Goal: Information Seeking & Learning: Learn about a topic

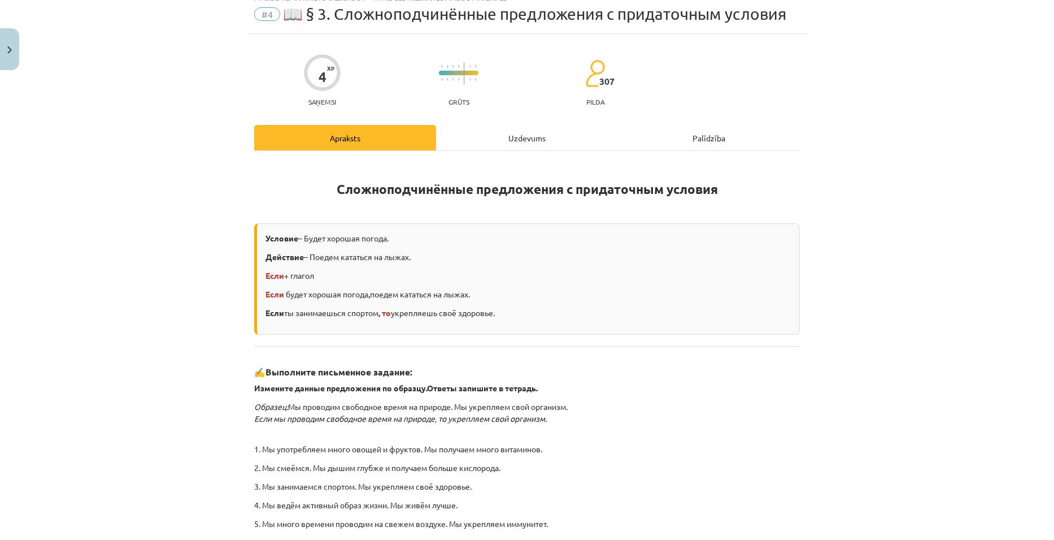
click at [524, 140] on div "Uzdevums" at bounding box center [527, 137] width 182 height 25
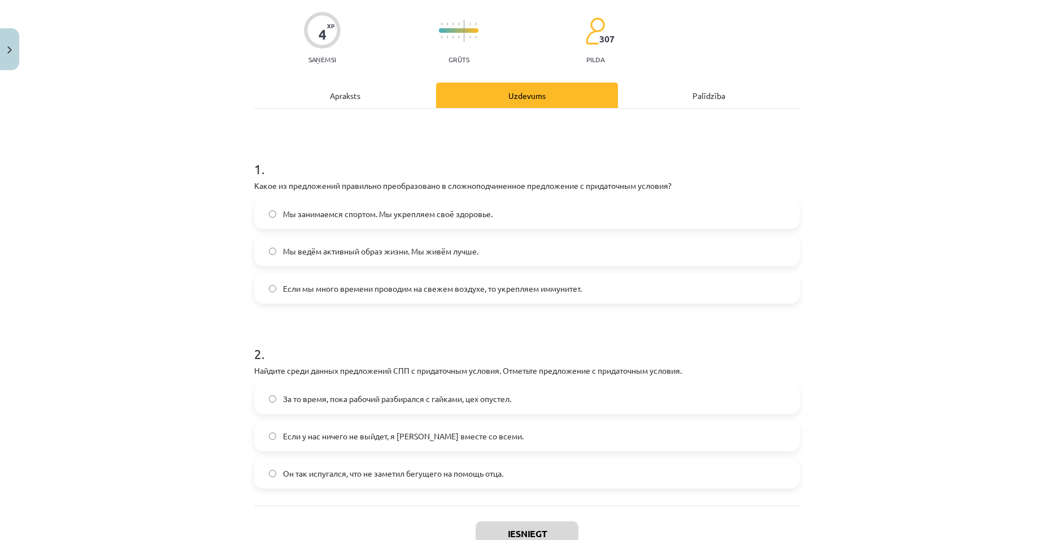
scroll to position [163, 0]
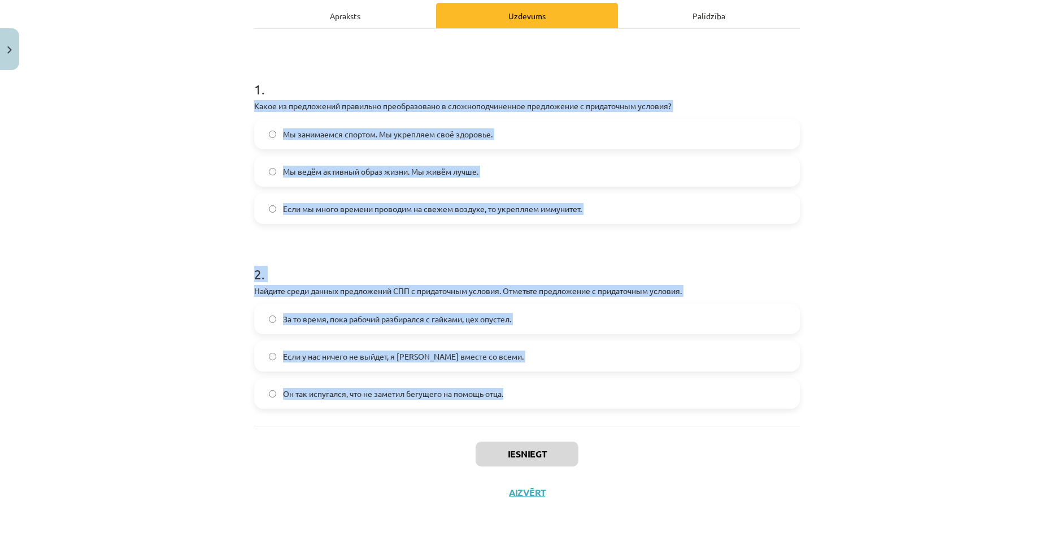
drag, startPoint x: 241, startPoint y: 108, endPoint x: 617, endPoint y: 381, distance: 464.4
click at [616, 388] on div "Mācību tēma: Krievu valodas b1 - 11. klases 1.ieskaites mācību materiāls #4 📖 §…" at bounding box center [527, 270] width 1054 height 540
copy form "Какое из предложений правильно преобразовано в сложноподчиненное предложение с …"
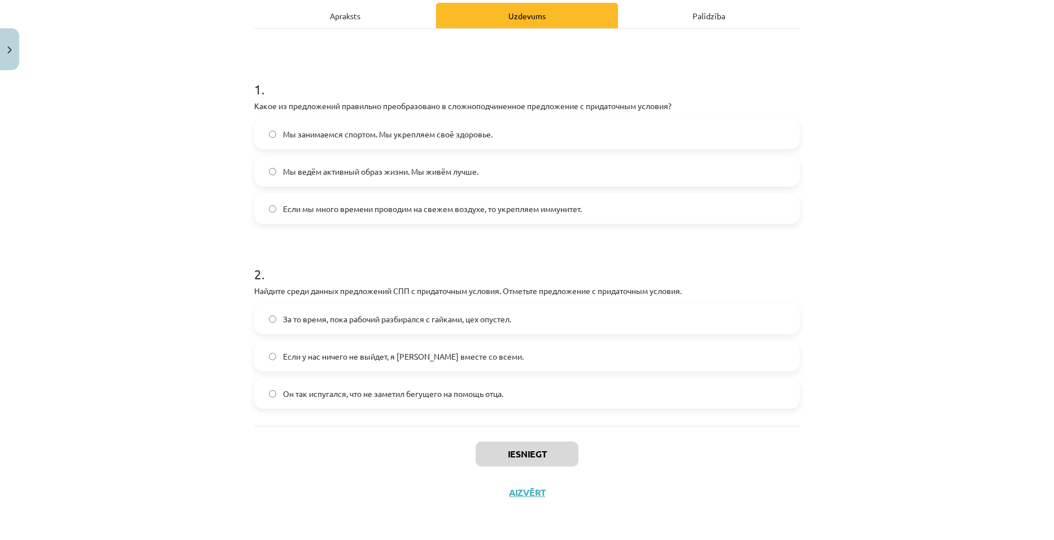
click at [894, 93] on div "Mācību tēma: Krievu valodas b1 - 11. klases 1.ieskaites mācību materiāls #4 📖 §…" at bounding box center [527, 270] width 1054 height 540
click at [341, 215] on label "Если мы много времени проводим на свежем воздухе, то укрепляем иммунитет." at bounding box center [527, 208] width 544 height 28
click at [327, 350] on span "Если у нас ничего не выйдет, я уеду вместе со всеми." at bounding box center [403, 356] width 241 height 12
click at [529, 451] on button "Iesniegt" at bounding box center [527, 453] width 103 height 25
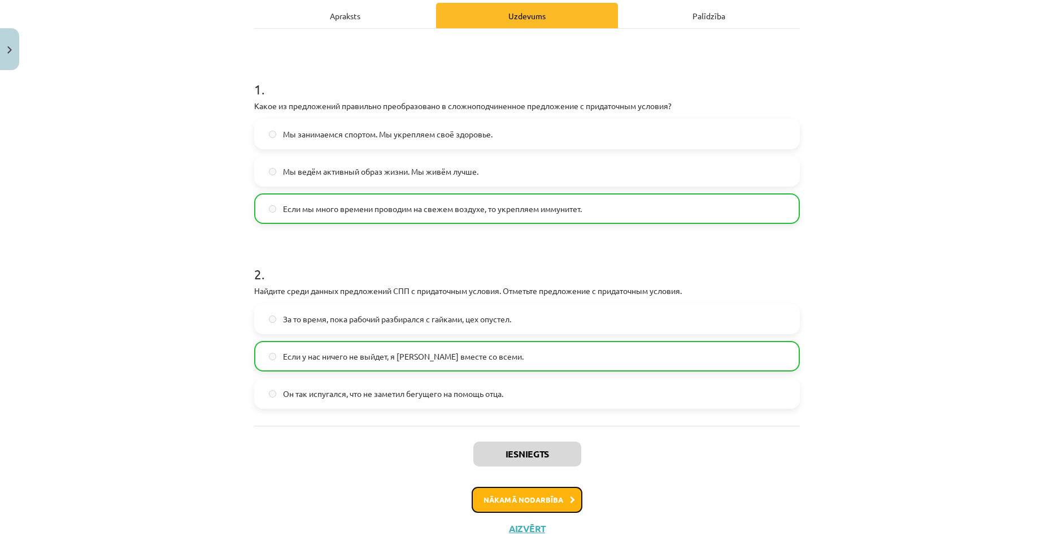
click at [553, 493] on button "Nākamā nodarbība" at bounding box center [527, 499] width 111 height 26
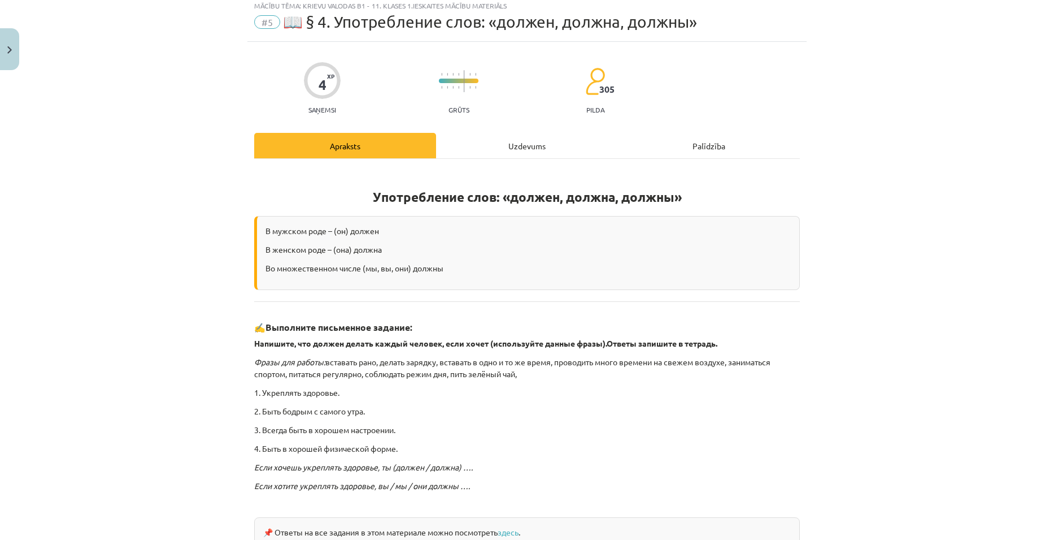
scroll to position [0, 0]
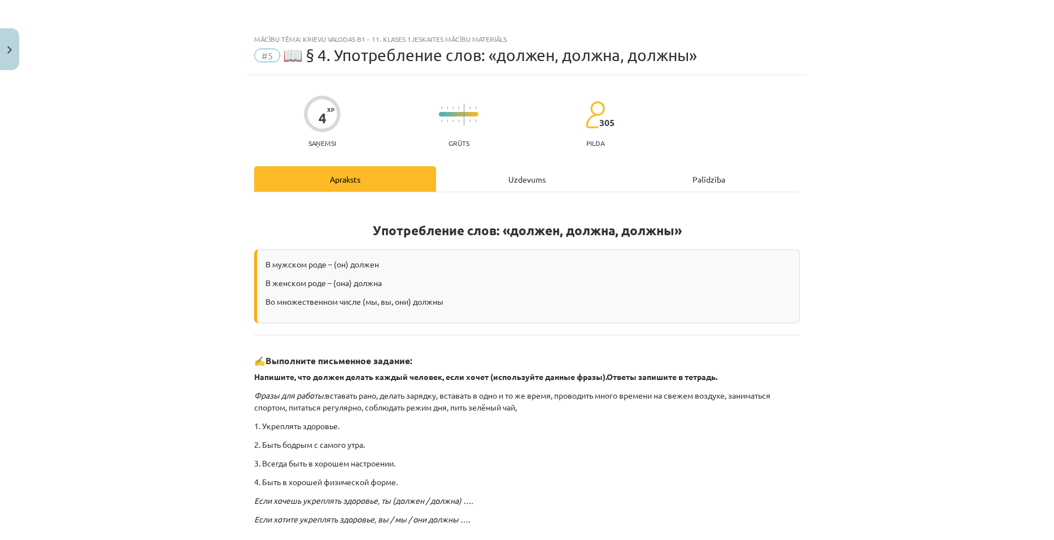
click at [506, 174] on div "Uzdevums" at bounding box center [527, 178] width 182 height 25
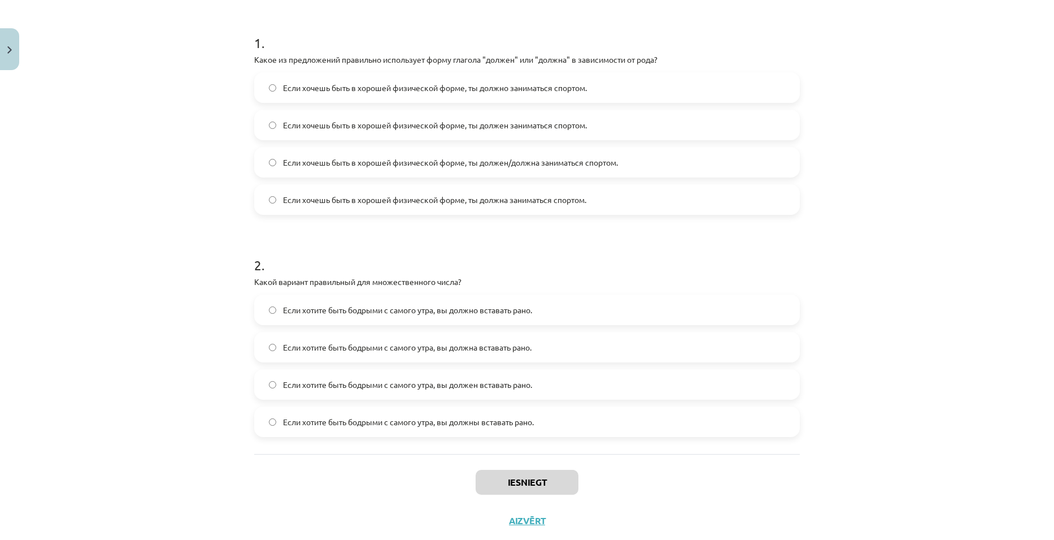
scroll to position [238, 0]
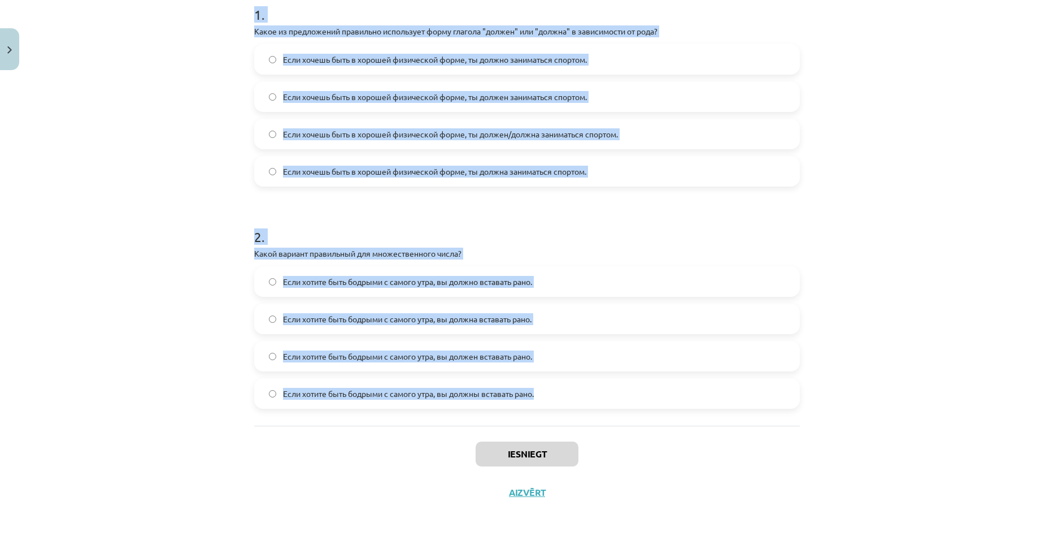
drag, startPoint x: 243, startPoint y: 234, endPoint x: 588, endPoint y: 401, distance: 383.4
click at [588, 401] on div "4 XP Saņemsi Grūts 305 pilda Apraksts Uzdevums Palīdzība 1 . Какое из предложен…" at bounding box center [526, 174] width 559 height 674
copy form "1 . Какое из предложений правильно использует форму глагола "должен" или "должн…"
click at [910, 188] on div "Mācību tēma: Krievu valodas b1 - 11. klases 1.ieskaites mācību materiāls #5 📖 §…" at bounding box center [527, 270] width 1054 height 540
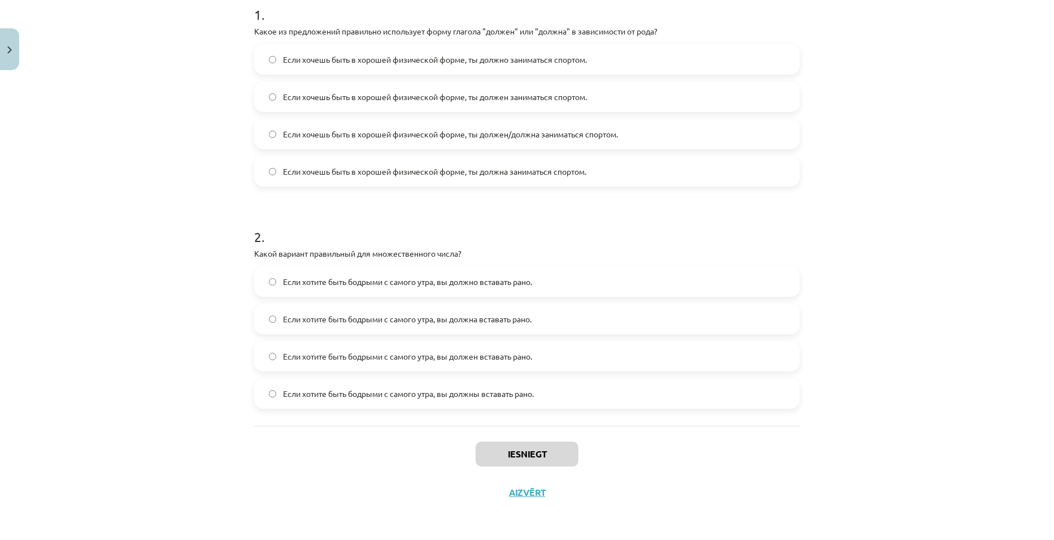
click at [404, 386] on label "Если хотите быть бодрыми с самого утра, вы должны вставать рано." at bounding box center [527, 393] width 544 height 28
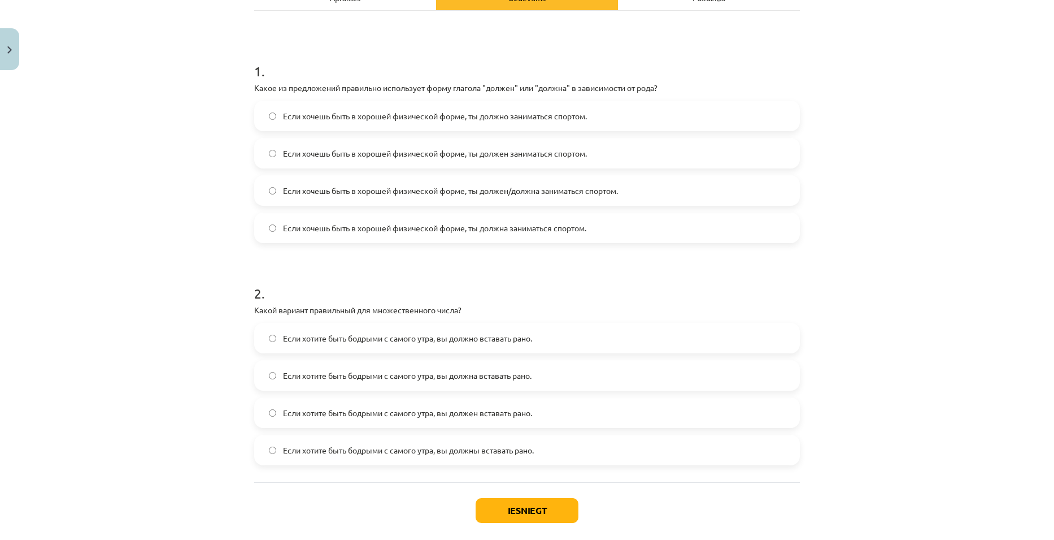
click at [536, 199] on label "Если хочешь быть в хорошей физической форме, ты должен/должна заниматься спорто…" at bounding box center [527, 190] width 544 height 28
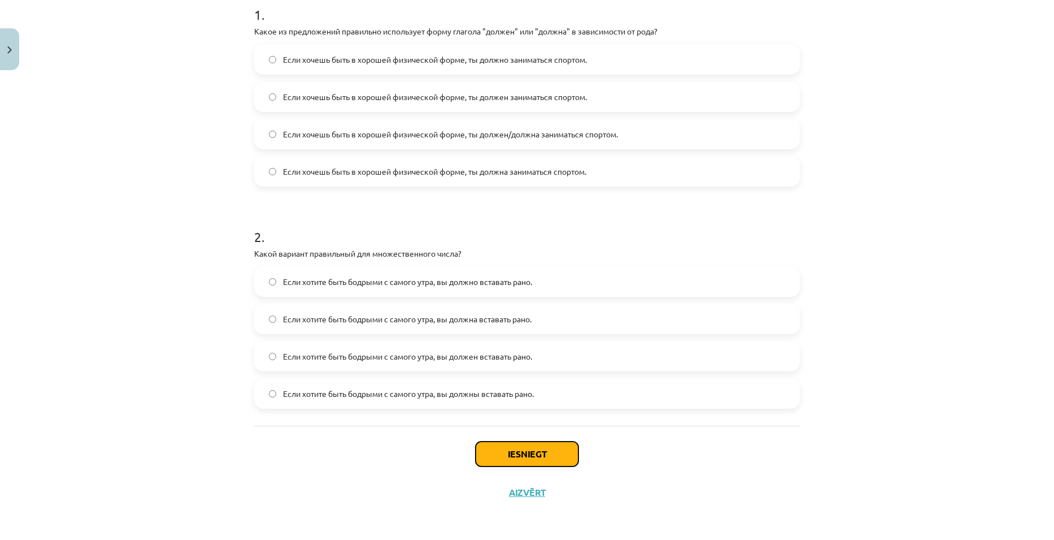
click at [520, 456] on button "Iesniegt" at bounding box center [527, 453] width 103 height 25
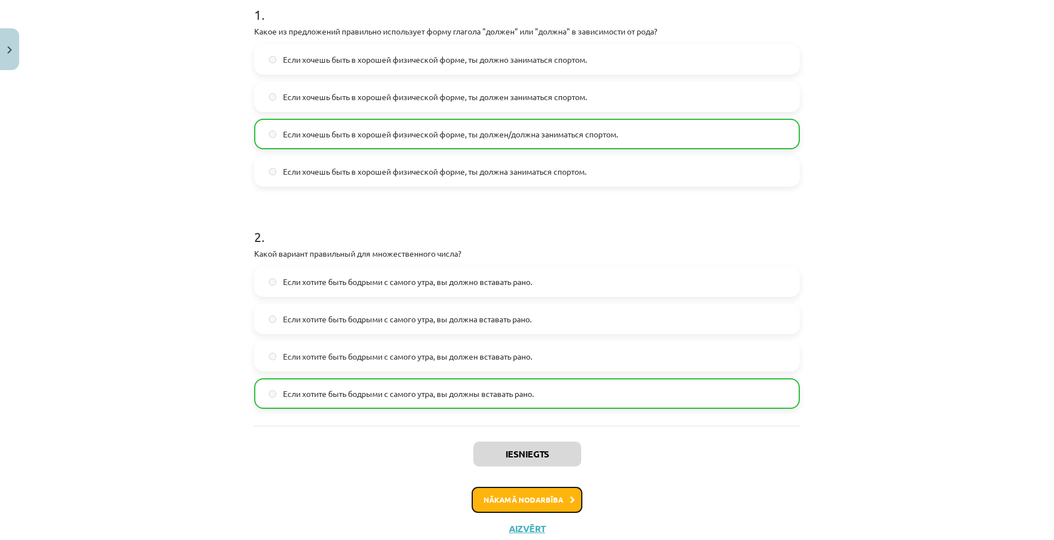
click at [505, 503] on button "Nākamā nodarbība" at bounding box center [527, 499] width 111 height 26
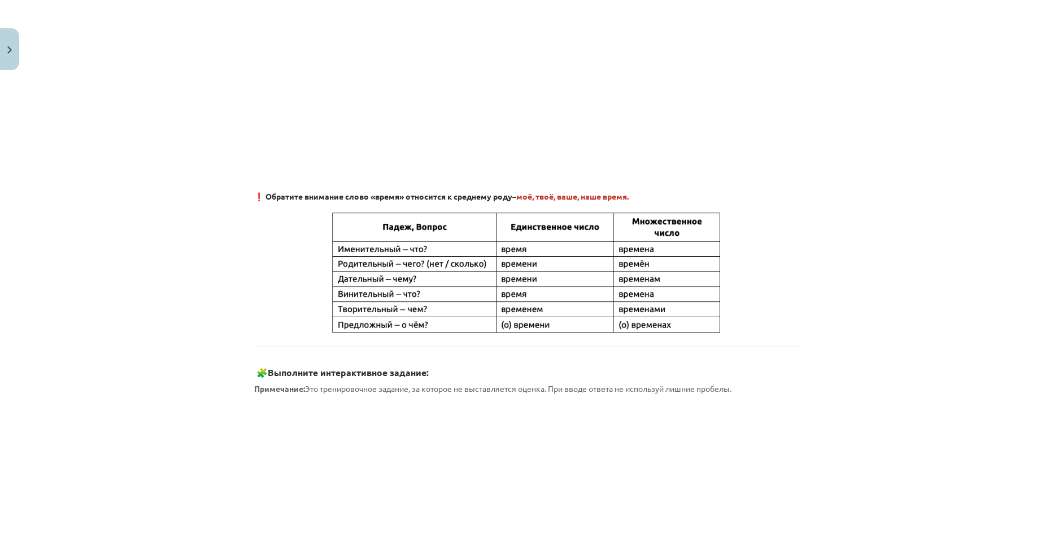
scroll to position [206, 0]
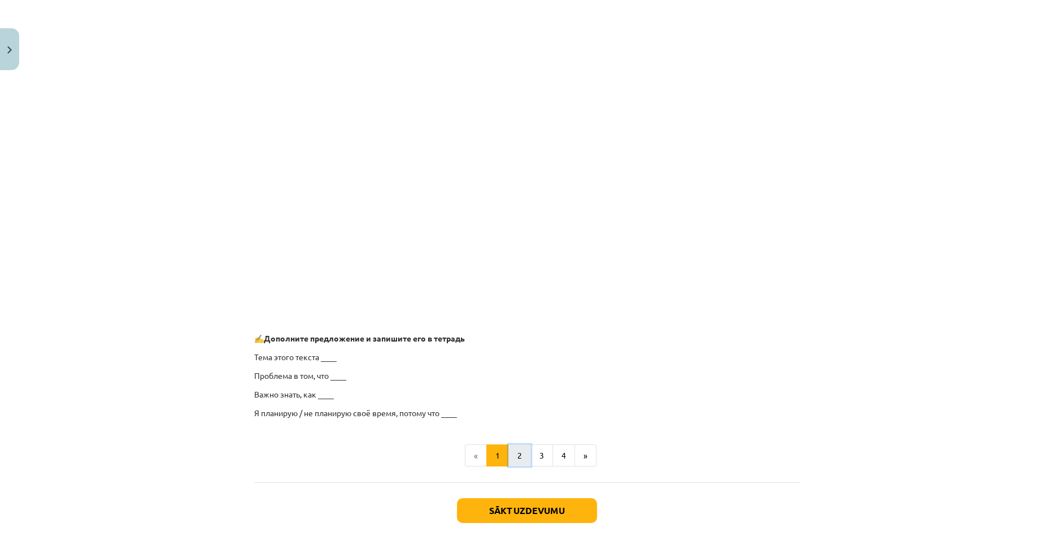
click at [516, 447] on button "2" at bounding box center [520, 455] width 23 height 23
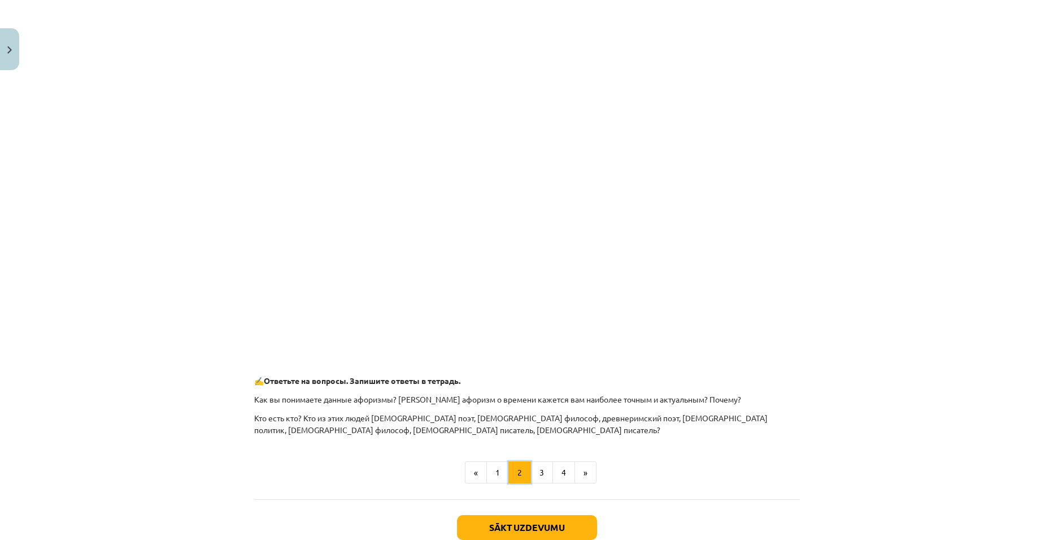
scroll to position [283, 0]
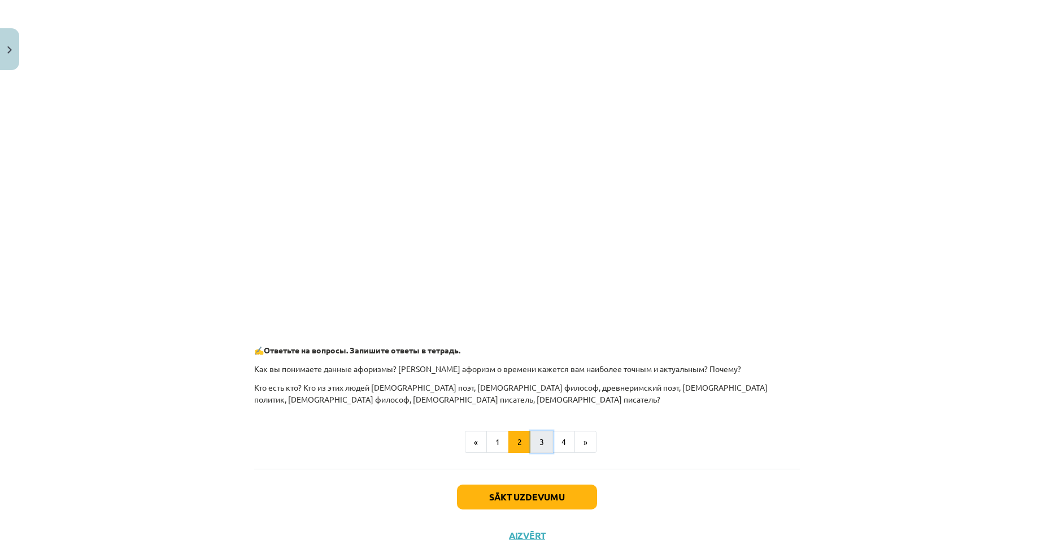
click at [533, 437] on button "3" at bounding box center [542, 442] width 23 height 23
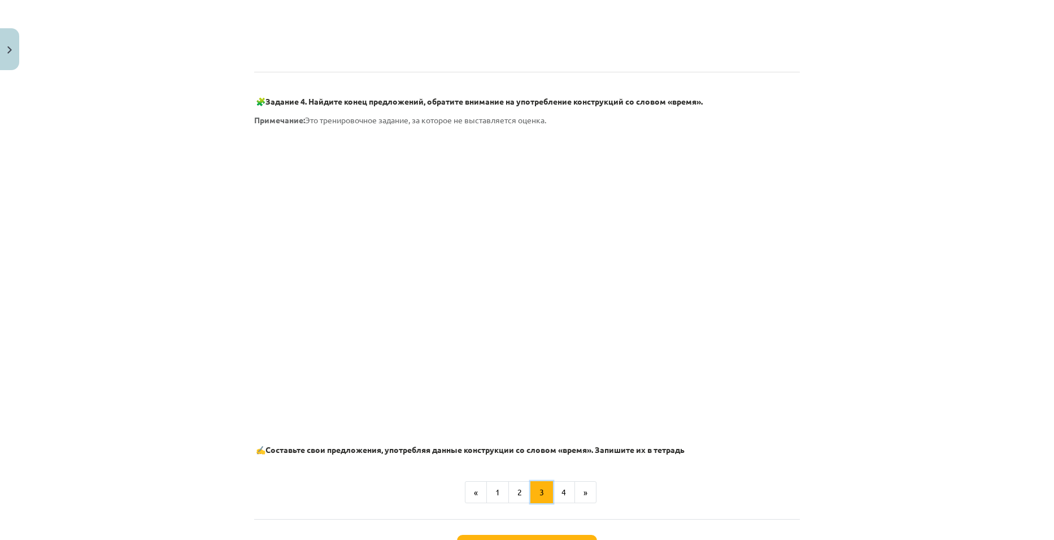
scroll to position [641, 0]
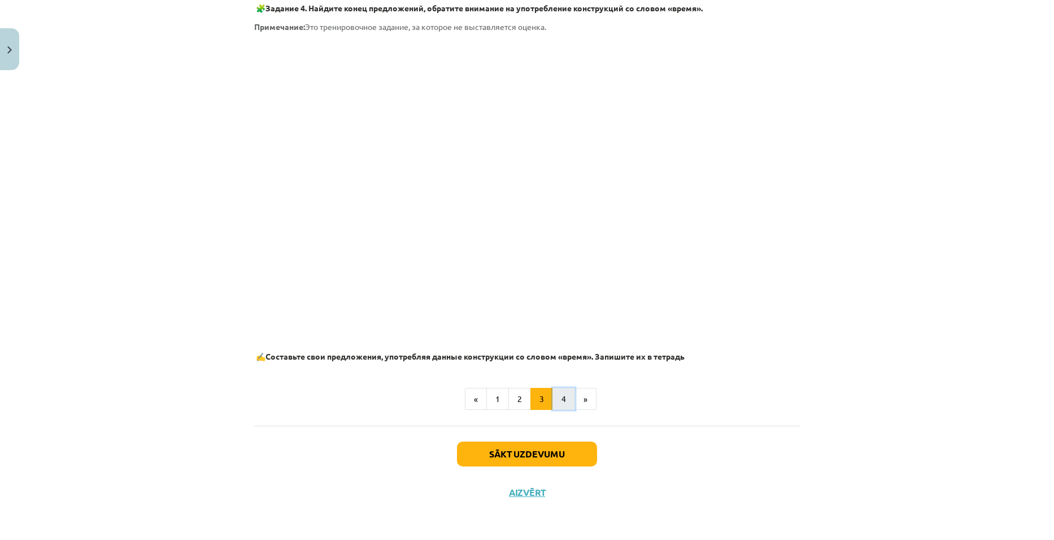
click at [562, 403] on button "4" at bounding box center [564, 399] width 23 height 23
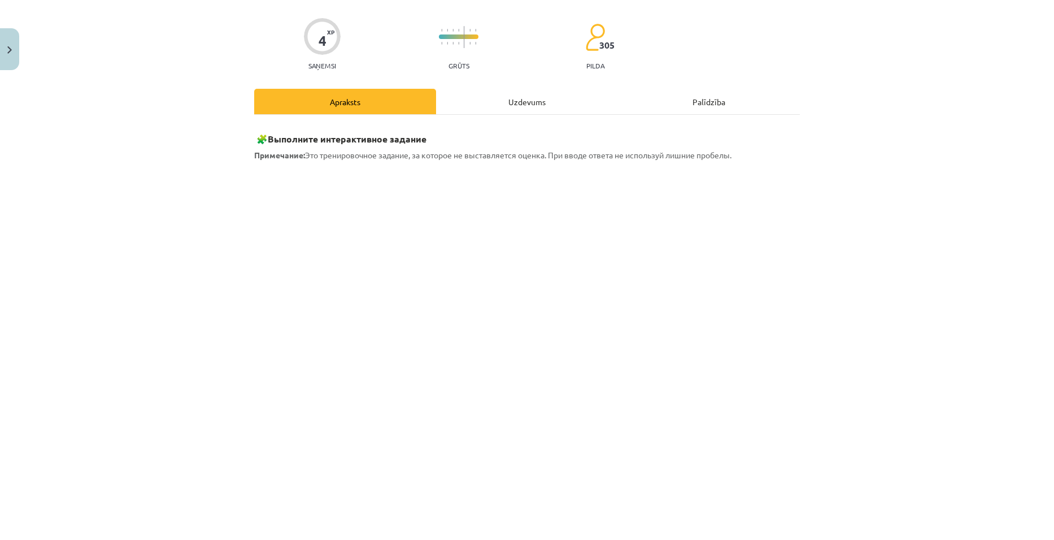
scroll to position [0, 0]
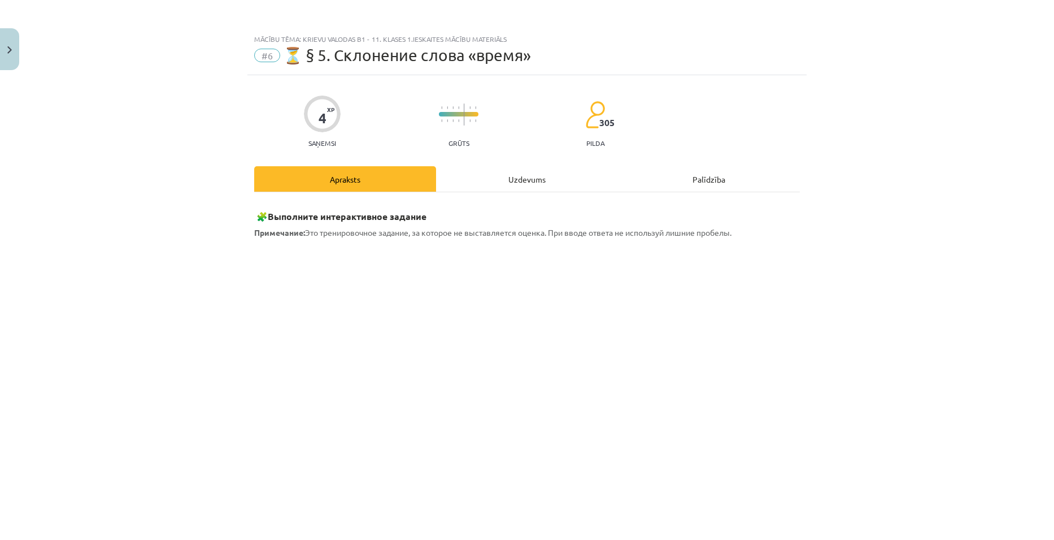
click at [533, 177] on div "Uzdevums" at bounding box center [527, 178] width 182 height 25
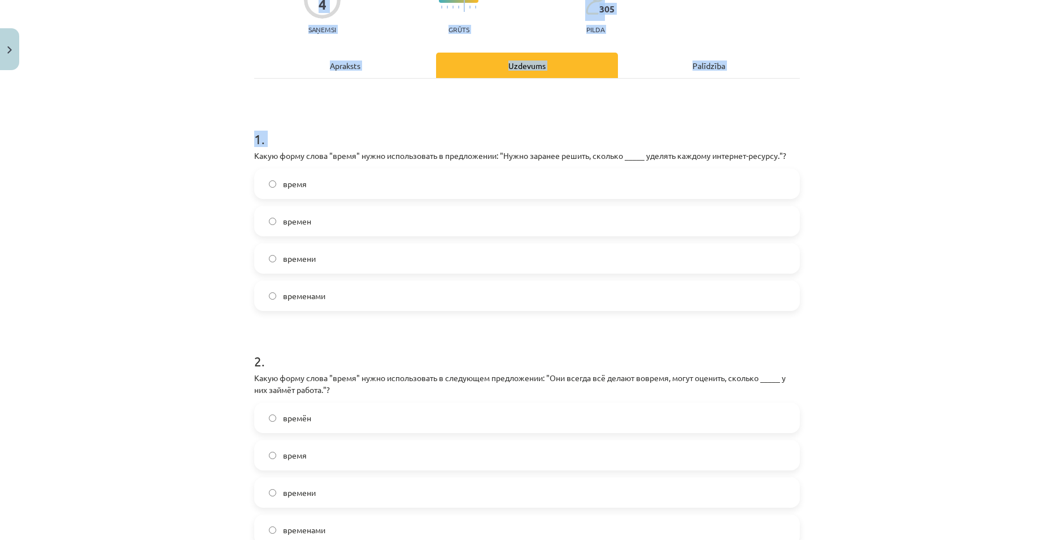
scroll to position [250, 0]
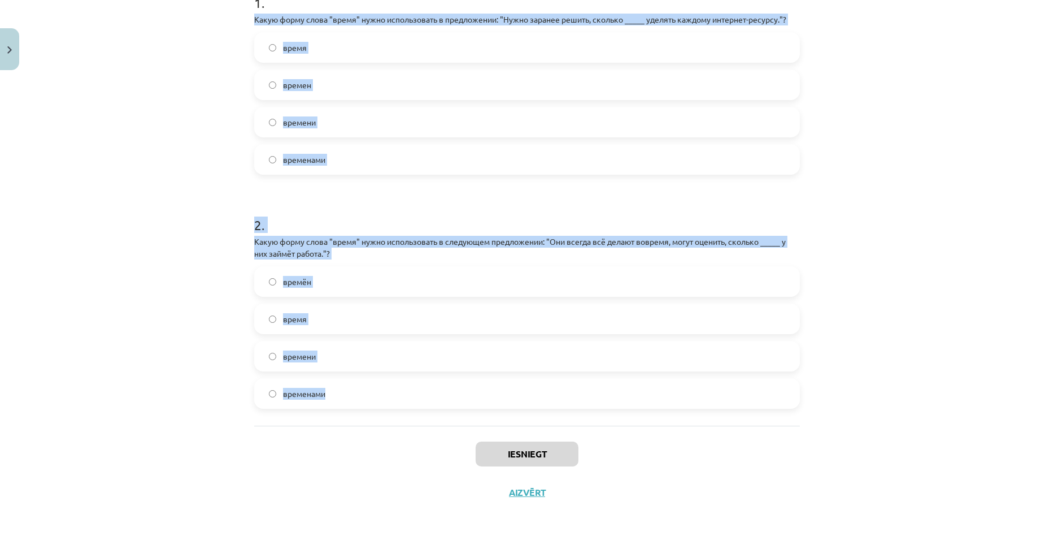
drag, startPoint x: 246, startPoint y: 264, endPoint x: 377, endPoint y: 406, distance: 192.7
click at [377, 406] on div "4 XP Saņemsi Grūts 305 pilda Apraksts Uzdevums Palīdzība 1 . Какую форму слова …" at bounding box center [526, 168] width 559 height 686
copy form "Какую форму слова "время" нужно использовать в предложении: "Нужно заранее реши…"
click at [885, 47] on div "Mācību tēma: Krievu valodas b1 - 11. klases 1.ieskaites mācību materiāls #6 ⏳ §…" at bounding box center [527, 270] width 1054 height 540
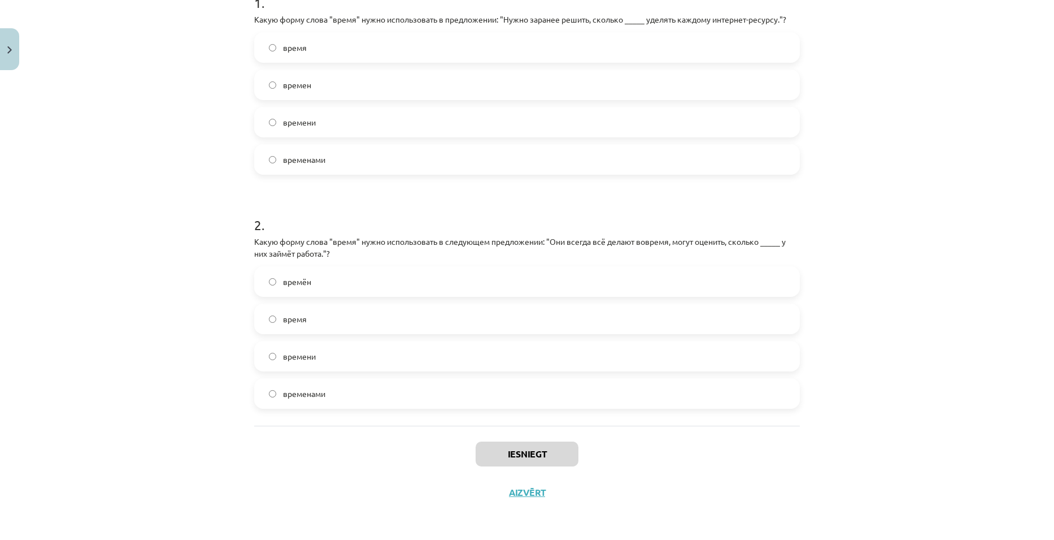
click at [323, 81] on label "времен" at bounding box center [527, 85] width 544 height 28
click at [354, 359] on label "времени" at bounding box center [527, 356] width 544 height 28
drag, startPoint x: 372, startPoint y: 125, endPoint x: 387, endPoint y: 92, distance: 36.4
click at [372, 125] on label "времени" at bounding box center [527, 122] width 544 height 28
click at [507, 442] on button "Iesniegt" at bounding box center [527, 453] width 103 height 25
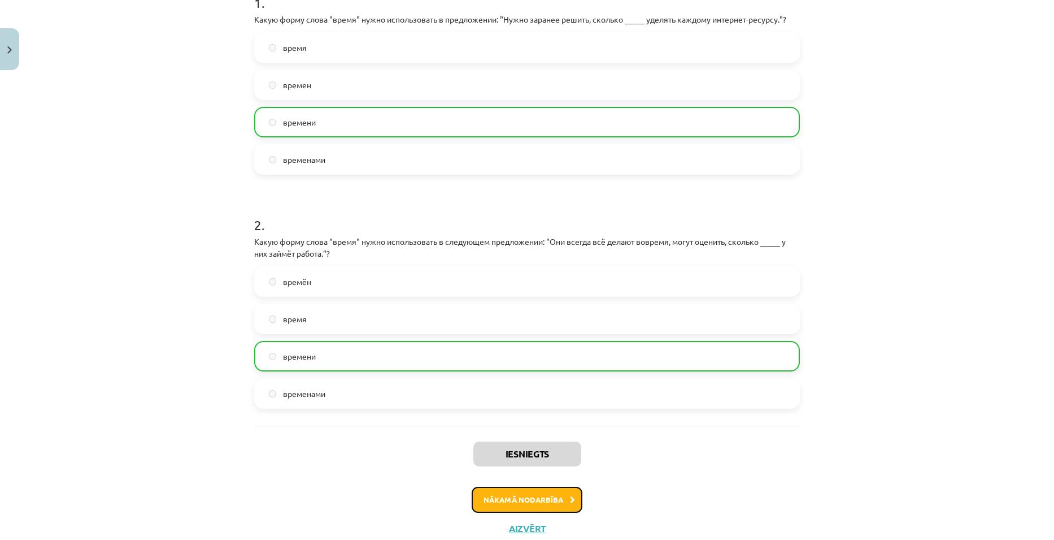
click at [522, 497] on button "Nākamā nodarbība" at bounding box center [527, 499] width 111 height 26
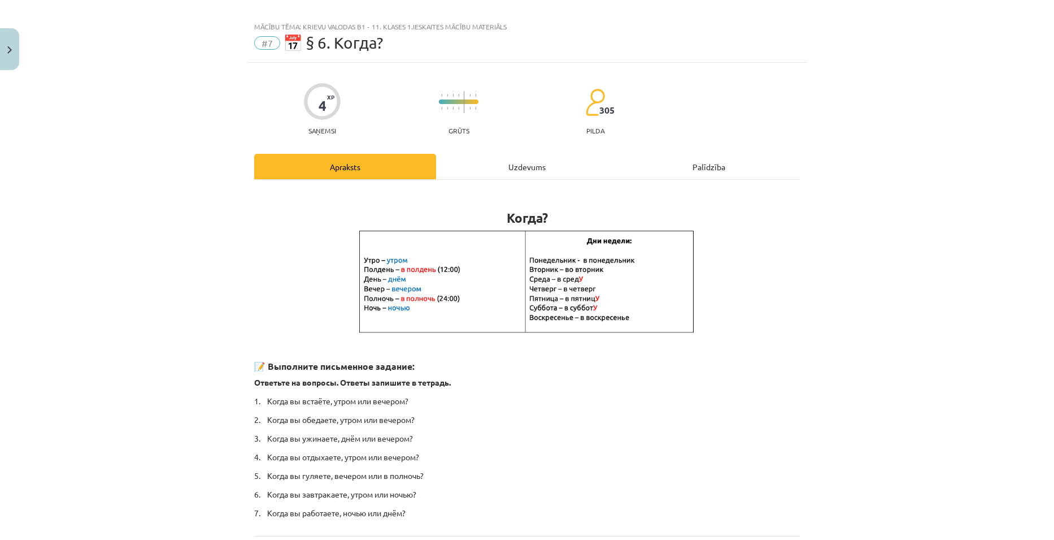
scroll to position [0, 0]
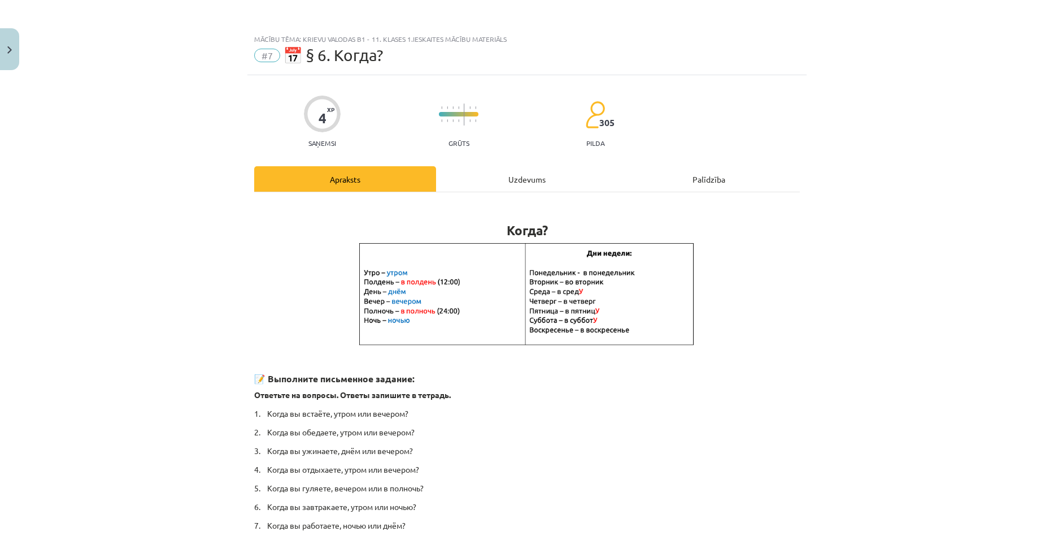
click at [511, 168] on div "Uzdevums" at bounding box center [527, 178] width 182 height 25
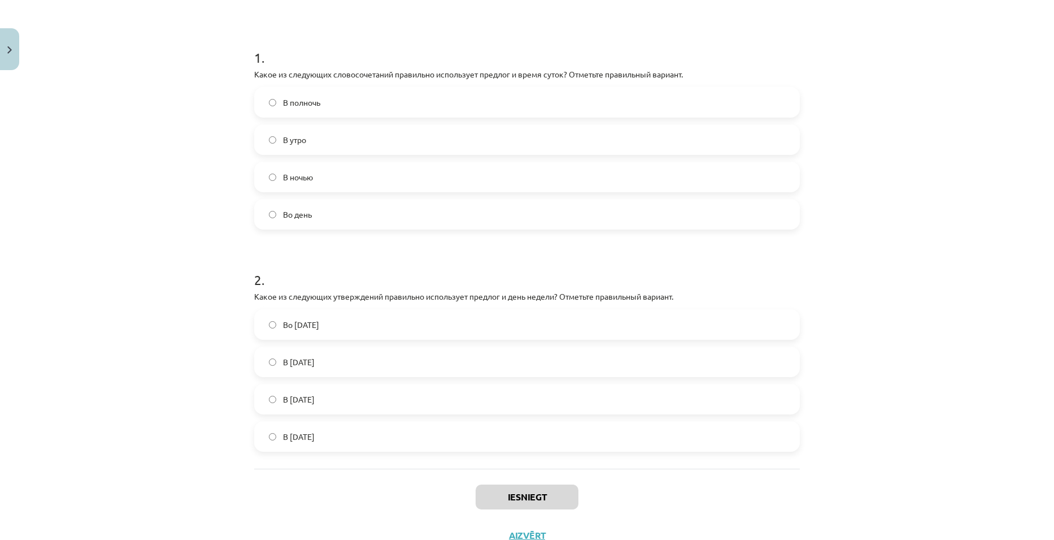
scroll to position [238, 0]
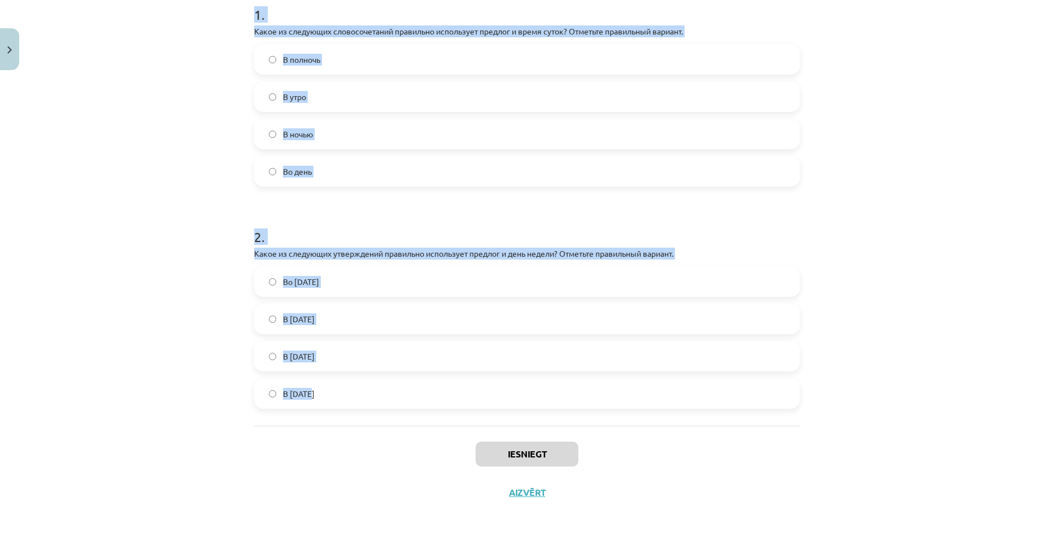
drag, startPoint x: 247, startPoint y: 249, endPoint x: 422, endPoint y: 419, distance: 244.1
click at [422, 419] on div "4 XP Saņemsi Grūts 305 pilda Apraksts Uzdevums Palīdzība 1 . Какое из следующих…" at bounding box center [526, 174] width 559 height 674
copy form "1 . Какое из следующих словосочетаний правильно использует предлог и время суто…"
click at [899, 174] on div "Mācību tēma: Krievu valodas b1 - 11. klases 1.ieskaites mācību materiāls #7 📅 §…" at bounding box center [527, 270] width 1054 height 540
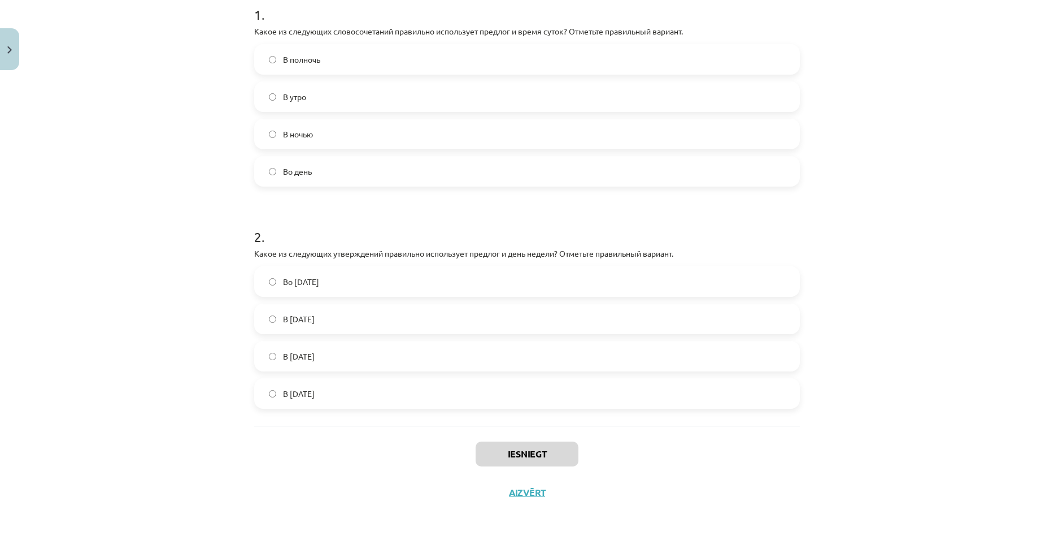
click at [335, 56] on label "В полночь" at bounding box center [527, 59] width 544 height 28
click at [328, 287] on label "Во вторник" at bounding box center [527, 281] width 544 height 28
click at [525, 454] on button "Iesniegt" at bounding box center [527, 453] width 103 height 25
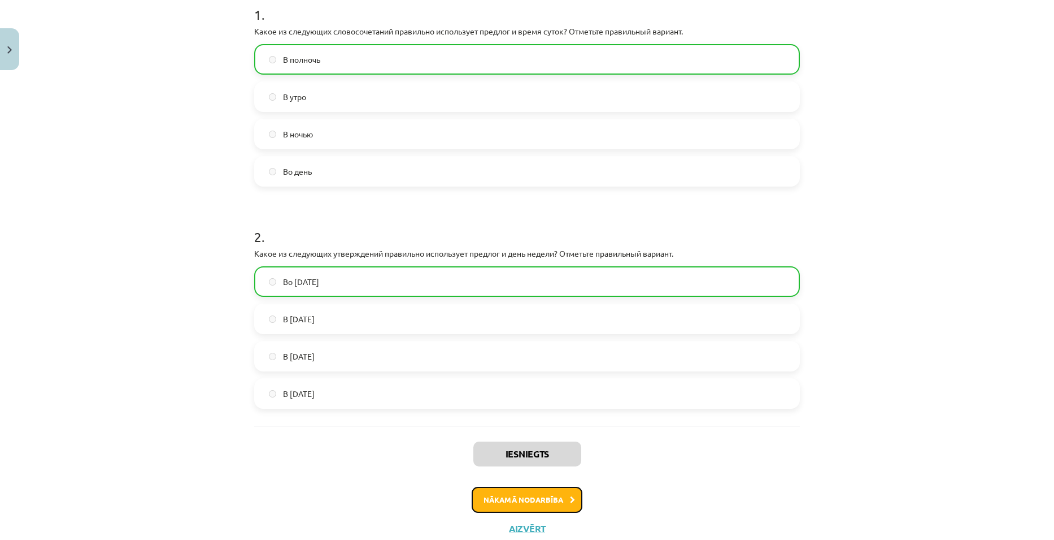
click at [534, 493] on button "Nākamā nodarbība" at bounding box center [527, 499] width 111 height 26
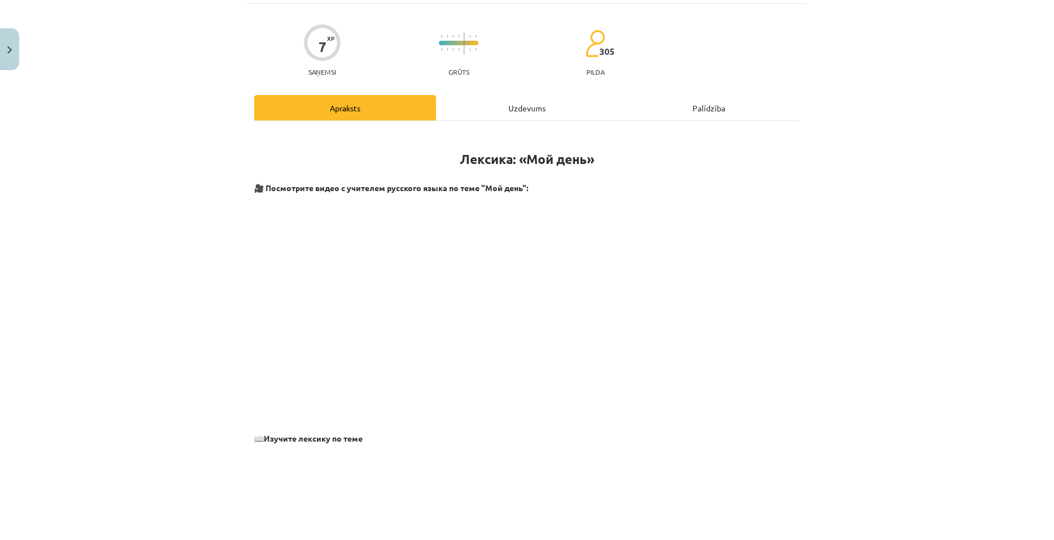
scroll to position [0, 0]
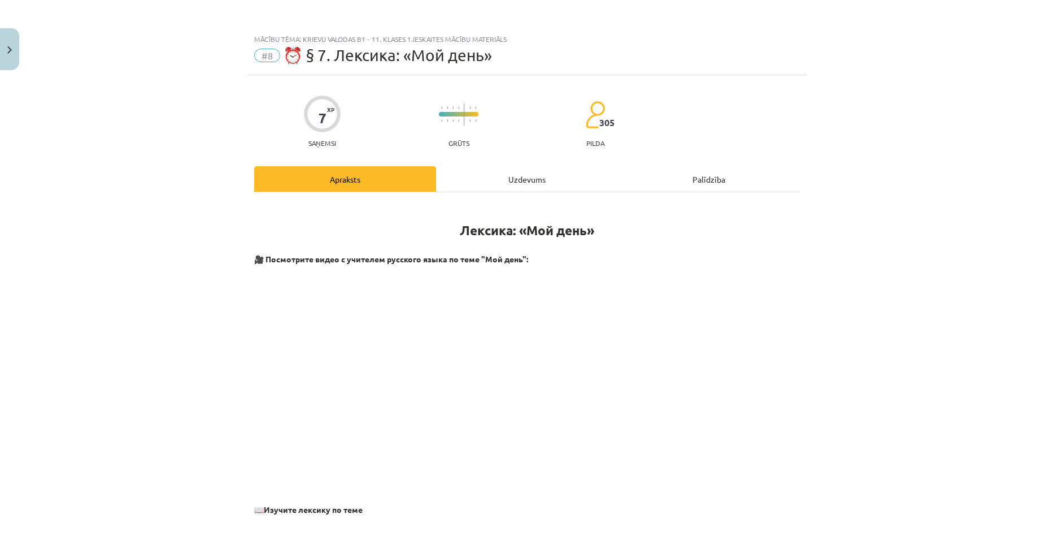
click at [532, 173] on div "Uzdevums" at bounding box center [527, 178] width 182 height 25
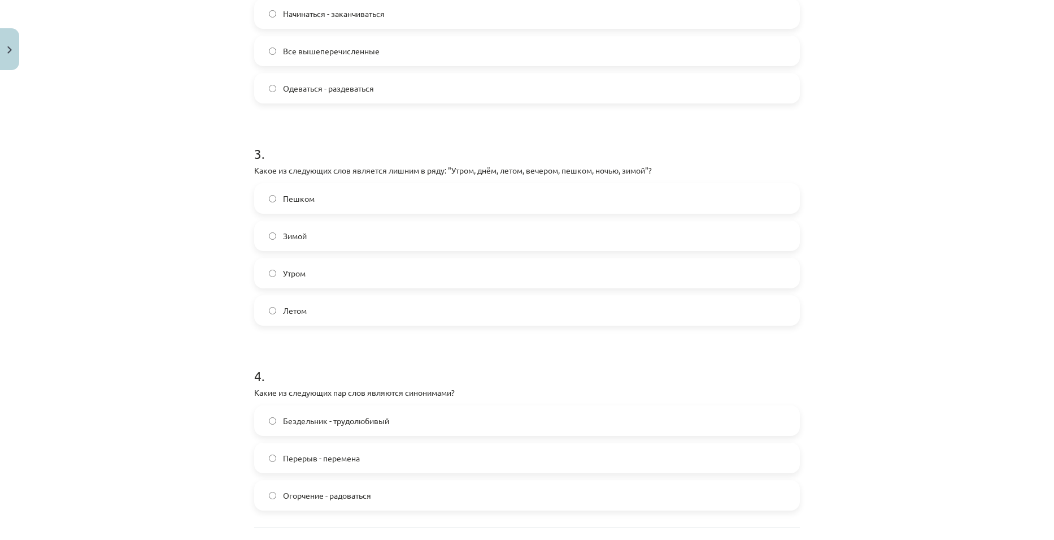
scroll to position [645, 0]
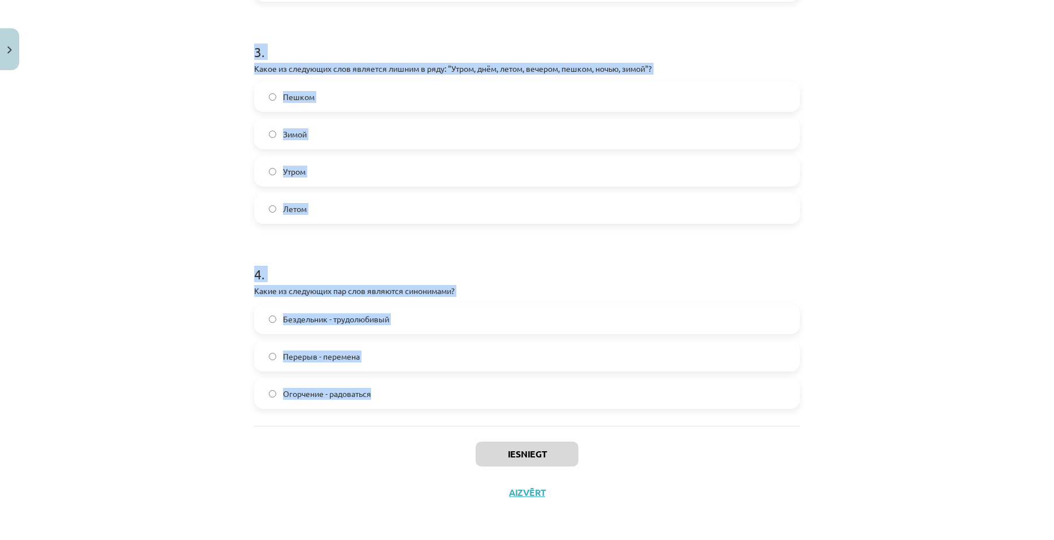
drag, startPoint x: 246, startPoint y: 247, endPoint x: 394, endPoint y: 390, distance: 205.8
copy form "1 . Какое из следующих слов является лишним в ряду: "Вставать, умываться, путеш…"
click at [958, 307] on div "Mācību tēma: Krievu valodas b1 - 11. klases 1.ieskaites mācību materiāls #8 ⏰ §…" at bounding box center [527, 270] width 1054 height 540
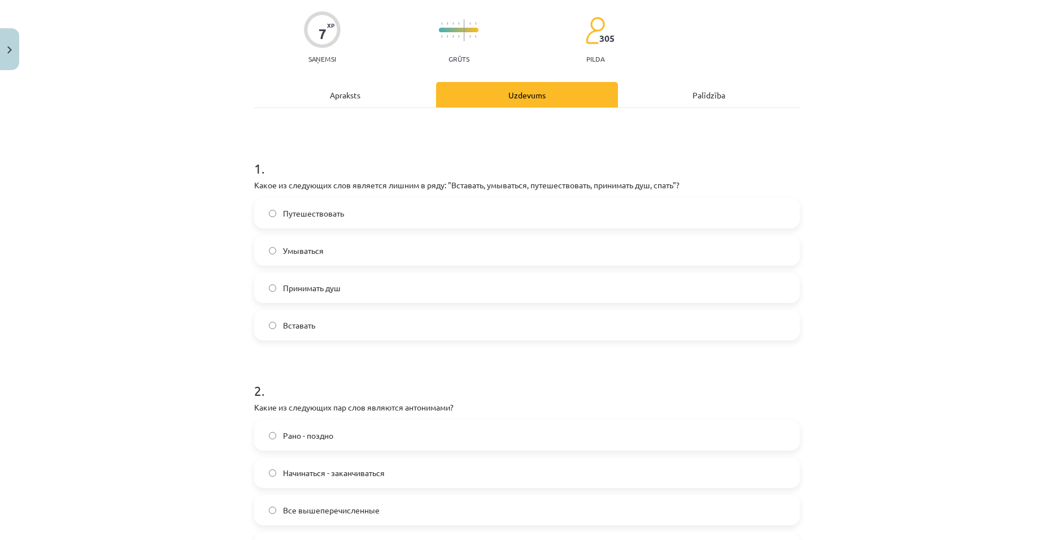
scroll to position [23, 0]
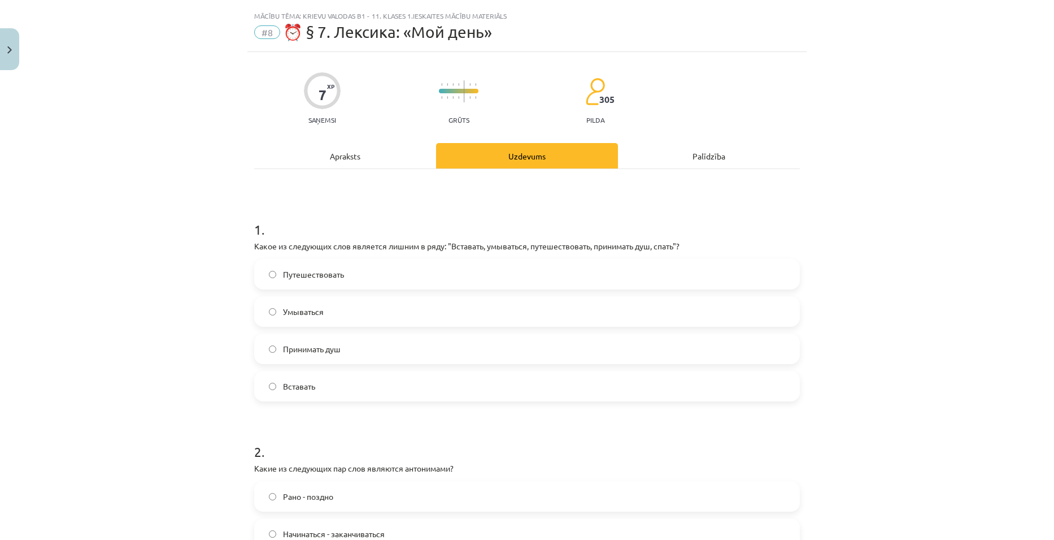
click at [342, 270] on label "Путешествовать" at bounding box center [527, 274] width 544 height 28
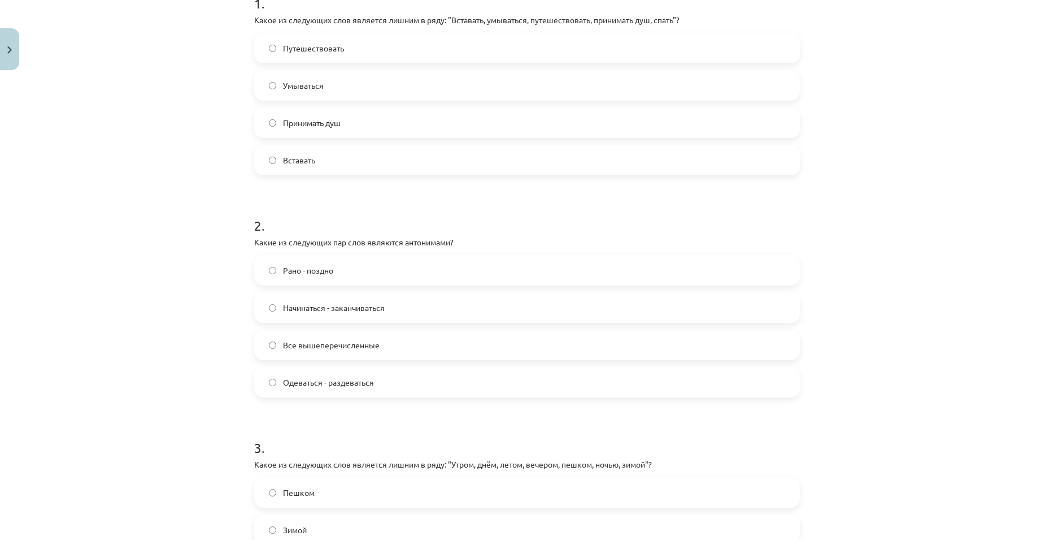
click at [356, 340] on span "Все вышеперечисленные" at bounding box center [331, 345] width 97 height 12
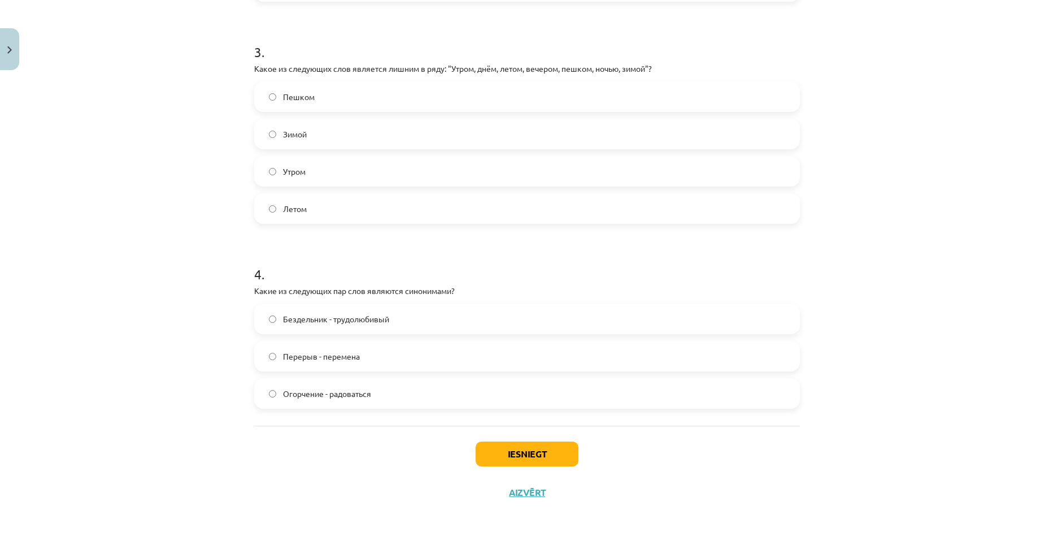
scroll to position [588, 0]
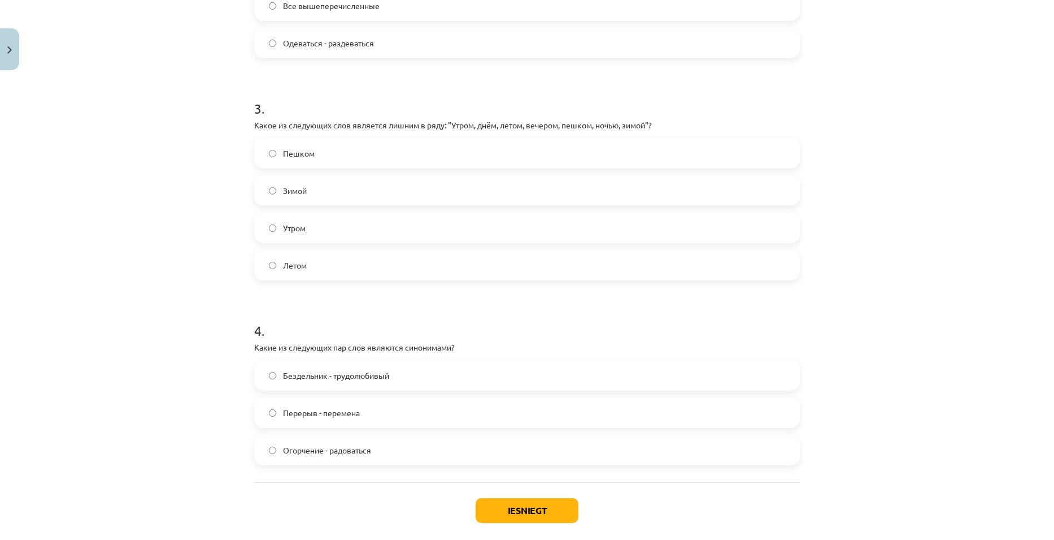
click at [325, 153] on label "Пешком" at bounding box center [527, 153] width 544 height 28
click at [373, 417] on label "Перерыв - перемена" at bounding box center [527, 412] width 544 height 28
click at [505, 503] on button "Iesniegt" at bounding box center [527, 510] width 103 height 25
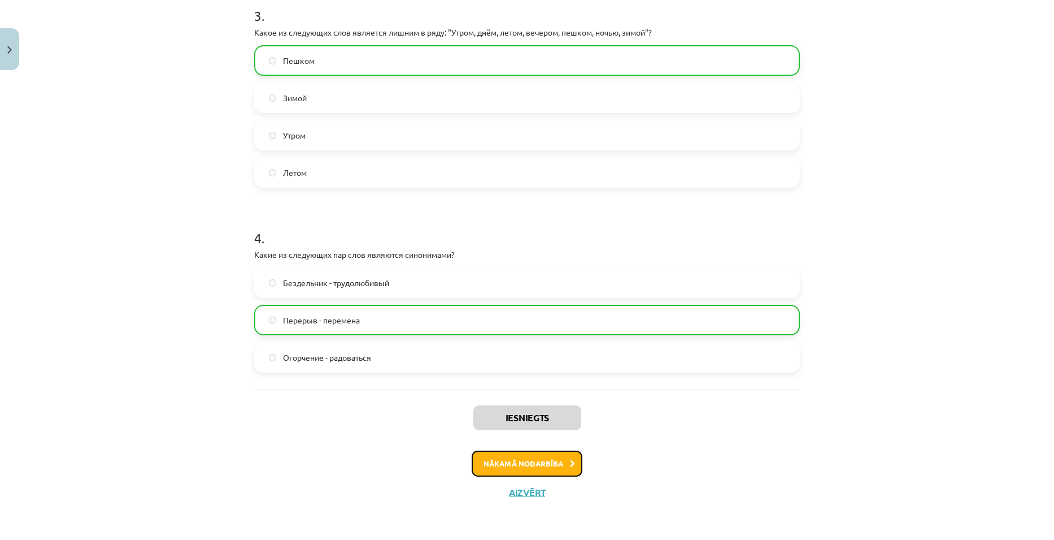
click at [530, 461] on button "Nākamā nodarbība" at bounding box center [527, 463] width 111 height 26
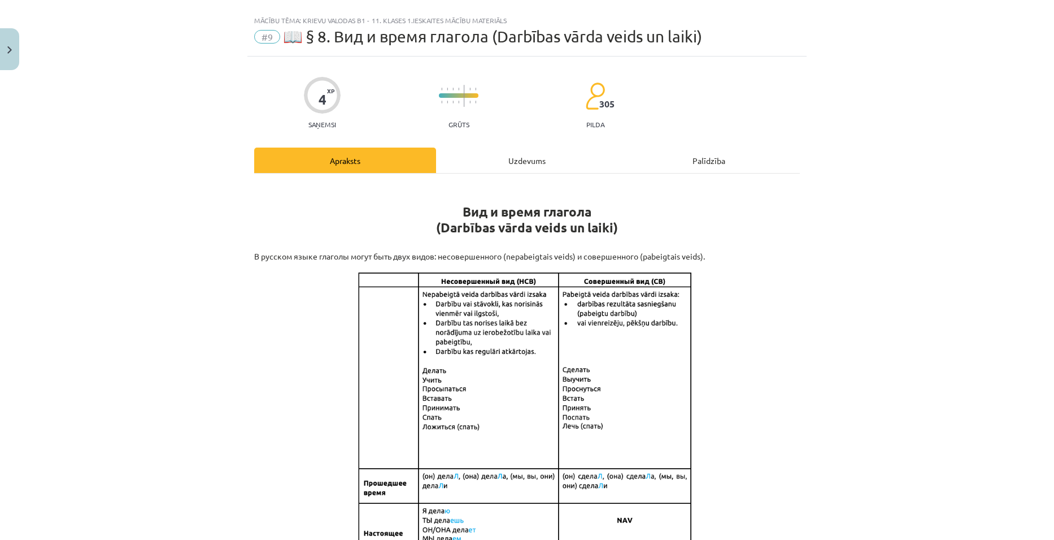
scroll to position [0, 0]
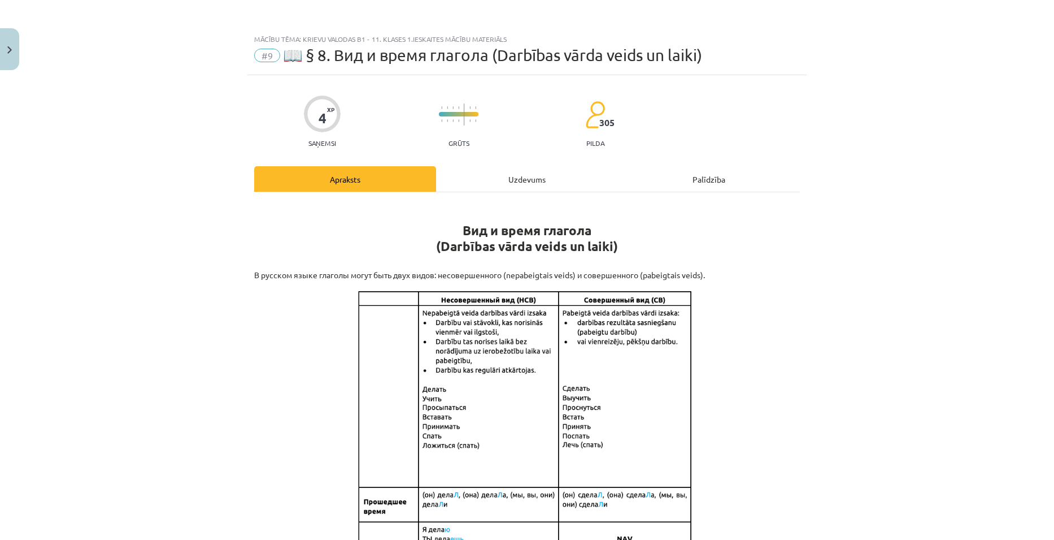
click at [545, 173] on div "Uzdevums" at bounding box center [527, 178] width 182 height 25
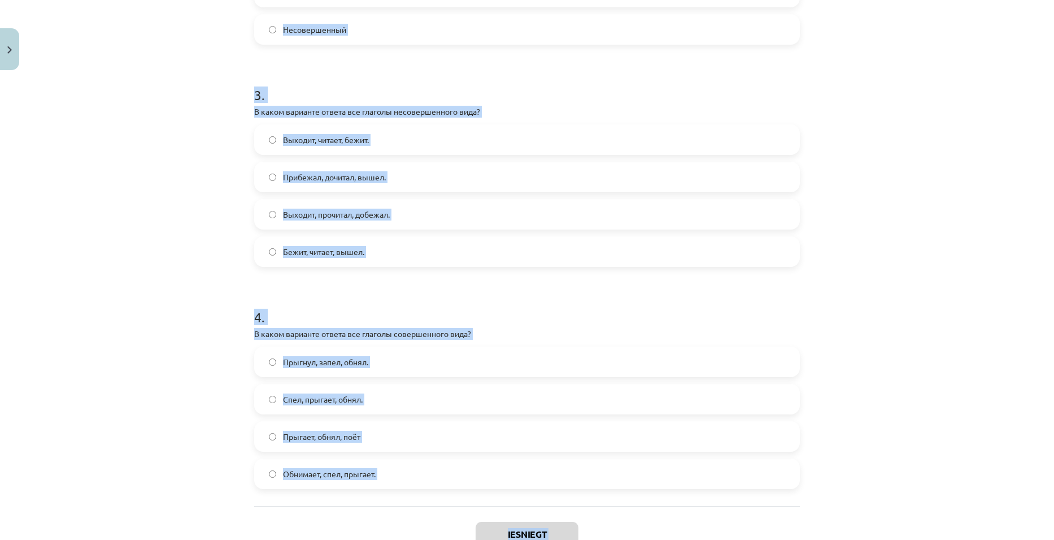
scroll to position [648, 0]
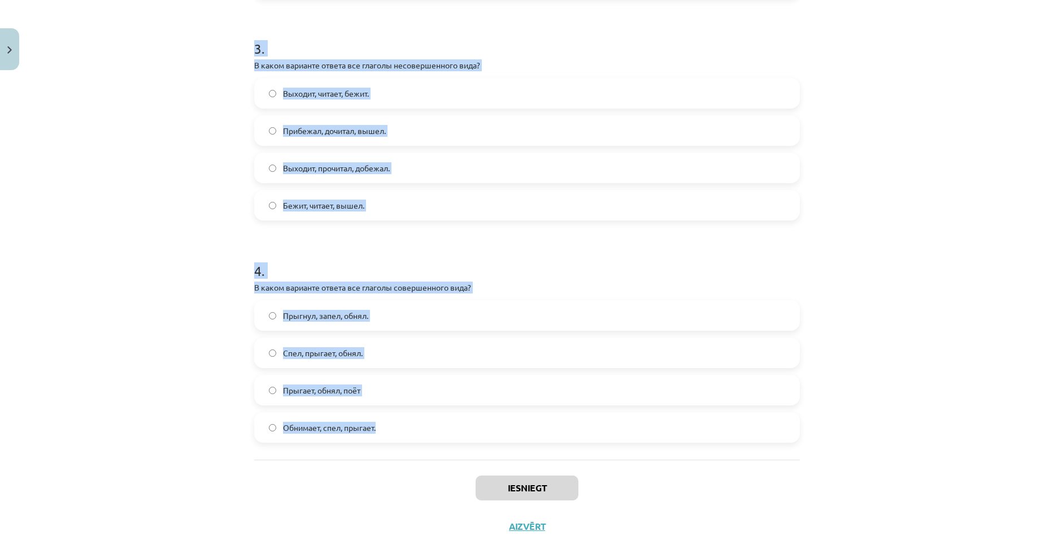
drag, startPoint x: 285, startPoint y: 253, endPoint x: 389, endPoint y: 423, distance: 199.3
copy form "1 . Глагол какого вида употребляется в предложении? Книгу мама прочитает только…"
click at [861, 325] on div "Mācību tēma: Krievu valodas b1 - 11. klases 1.ieskaites mācību materiāls #9 📖 §…" at bounding box center [527, 270] width 1054 height 540
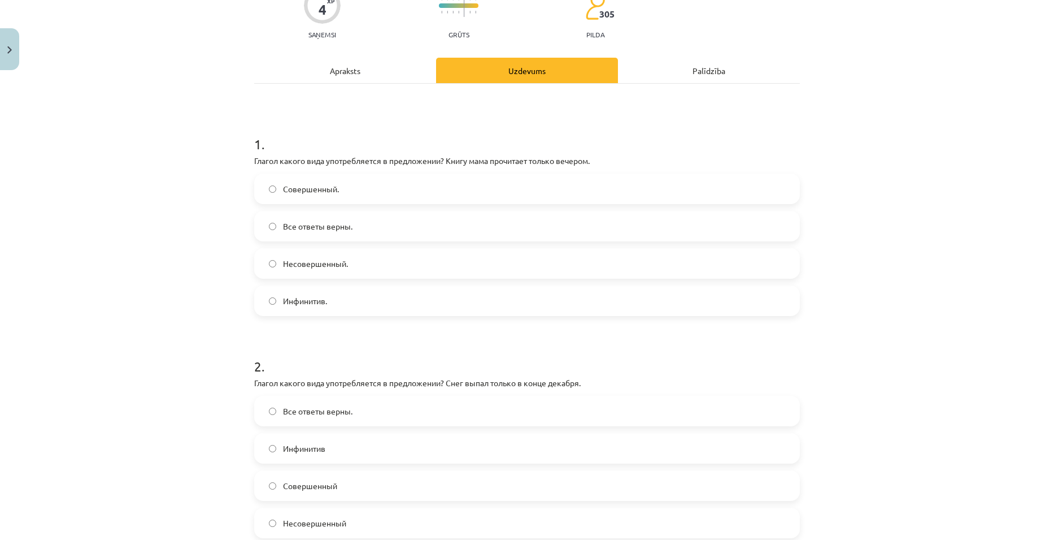
scroll to position [0, 0]
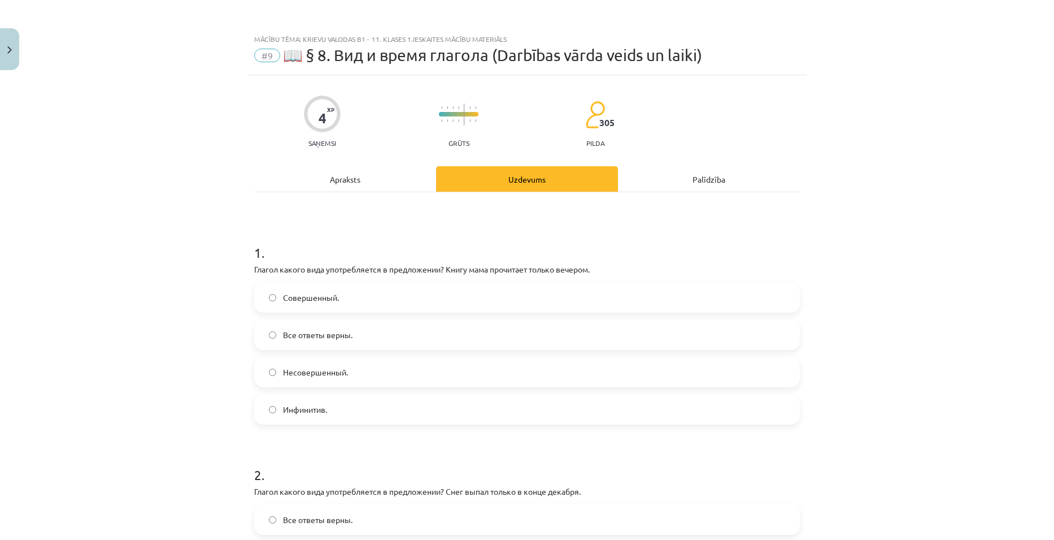
click at [380, 298] on label "Совершенный." at bounding box center [527, 297] width 544 height 28
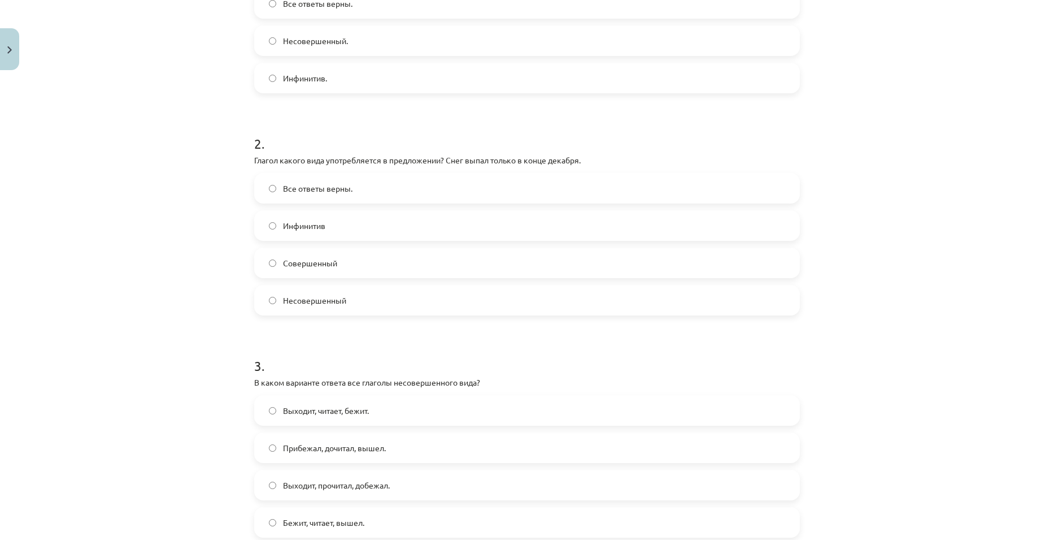
scroll to position [396, 0]
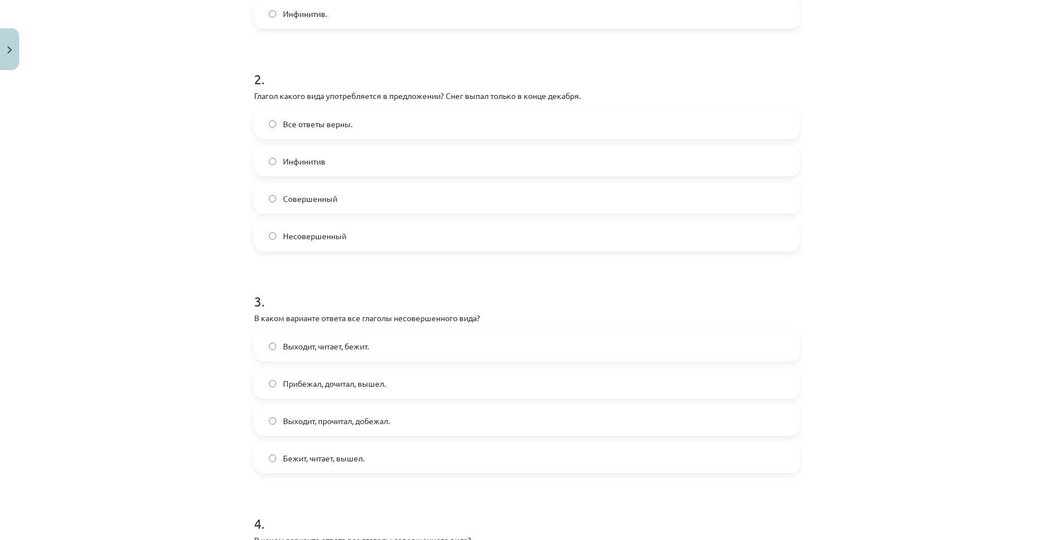
click at [382, 196] on label "Совершенный" at bounding box center [527, 198] width 544 height 28
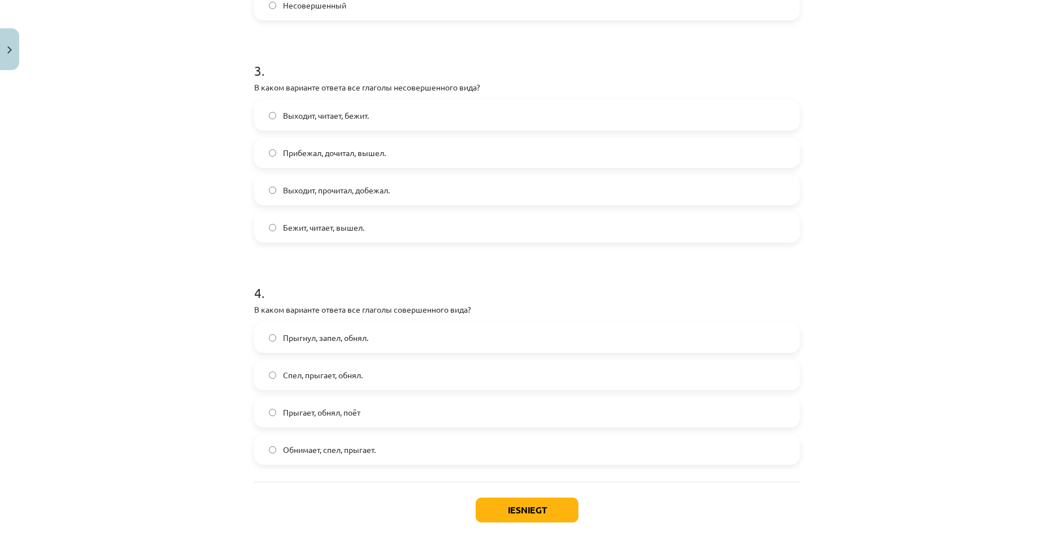
scroll to position [678, 0]
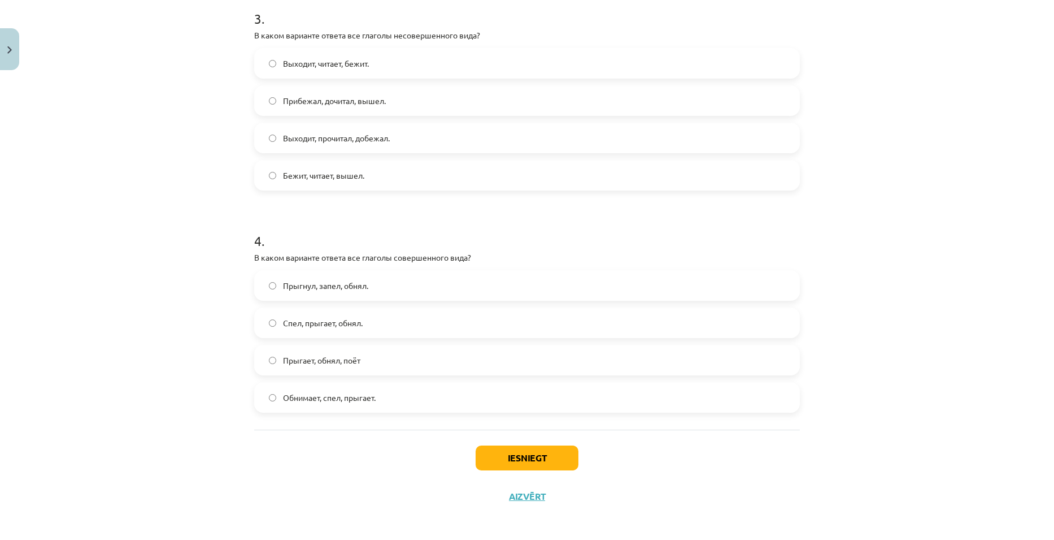
click at [317, 58] on span "Выходит, читает, бежит." at bounding box center [326, 64] width 86 height 12
click at [337, 294] on label "Прыгнул, запел, обнял." at bounding box center [527, 285] width 544 height 28
click at [522, 451] on button "Iesniegt" at bounding box center [527, 457] width 103 height 25
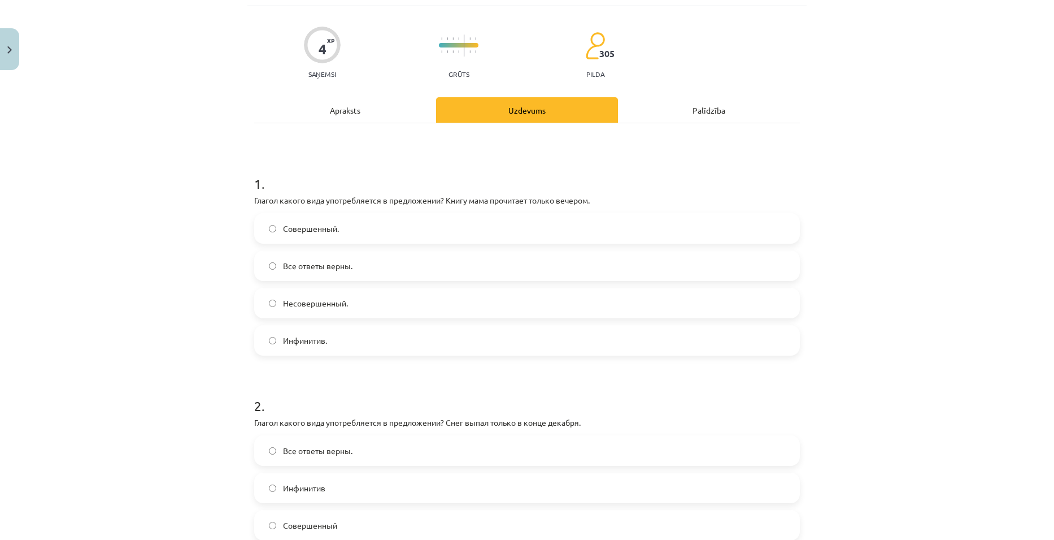
scroll to position [57, 0]
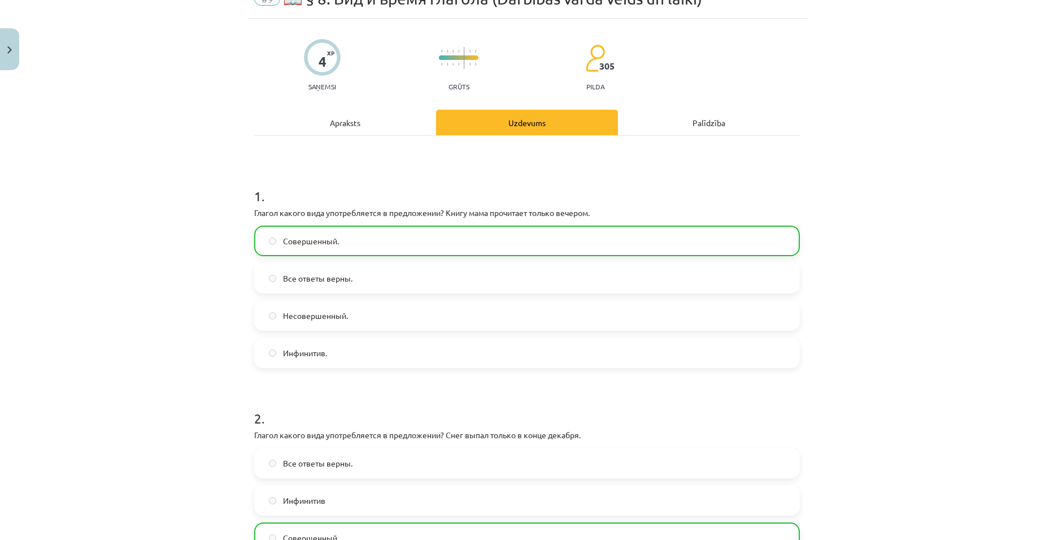
drag, startPoint x: 892, startPoint y: 353, endPoint x: 883, endPoint y: 345, distance: 12.0
click at [885, 346] on div "Mācību tēma: Krievu valodas b1 - 11. klases 1.ieskaites mācību materiāls #9 📖 §…" at bounding box center [527, 270] width 1054 height 540
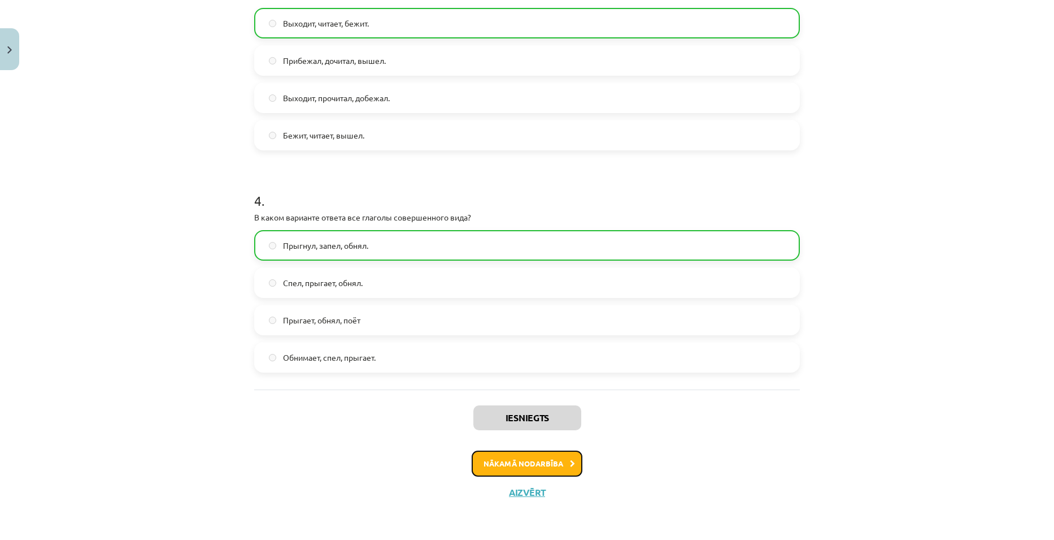
click at [548, 466] on button "Nākamā nodarbība" at bounding box center [527, 463] width 111 height 26
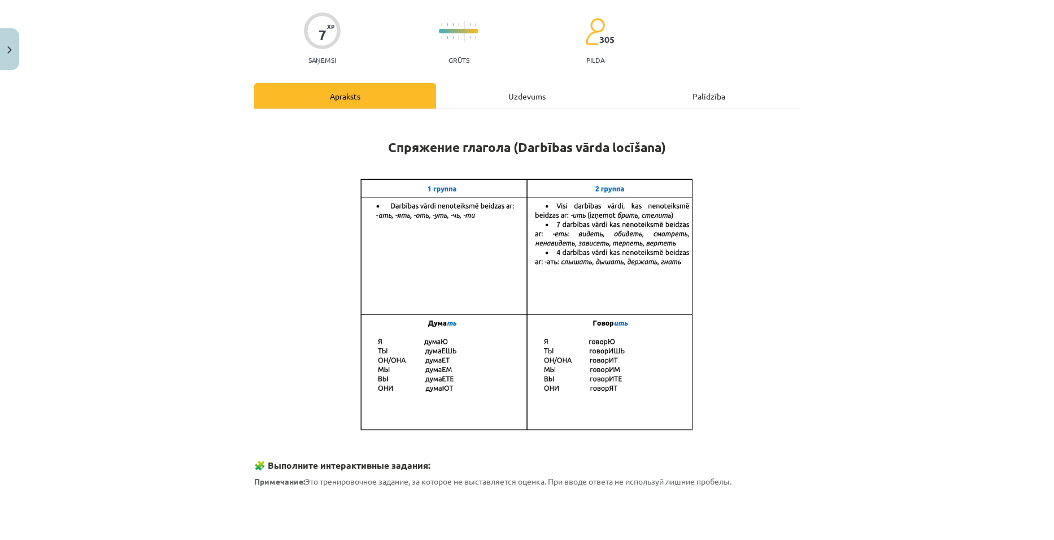
scroll to position [28, 0]
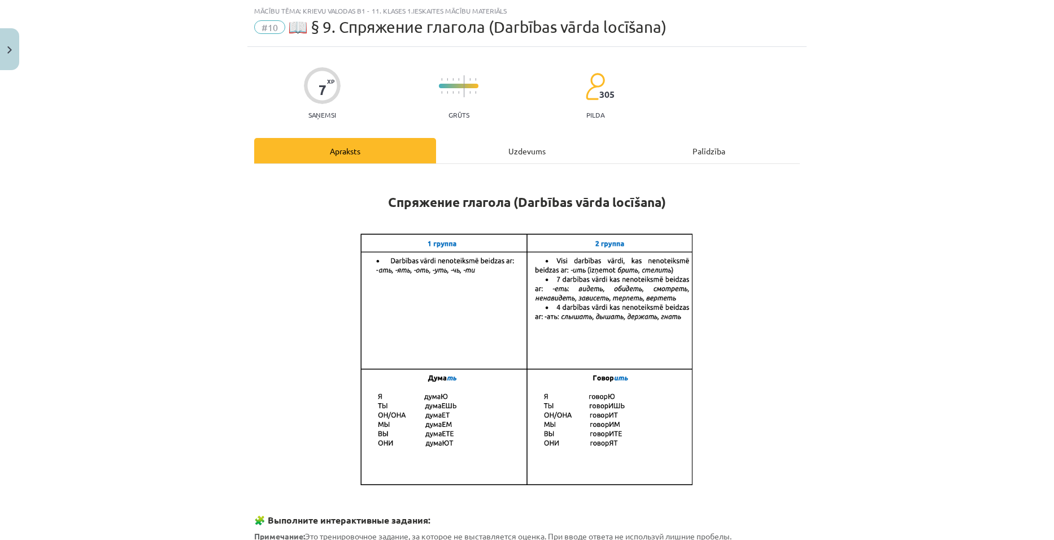
click at [532, 153] on div "Uzdevums" at bounding box center [527, 150] width 182 height 25
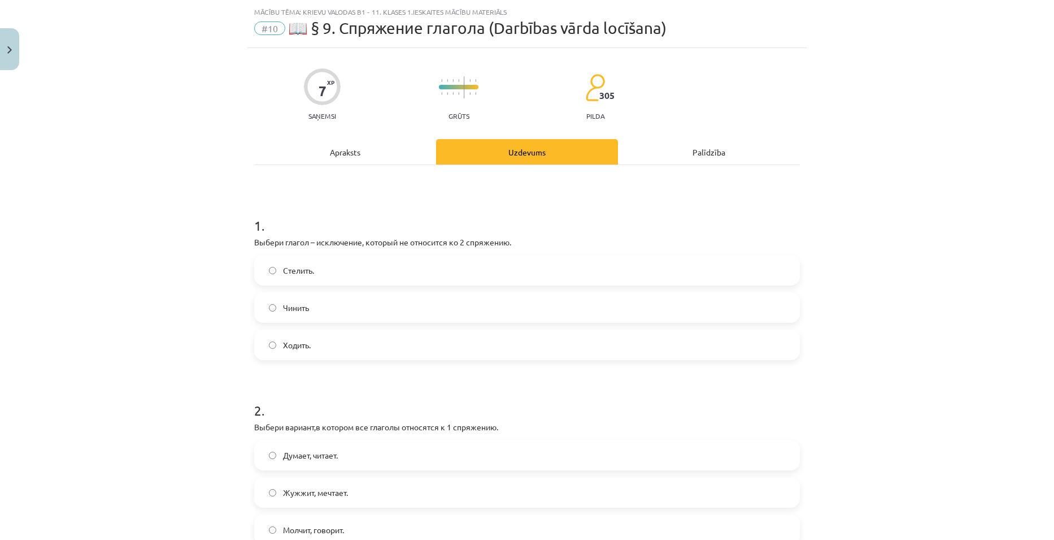
scroll to position [0, 0]
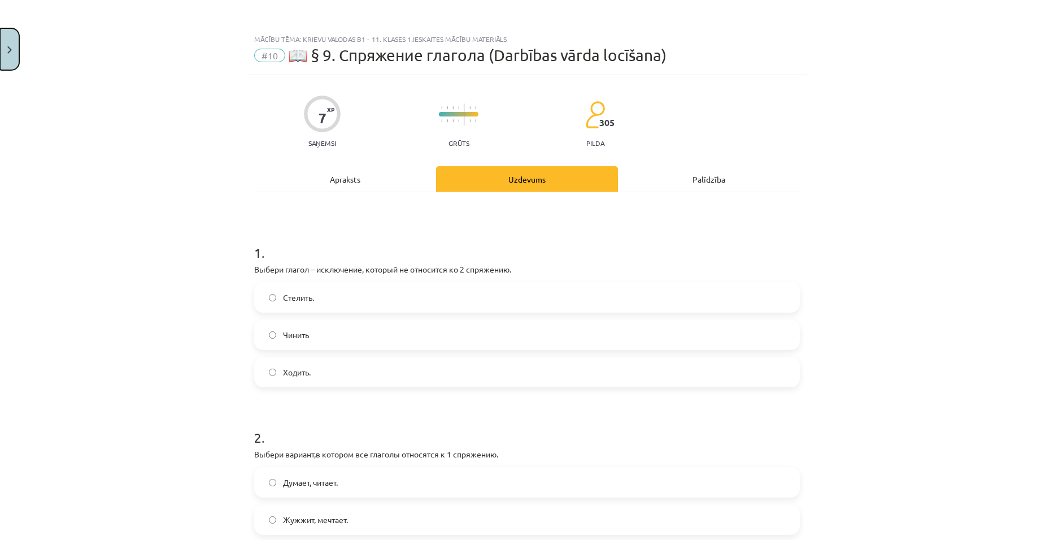
click at [16, 49] on button "Close" at bounding box center [9, 49] width 19 height 42
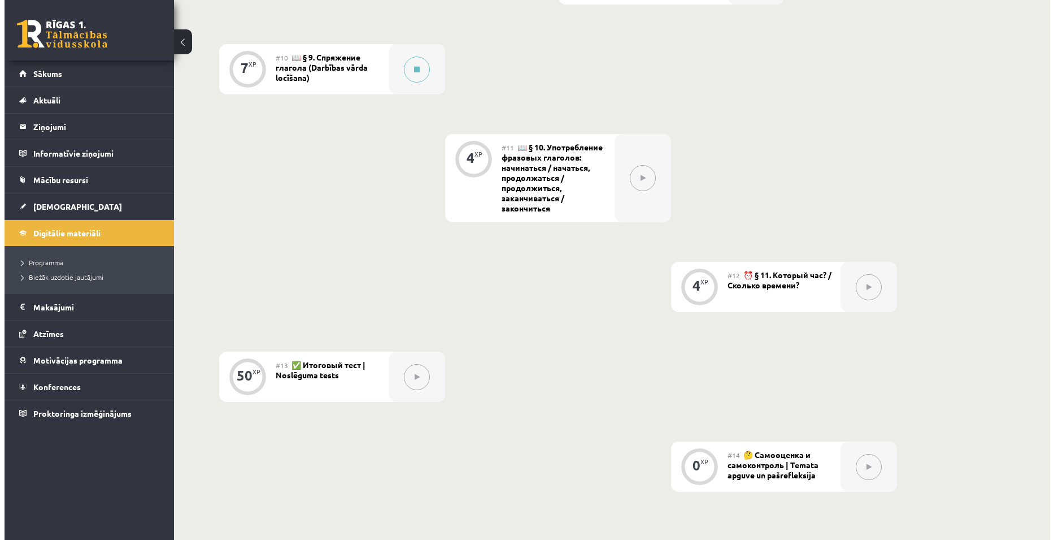
scroll to position [1153, 0]
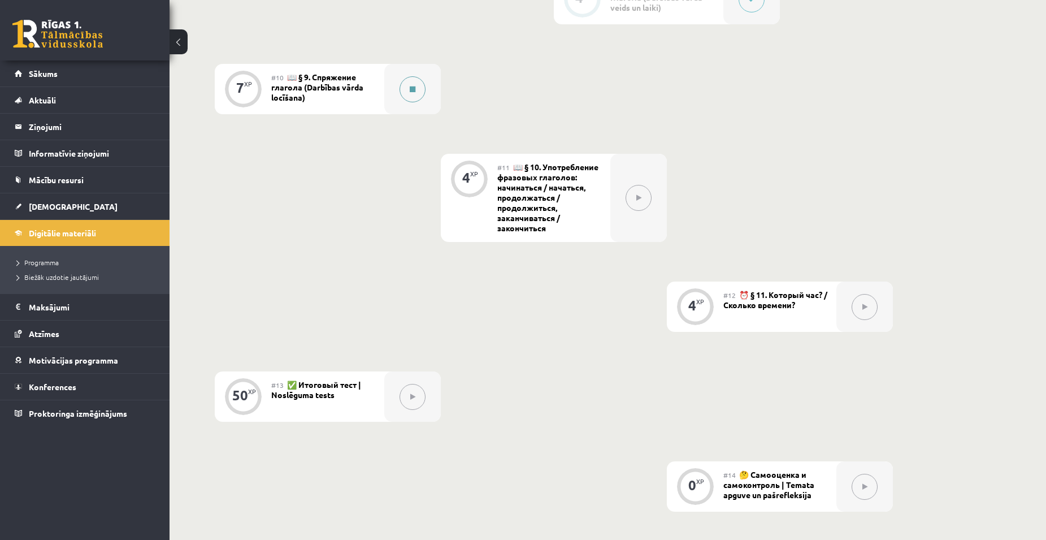
click at [414, 98] on button at bounding box center [412, 89] width 26 height 26
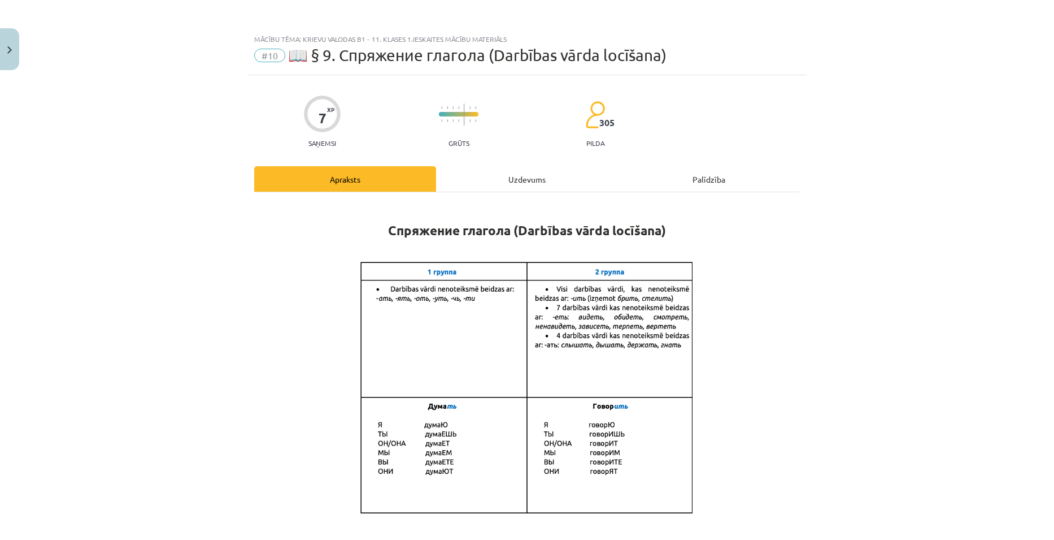
click at [549, 172] on div "Uzdevums" at bounding box center [527, 178] width 182 height 25
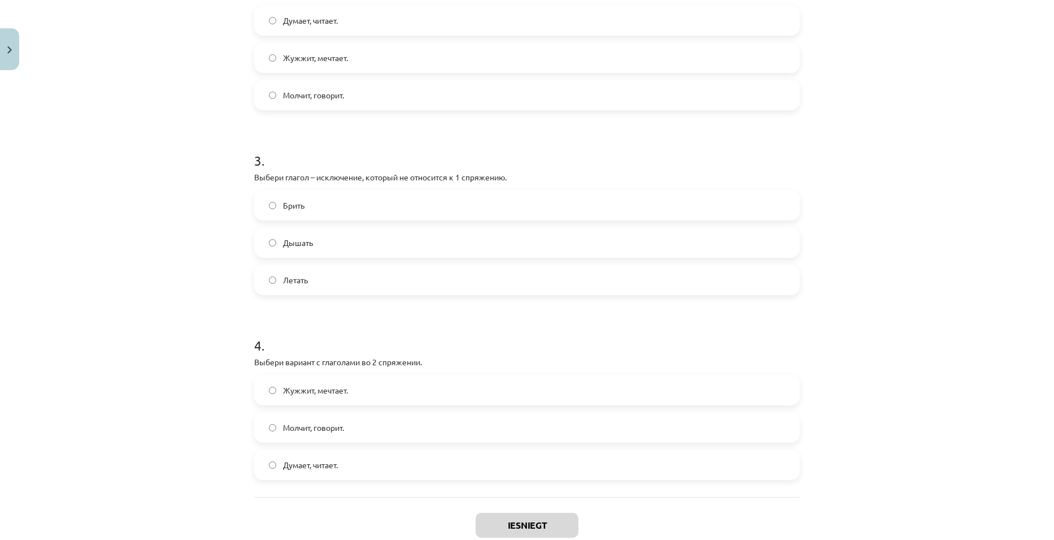
scroll to position [533, 0]
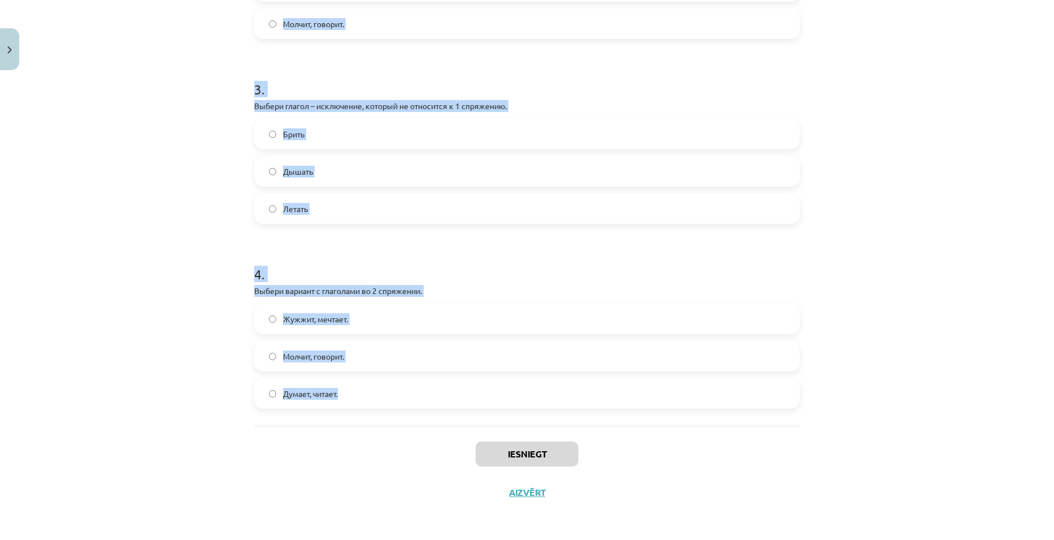
drag, startPoint x: 245, startPoint y: 229, endPoint x: 390, endPoint y: 385, distance: 213.5
click at [390, 385] on div "7 XP Saņemsi Grūts 305 pilda Apraksts Uzdevums Palīdzība 1 . Выбери глагол – ис…" at bounding box center [526, 26] width 559 height 969
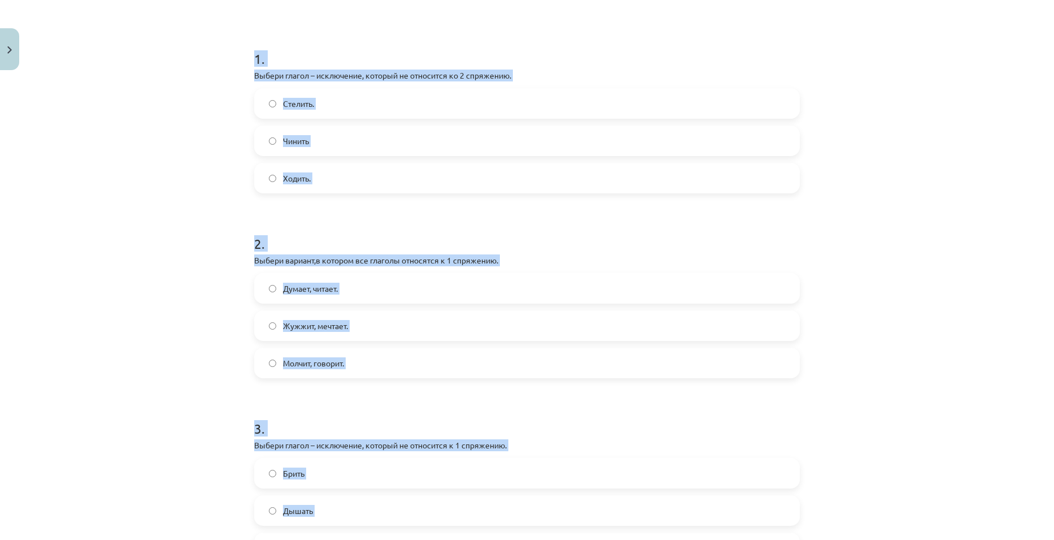
click at [162, 205] on div "Mācību tēma: Krievu valodas b1 - 11. klases 1.ieskaites mācību materiāls #10 📖 …" at bounding box center [527, 270] width 1054 height 540
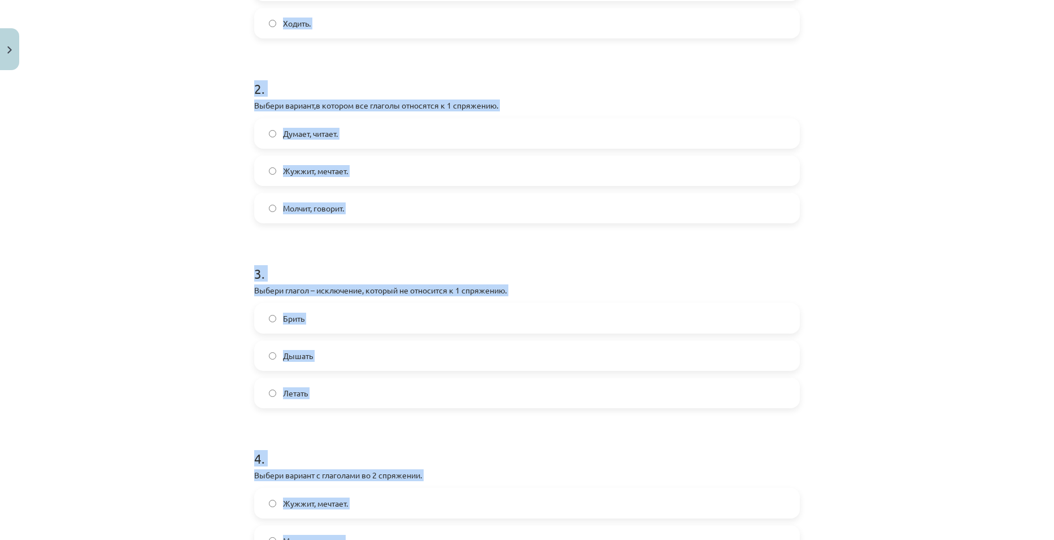
scroll to position [0, 0]
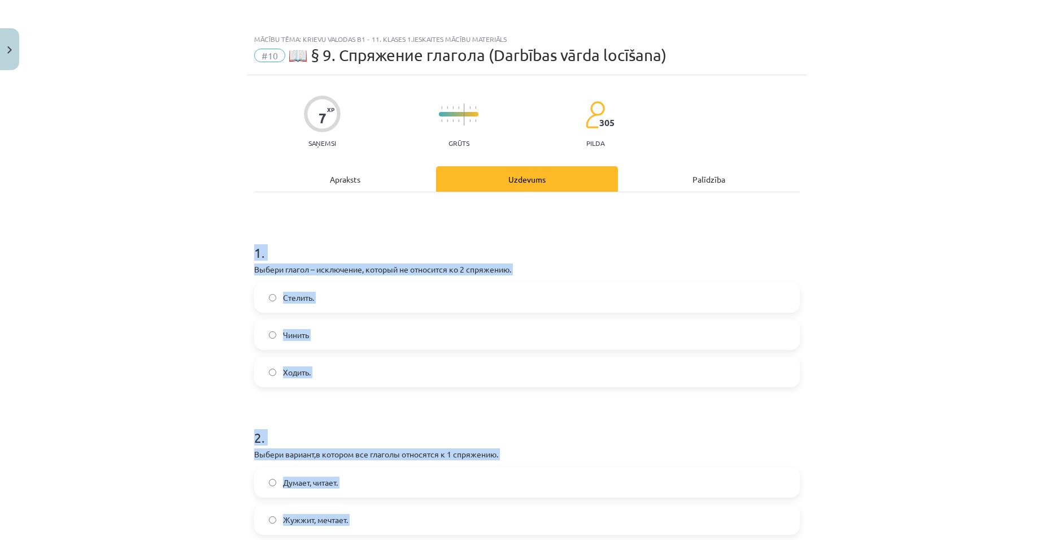
drag, startPoint x: 353, startPoint y: 397, endPoint x: 241, endPoint y: 242, distance: 191.0
click at [241, 242] on div "Mācību tēma: Krievu valodas b1 - 11. klases 1.ieskaites mācību materiāls #10 📖 …" at bounding box center [527, 270] width 1054 height 540
copy form "1 . Выбери глагол – исключение, который не относится ко 2 спряжению. Стелить. Ч…"
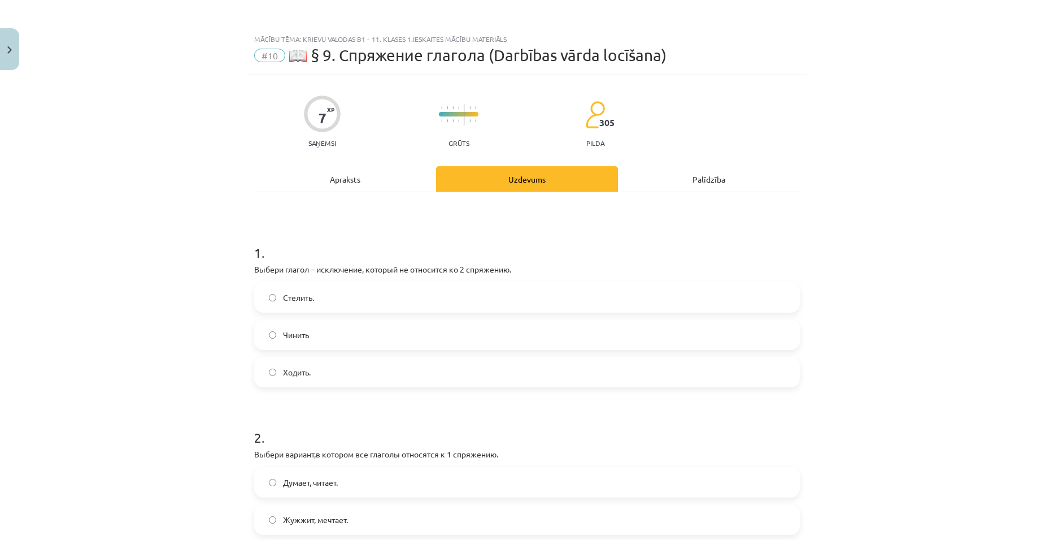
click at [323, 368] on label "Ходить." at bounding box center [527, 372] width 544 height 28
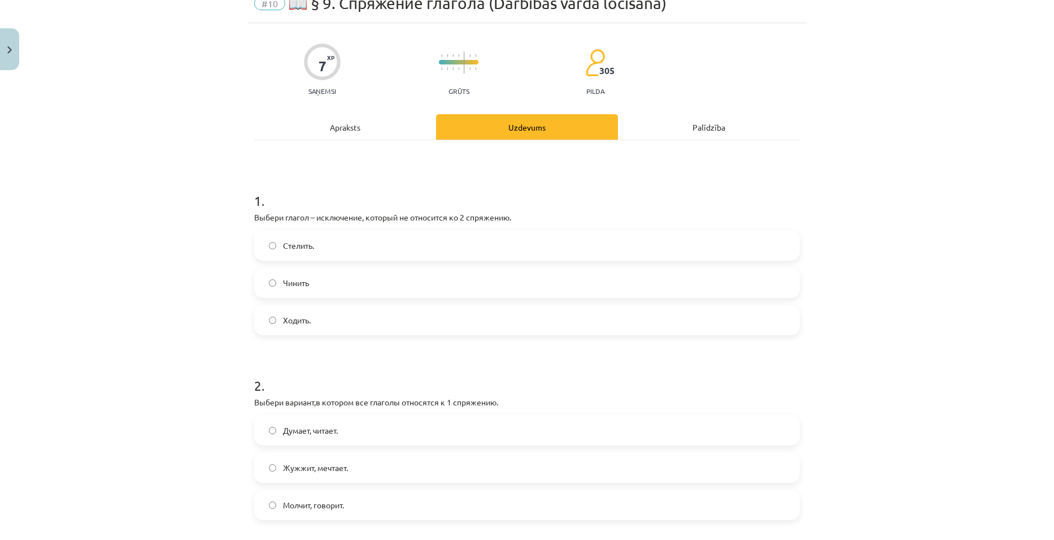
scroll to position [170, 0]
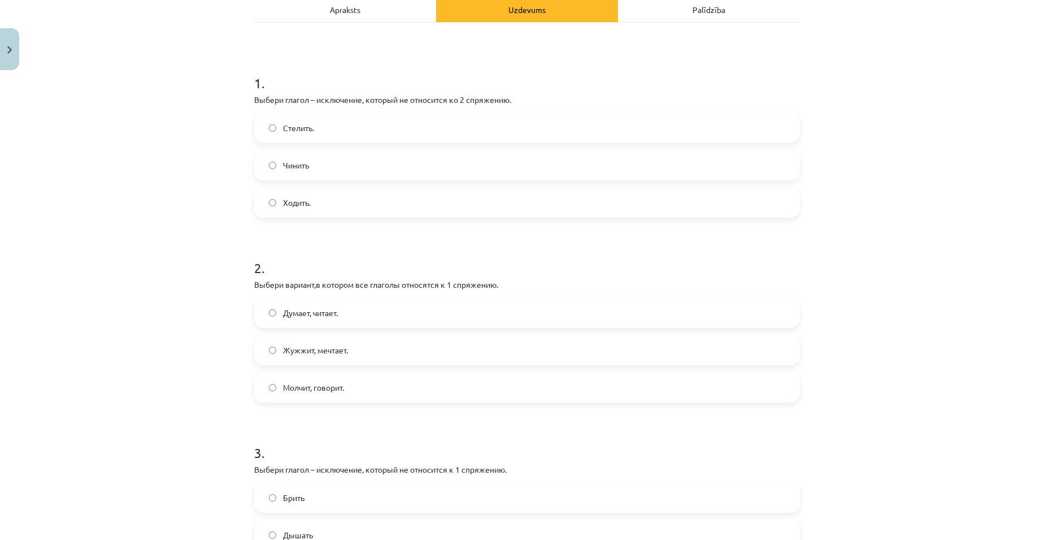
click at [354, 309] on label "Думает, читает." at bounding box center [527, 312] width 544 height 28
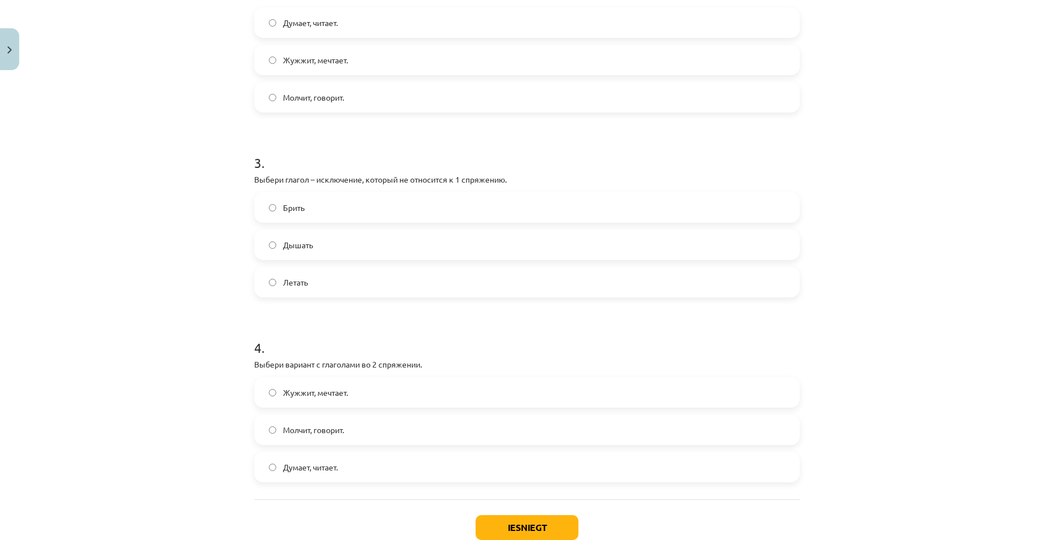
scroll to position [533, 0]
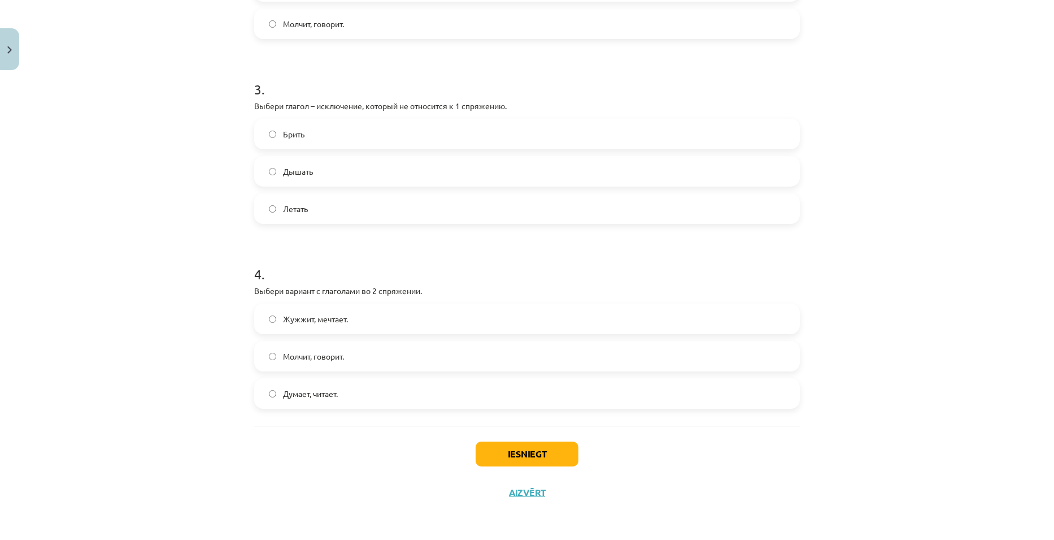
click at [348, 357] on label "Молчит, говорит." at bounding box center [527, 356] width 544 height 28
click at [331, 167] on label "Дышать" at bounding box center [527, 171] width 544 height 28
click at [550, 452] on button "Iesniegt" at bounding box center [527, 453] width 103 height 25
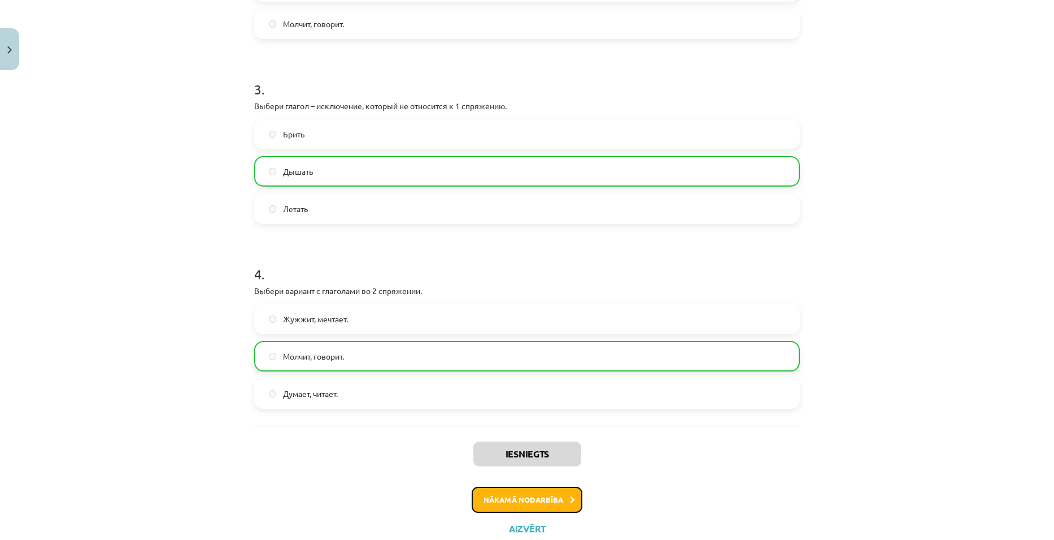
click at [562, 507] on button "Nākamā nodarbība" at bounding box center [527, 499] width 111 height 26
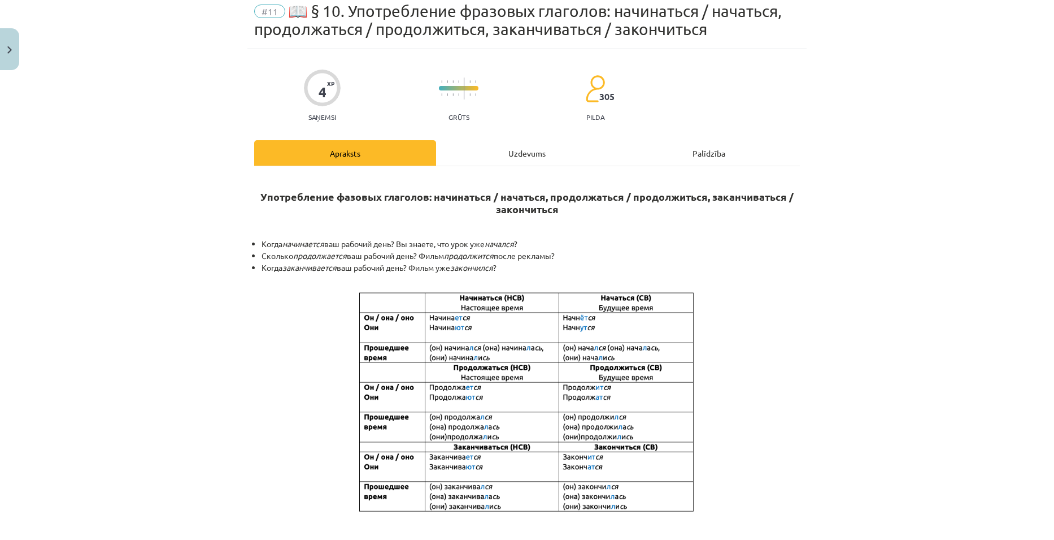
scroll to position [28, 0]
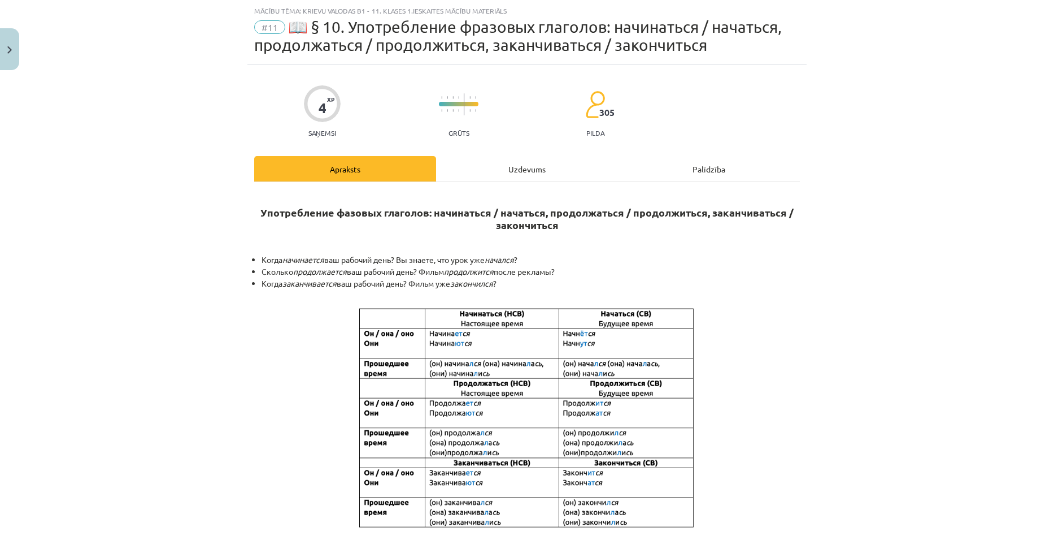
click at [512, 173] on div "Uzdevums" at bounding box center [527, 168] width 182 height 25
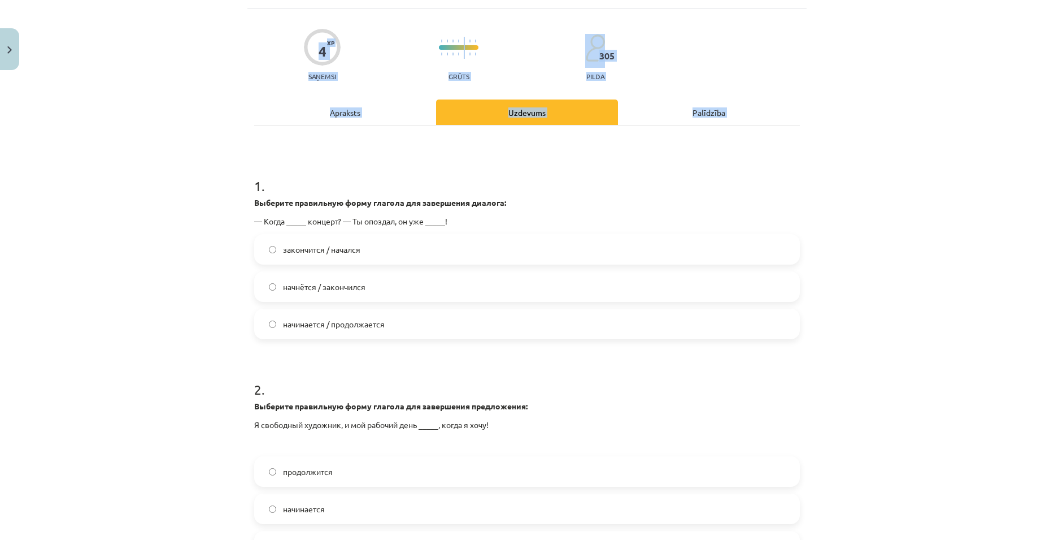
scroll to position [237, 0]
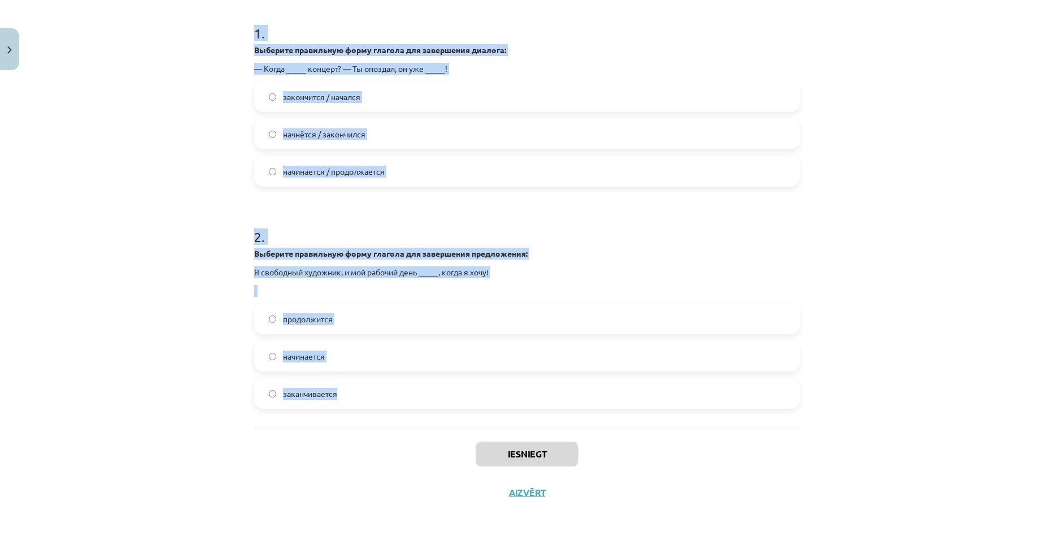
drag, startPoint x: 249, startPoint y: 185, endPoint x: 381, endPoint y: 396, distance: 248.6
click at [381, 396] on div "4 XP Saņemsi Grūts 305 pilda Apraksts Uzdevums Palīdzība 1 . Выберите правильну…" at bounding box center [526, 183] width 559 height 655
copy form "1 . Выберите правильную форму глагола для завершения диалога: — Когда _____ кон…"
click at [894, 100] on div "Mācību tēma: Krievu valodas b1 - 11. klases 1.ieskaites mācību materiāls #11 📖 …" at bounding box center [527, 270] width 1054 height 540
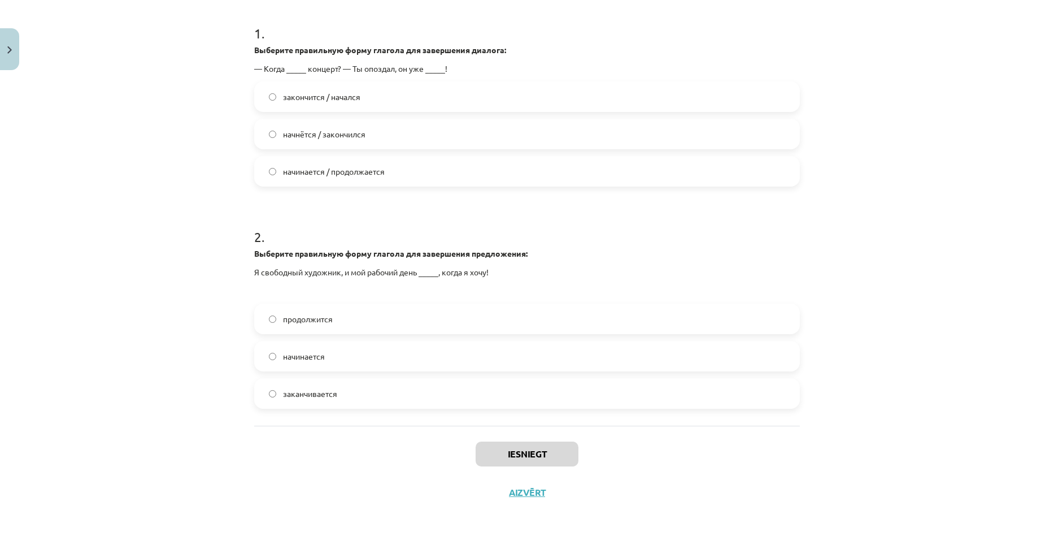
click at [372, 137] on label "начнётся / закончился" at bounding box center [527, 134] width 544 height 28
click at [428, 353] on label "начинается" at bounding box center [527, 356] width 544 height 28
click at [541, 456] on button "Iesniegt" at bounding box center [527, 453] width 103 height 25
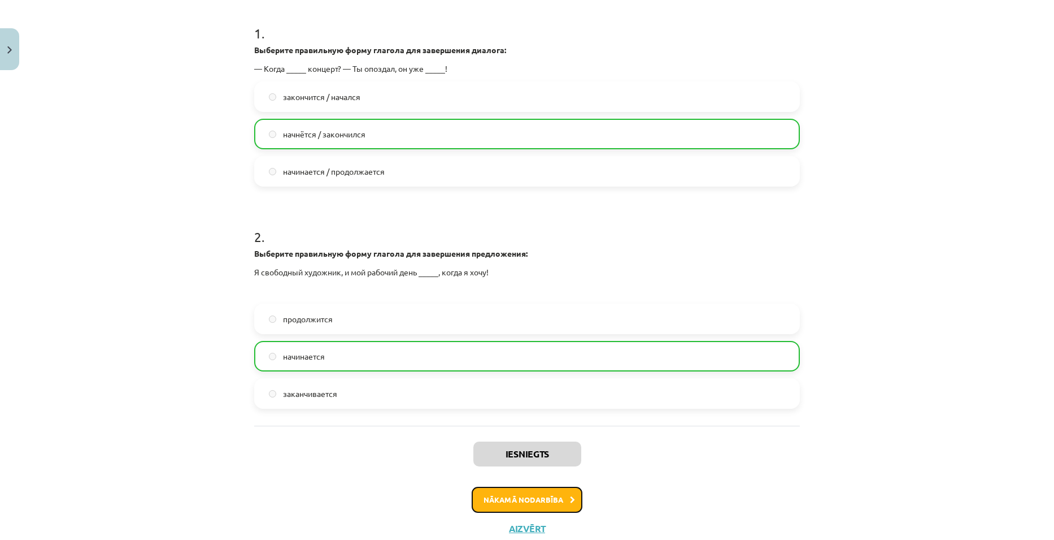
click at [538, 496] on button "Nākamā nodarbība" at bounding box center [527, 499] width 111 height 26
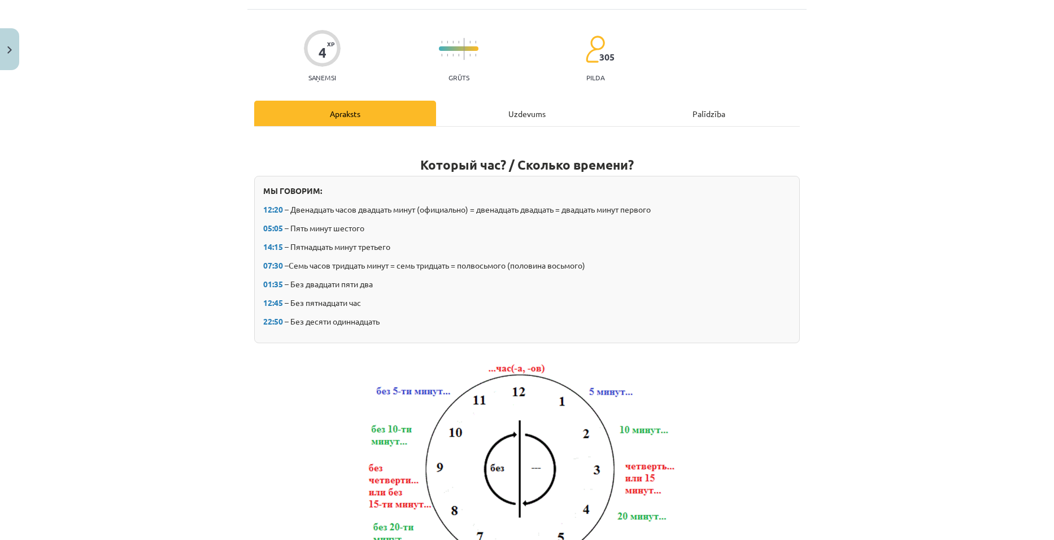
scroll to position [85, 0]
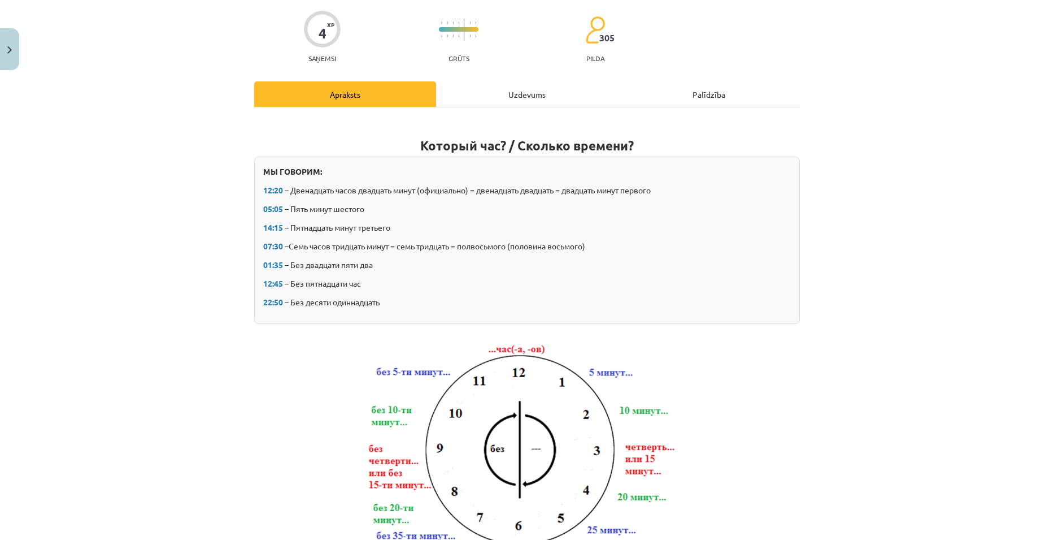
click at [512, 89] on div "Uzdevums" at bounding box center [527, 93] width 182 height 25
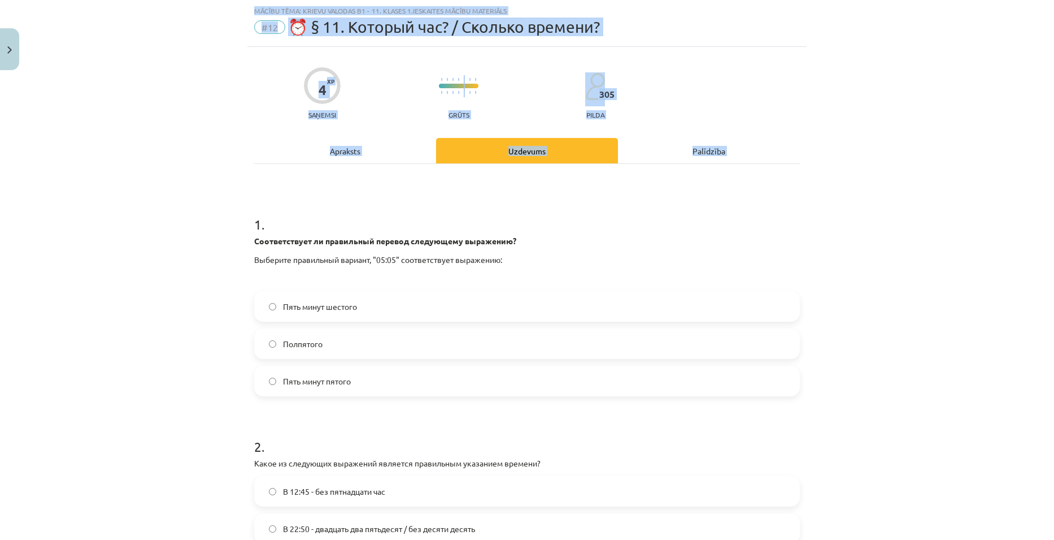
scroll to position [238, 0]
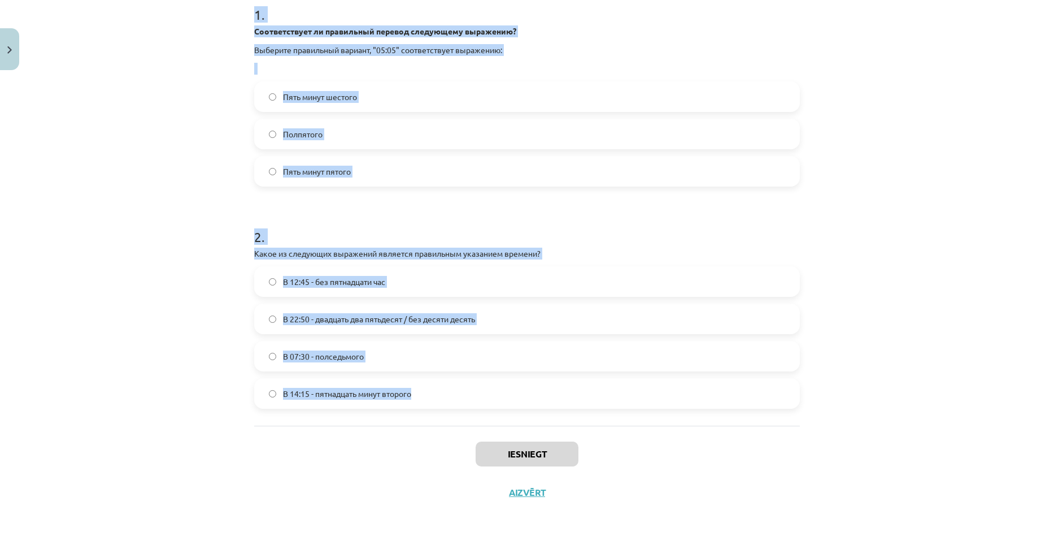
drag, startPoint x: 235, startPoint y: 219, endPoint x: 495, endPoint y: 388, distance: 309.7
click at [495, 388] on div "Mācību tēma: Krievu valodas b1 - 11. klases 1.ieskaites mācību materiāls #12 ⏰ …" at bounding box center [527, 270] width 1054 height 540
copy form "1 . Соответствует ли правильный перевод следующему выражению? Выберите правильн…"
click at [985, 236] on div "Mācību tēma: Krievu valodas b1 - 11. klases 1.ieskaites mācību materiāls #12 ⏰ …" at bounding box center [527, 270] width 1054 height 540
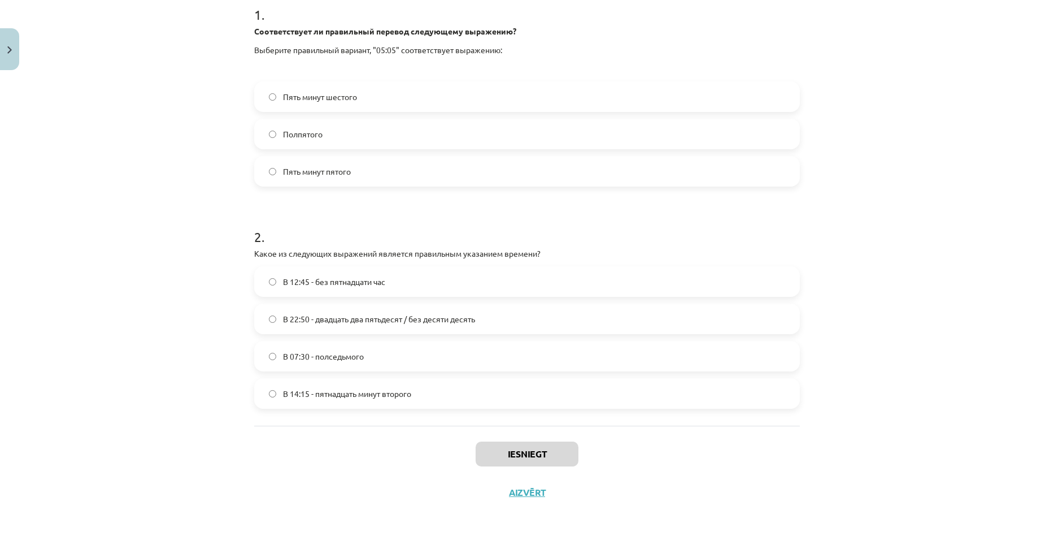
click at [352, 106] on label "Пять минут шестого" at bounding box center [527, 96] width 544 height 28
click at [350, 309] on label "В 22:50 - двадцать два пятьдесят / без десяти десять" at bounding box center [527, 319] width 544 height 28
click at [521, 450] on button "Iesniegt" at bounding box center [527, 453] width 103 height 25
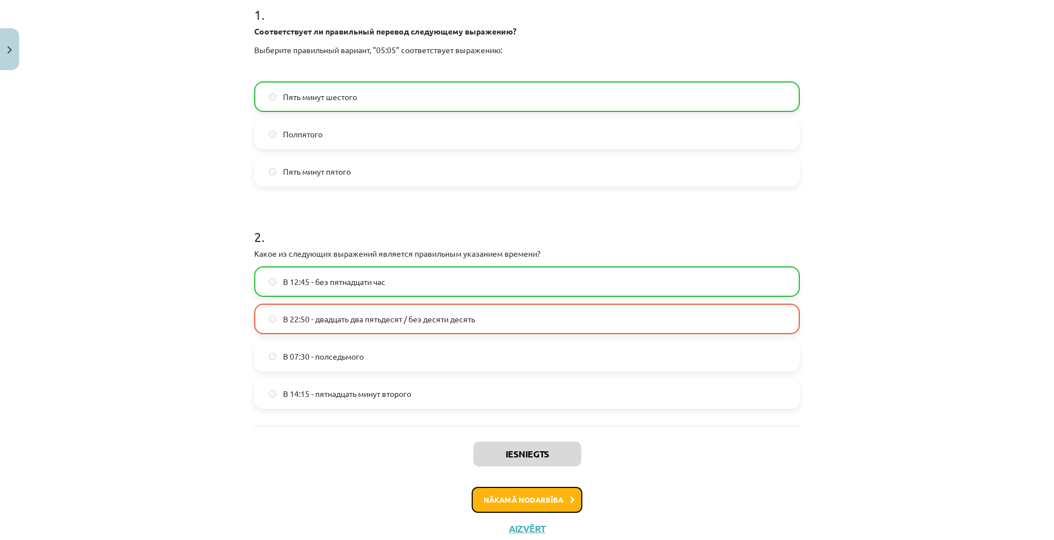
click at [566, 498] on button "Nākamā nodarbība" at bounding box center [527, 499] width 111 height 26
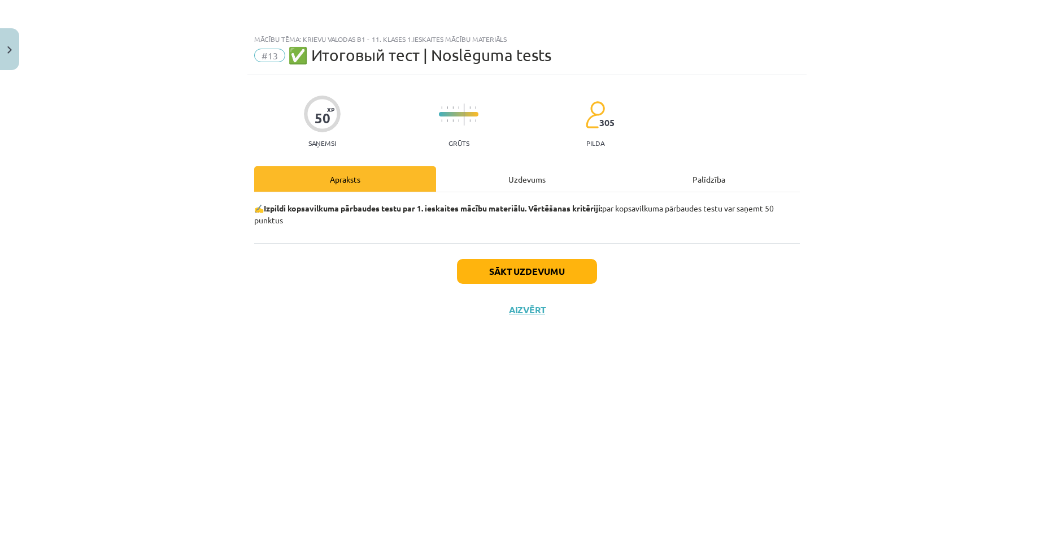
click at [512, 177] on div "Uzdevums" at bounding box center [527, 178] width 182 height 25
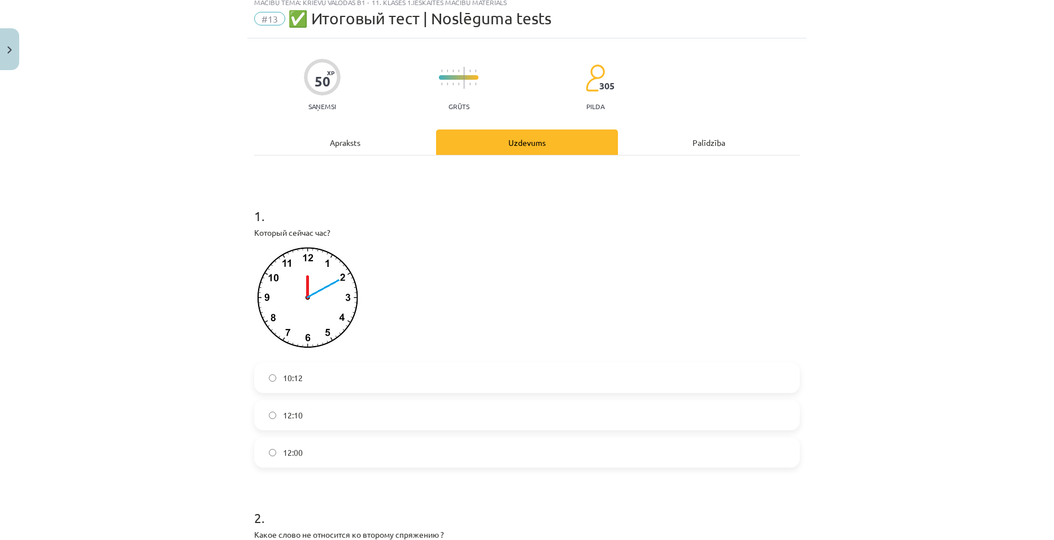
scroll to position [113, 0]
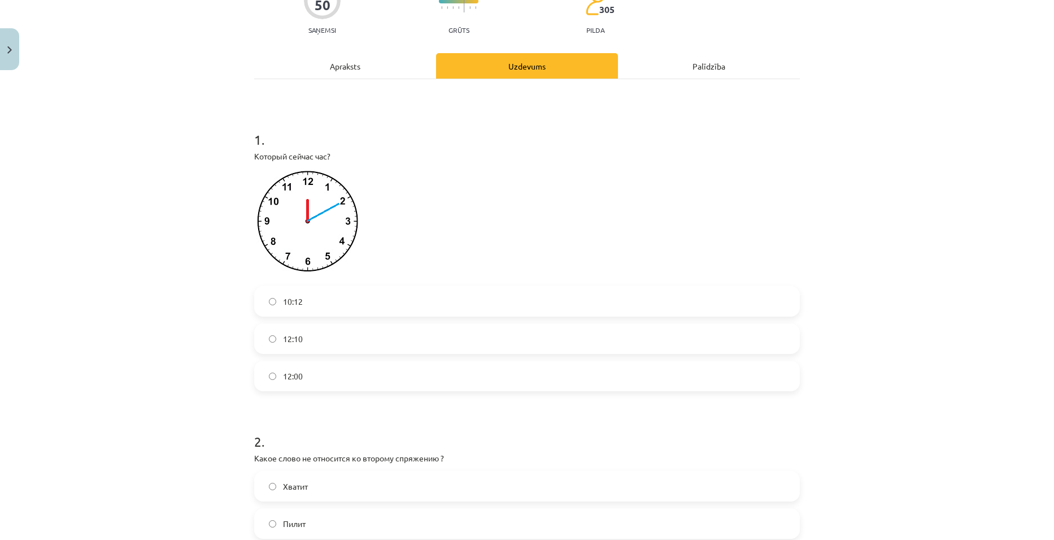
click at [322, 336] on label "12:10" at bounding box center [527, 338] width 544 height 28
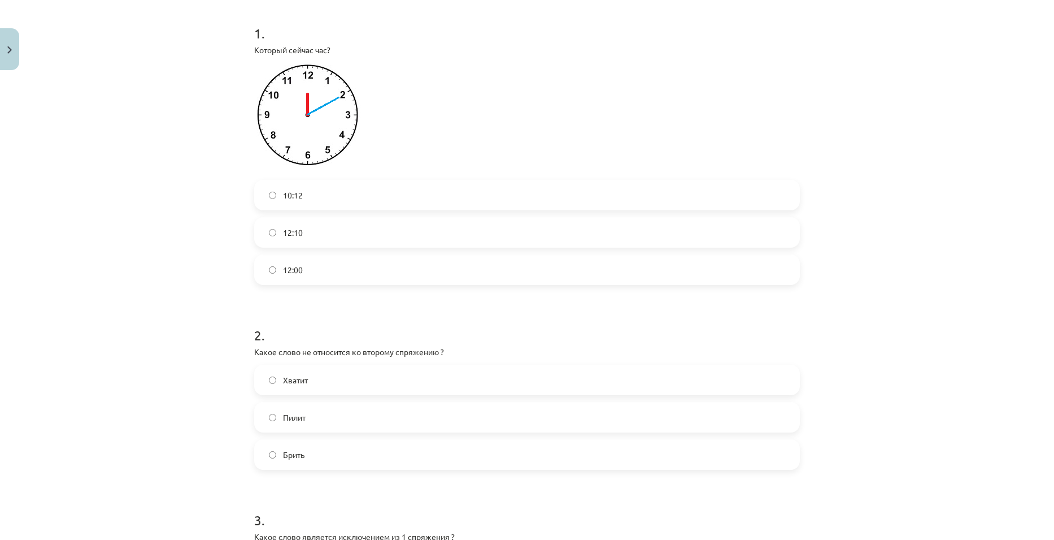
scroll to position [226, 0]
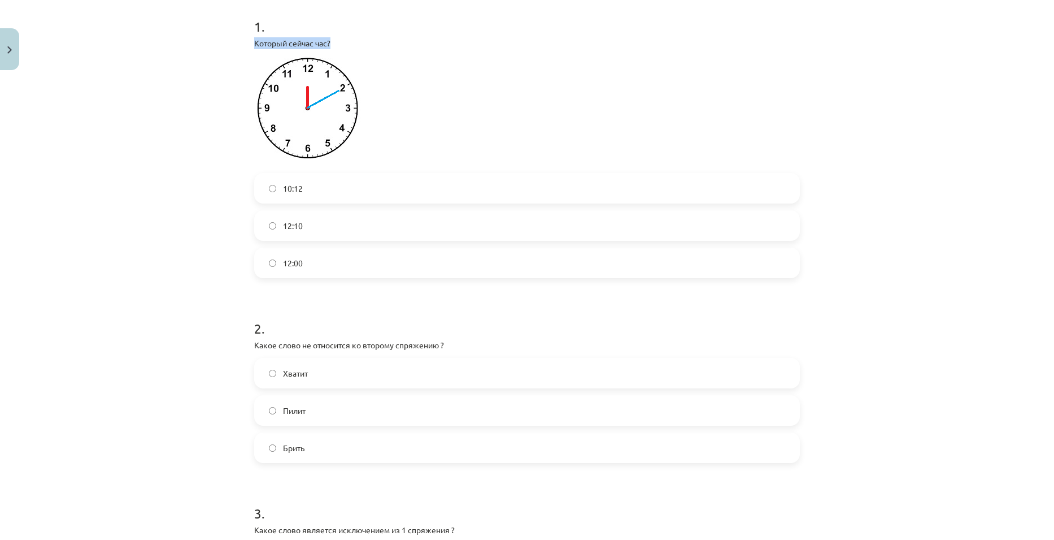
drag, startPoint x: 273, startPoint y: 42, endPoint x: 337, endPoint y: 45, distance: 63.3
copy p "Который сейчас час?"
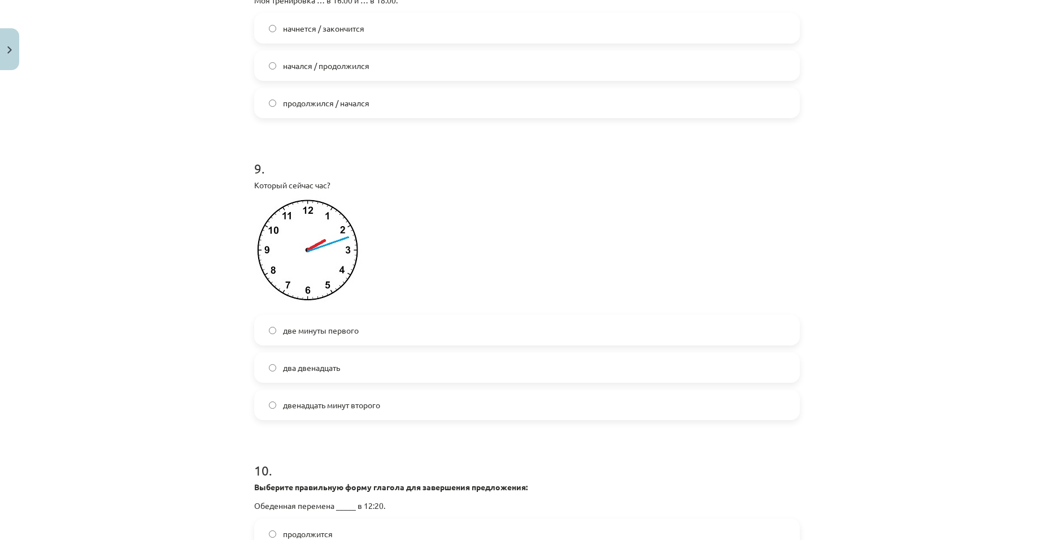
scroll to position [1911, 0]
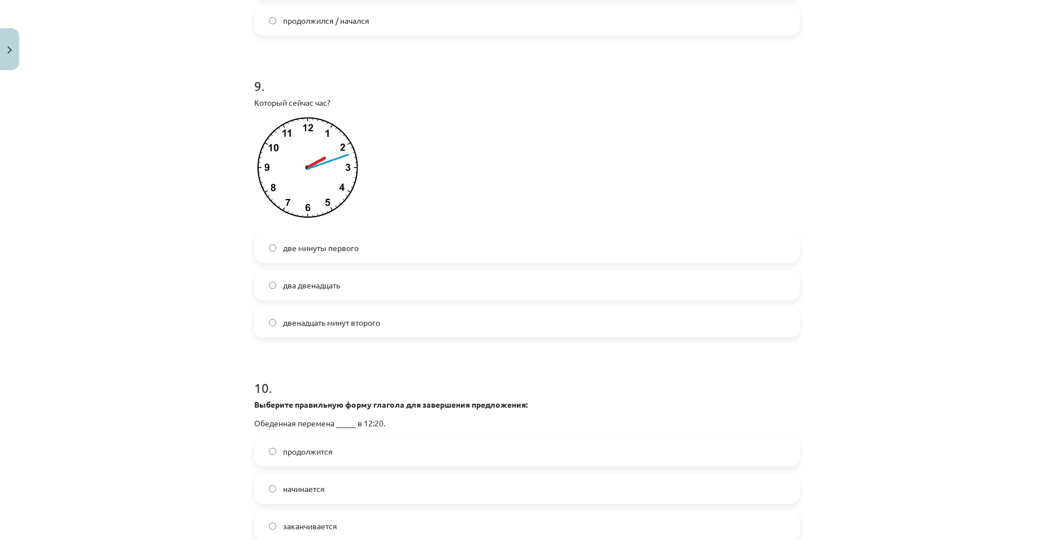
click at [336, 322] on span "двенадцать минут второго" at bounding box center [331, 322] width 97 height 12
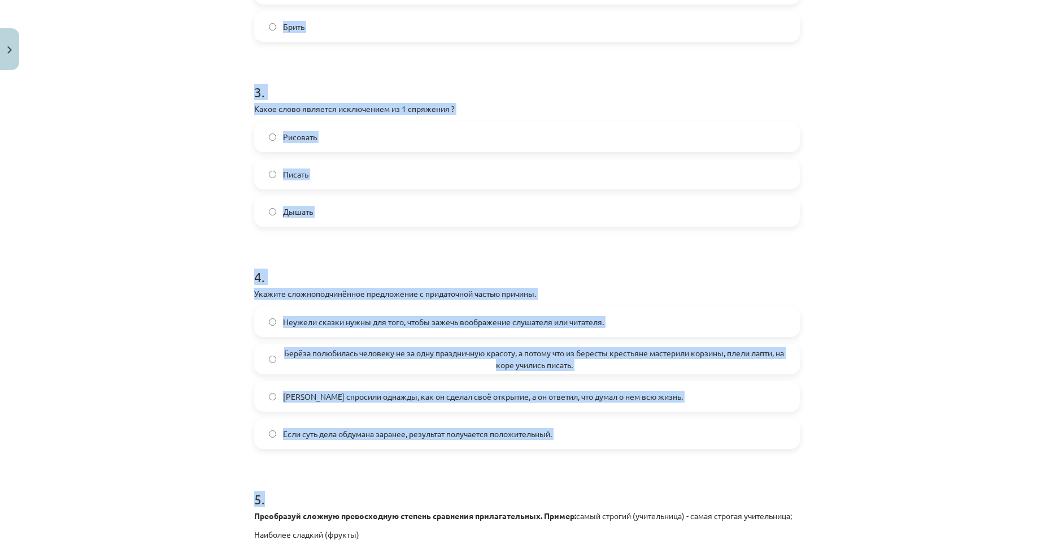
scroll to position [655, 0]
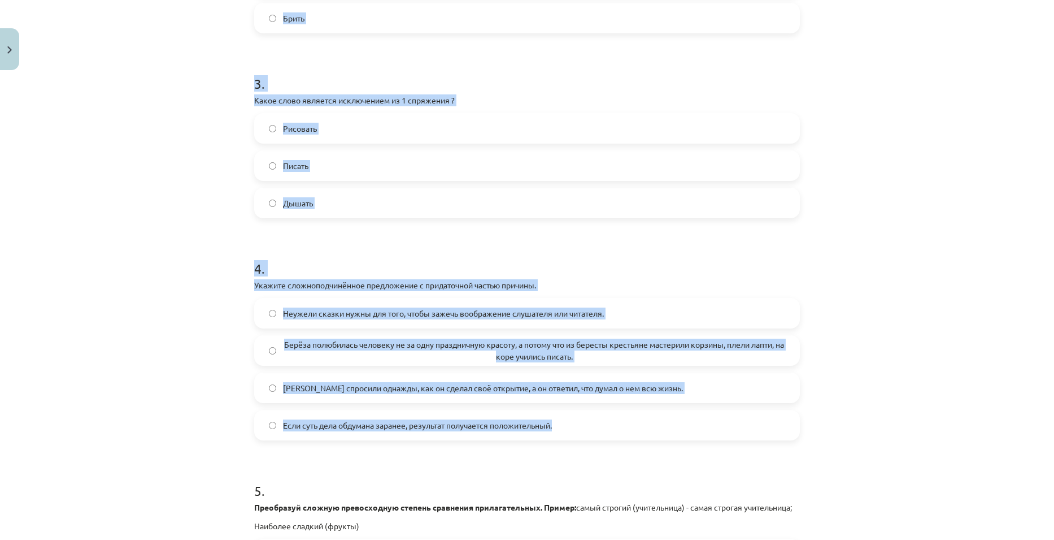
drag, startPoint x: 251, startPoint y: 222, endPoint x: 583, endPoint y: 436, distance: 394.5
click at [939, 316] on div "Mācību tēma: Krievu valodas b1 - 11. klases 1.ieskaites mācību materiāls #13 ✅ …" at bounding box center [527, 270] width 1054 height 540
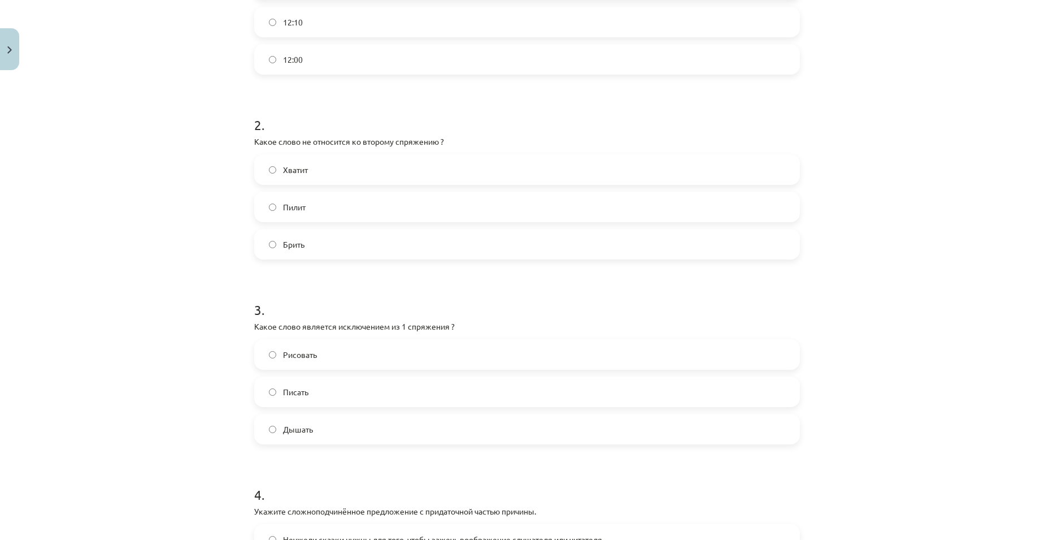
scroll to position [316, 0]
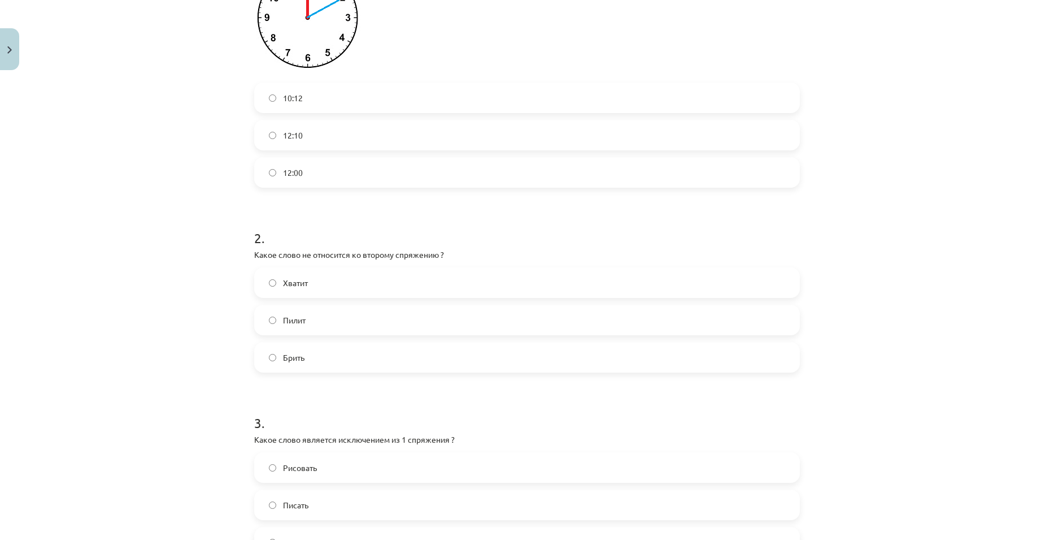
click at [316, 361] on label "Брить" at bounding box center [527, 357] width 544 height 28
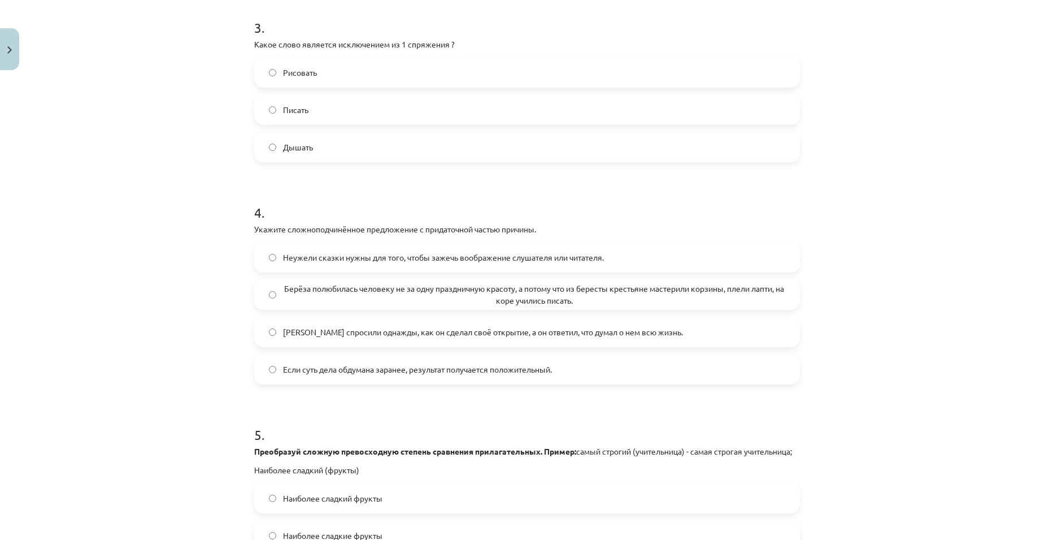
scroll to position [712, 0]
click at [323, 153] on label "Дышать" at bounding box center [527, 146] width 544 height 28
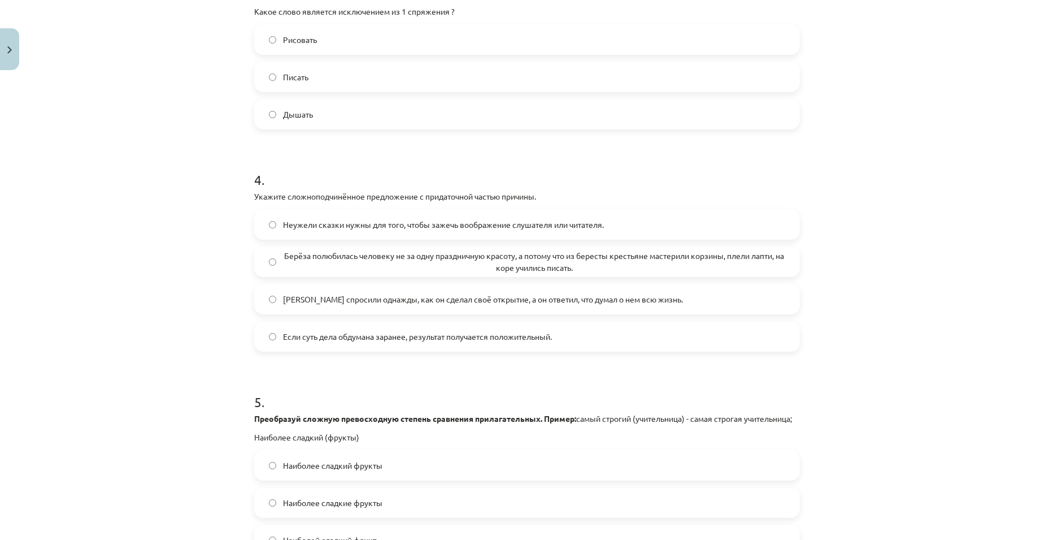
scroll to position [825, 0]
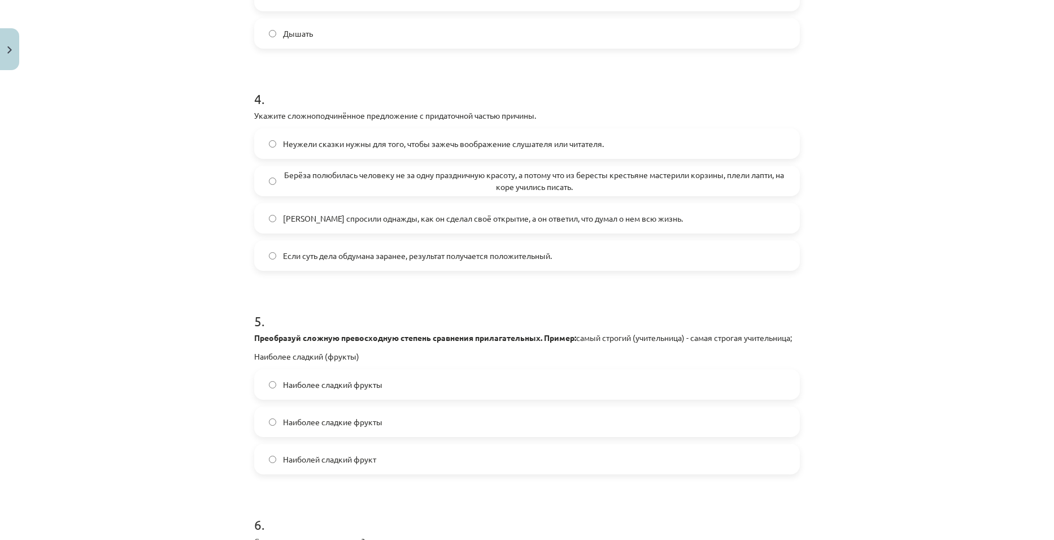
click at [528, 175] on span "Берёза полюбилась человеку не за одну праздничную красоту, а потому что из бере…" at bounding box center [534, 181] width 502 height 24
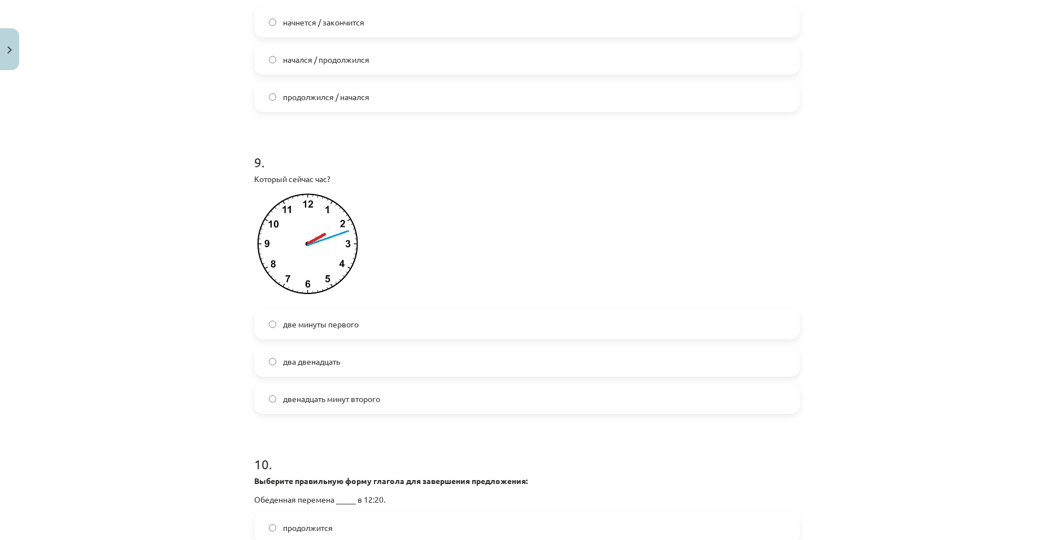
scroll to position [2022, 0]
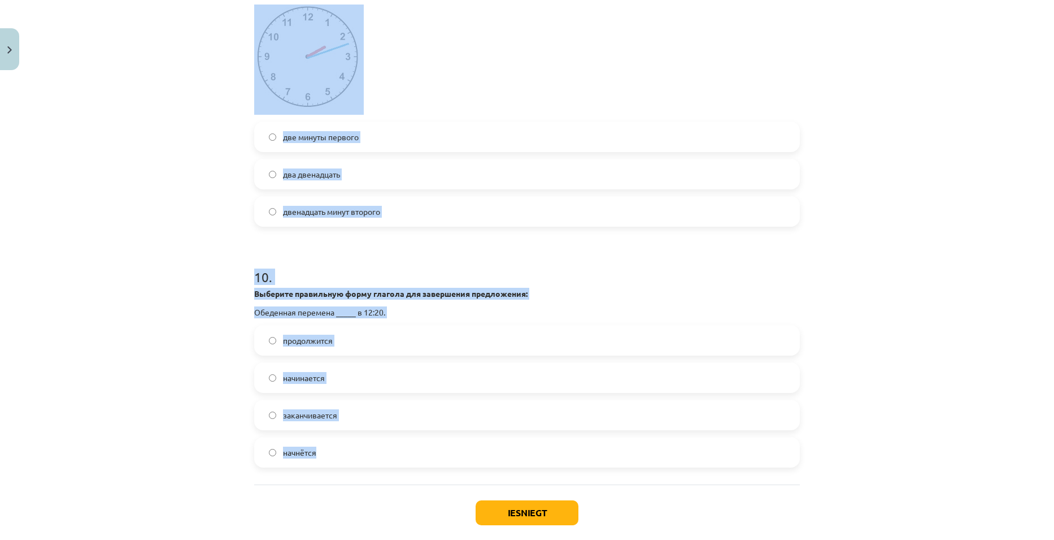
drag, startPoint x: 262, startPoint y: 210, endPoint x: 363, endPoint y: 459, distance: 268.9
click at [933, 373] on div "Mācību tēma: Krievu valodas b1 - 11. klases 1.ieskaites mācību materiāls #13 ✅ …" at bounding box center [527, 270] width 1054 height 540
click at [933, 370] on div "Mācību tēma: Krievu valodas b1 - 11. klases 1.ieskaites mācību materiāls #13 ✅ …" at bounding box center [527, 270] width 1054 height 540
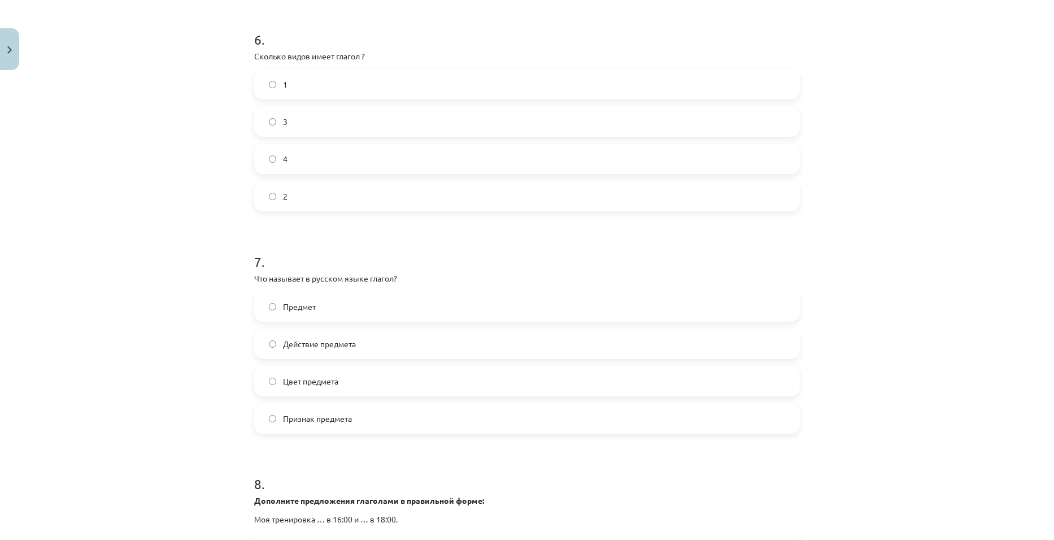
scroll to position [1289, 0]
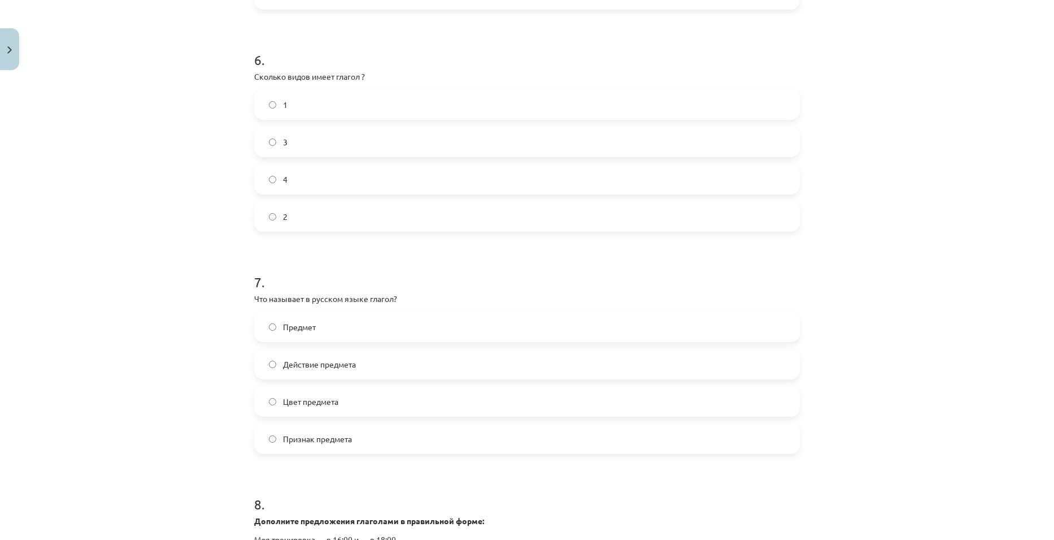
click at [305, 210] on label "2" at bounding box center [527, 216] width 544 height 28
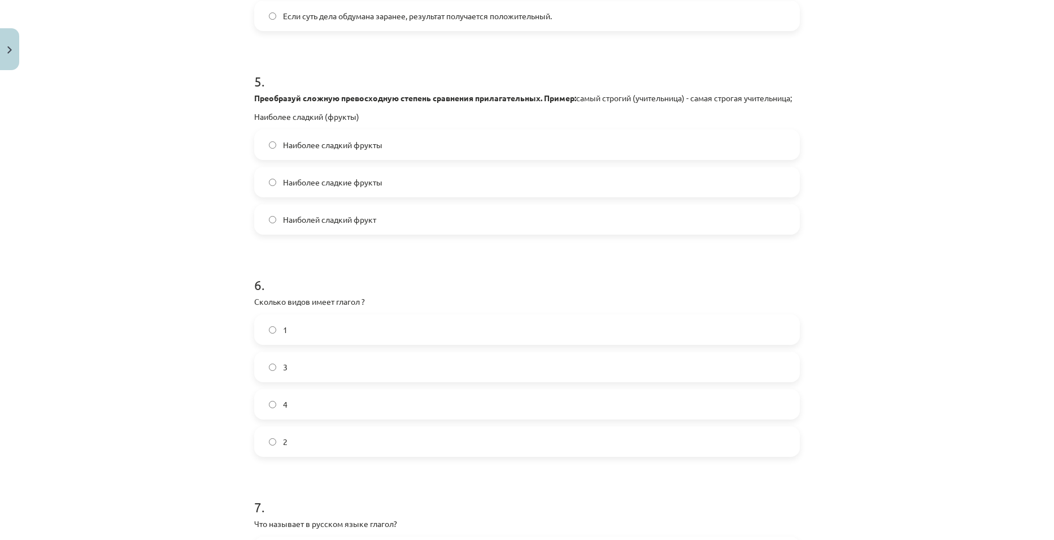
scroll to position [1063, 0]
click at [475, 175] on label "Наиболее сладкие фрукты" at bounding box center [527, 183] width 544 height 28
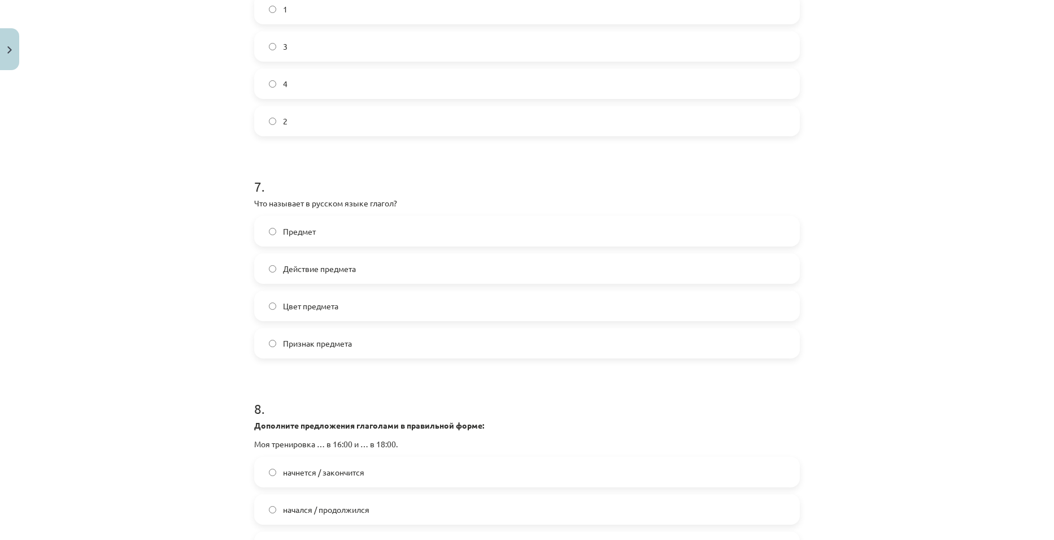
scroll to position [1515, 0]
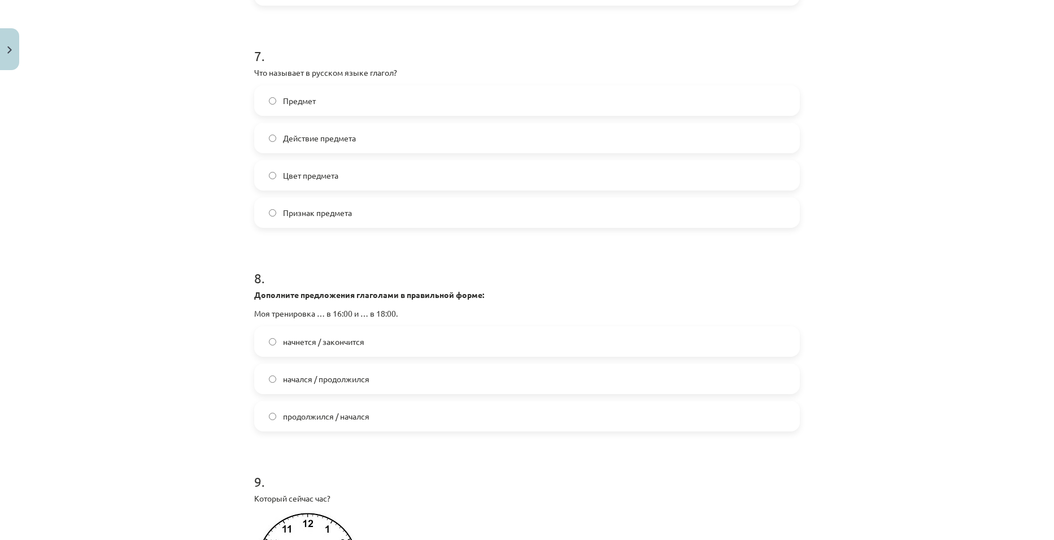
click at [367, 142] on label "Действие предмета" at bounding box center [527, 138] width 544 height 28
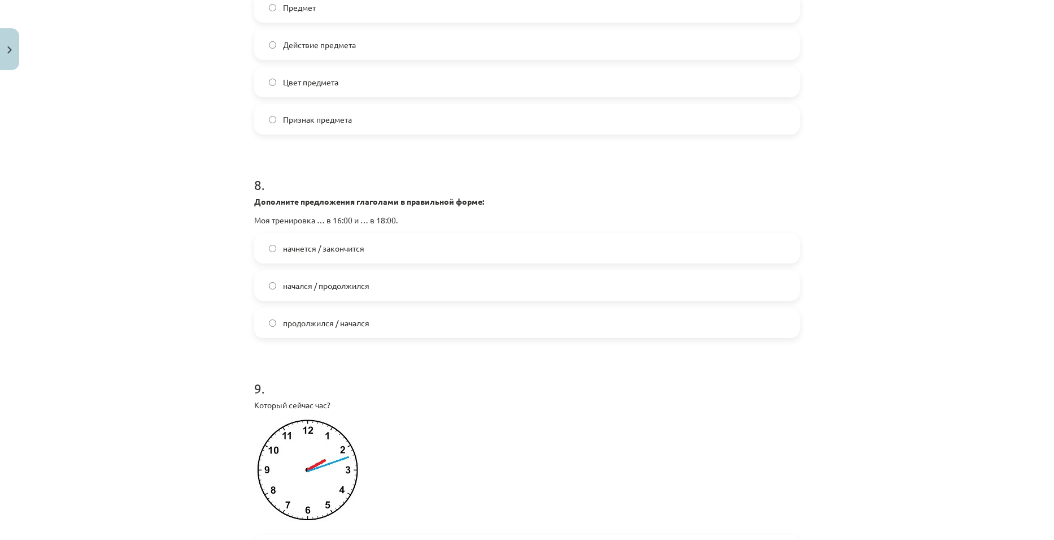
scroll to position [1628, 0]
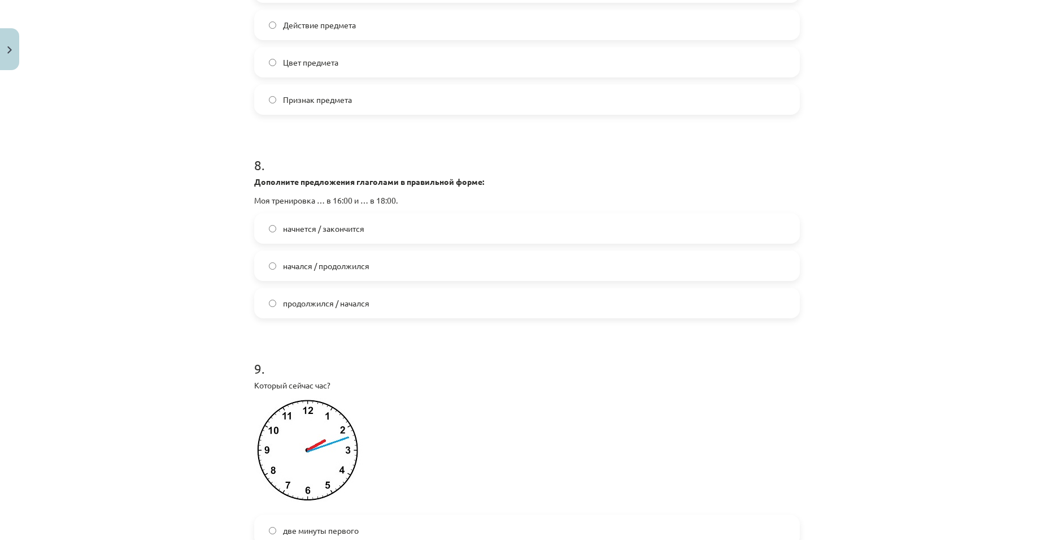
click at [372, 237] on label "начнется / закончится" at bounding box center [527, 228] width 544 height 28
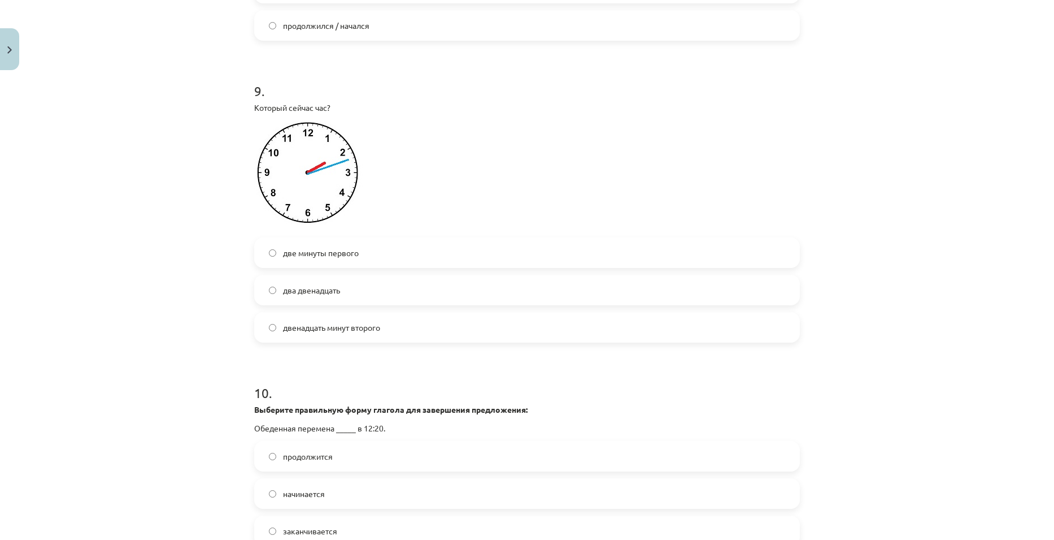
scroll to position [1967, 0]
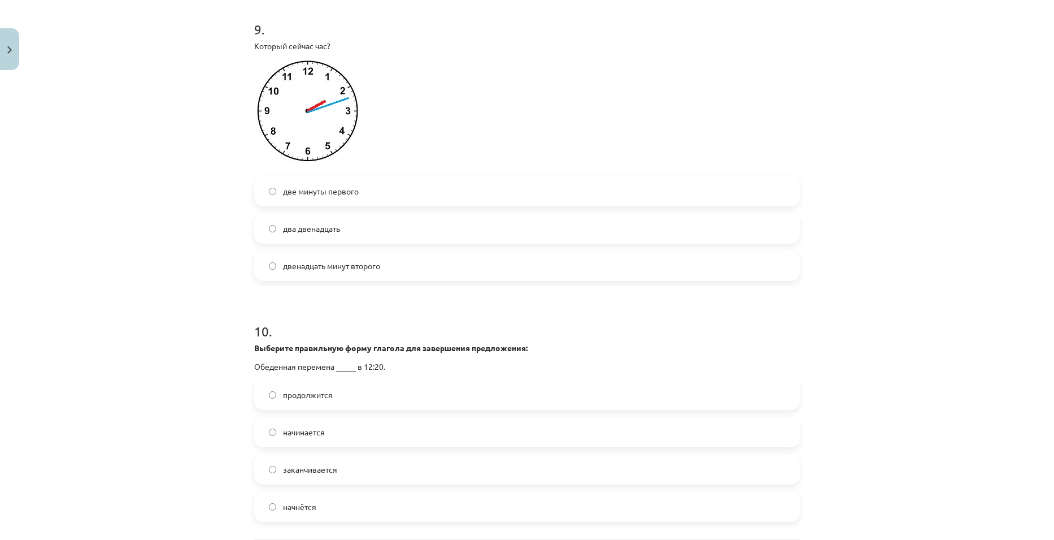
click at [322, 231] on span "два двенадцать" at bounding box center [311, 229] width 57 height 12
click at [283, 193] on span "две минуты первого" at bounding box center [321, 191] width 76 height 12
drag, startPoint x: 275, startPoint y: 190, endPoint x: 382, endPoint y: 208, distance: 108.3
click at [382, 208] on div "две минуты первого два двенадцать двенадцать минут второго" at bounding box center [527, 228] width 546 height 105
click at [957, 257] on div "Mācību tēma: Krievu valodas b1 - 11. klases 1.ieskaites mācību materiāls #13 ✅ …" at bounding box center [527, 270] width 1054 height 540
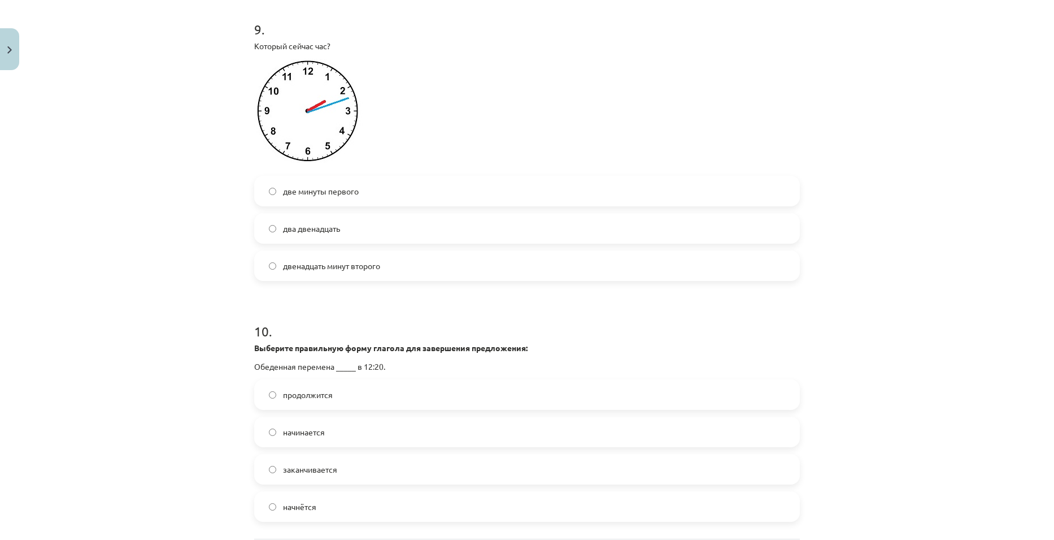
click at [394, 220] on label "два двенадцать" at bounding box center [527, 228] width 544 height 28
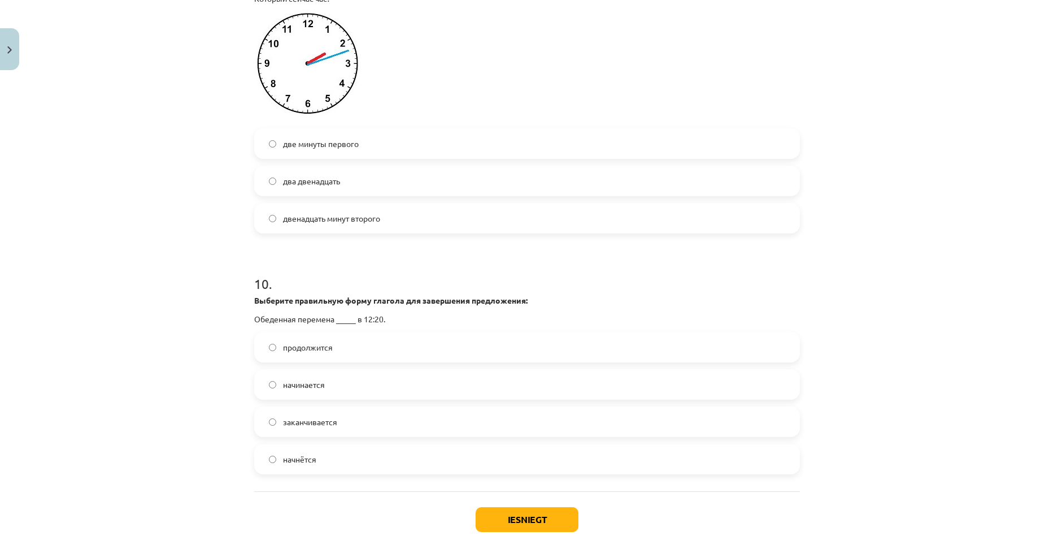
scroll to position [2080, 0]
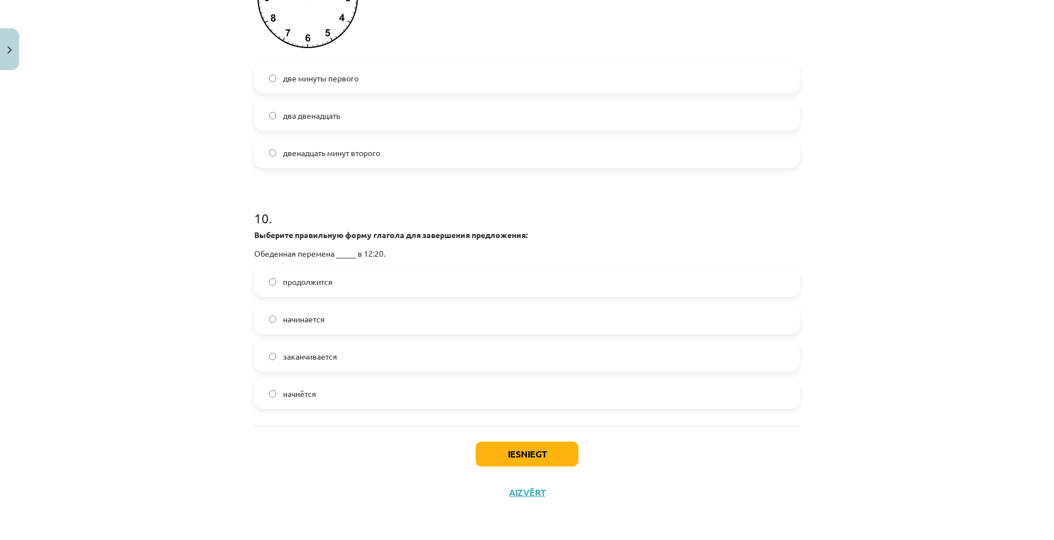
click at [350, 318] on label "начинается" at bounding box center [527, 319] width 544 height 28
click at [561, 450] on button "Iesniegt" at bounding box center [527, 453] width 103 height 25
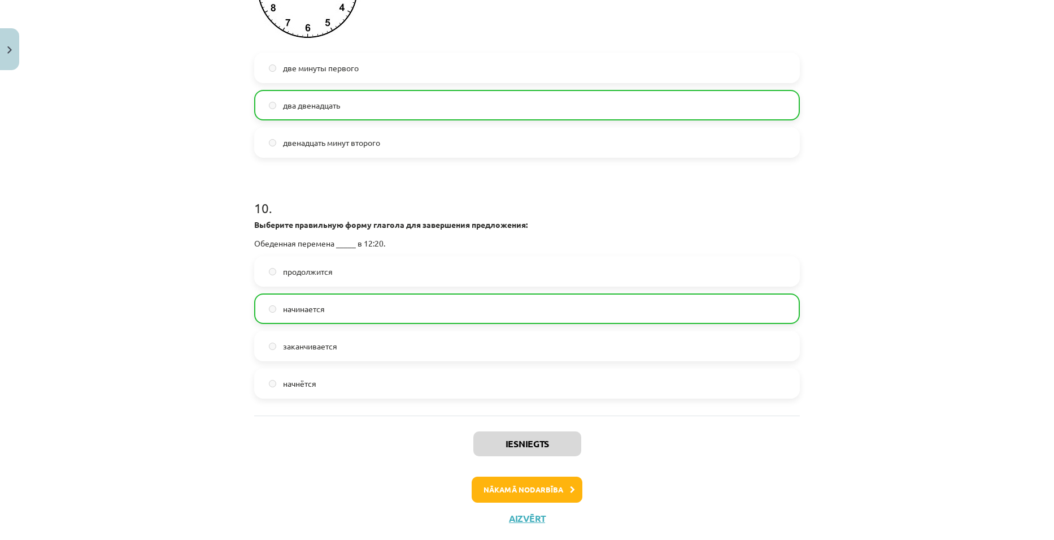
scroll to position [2117, 0]
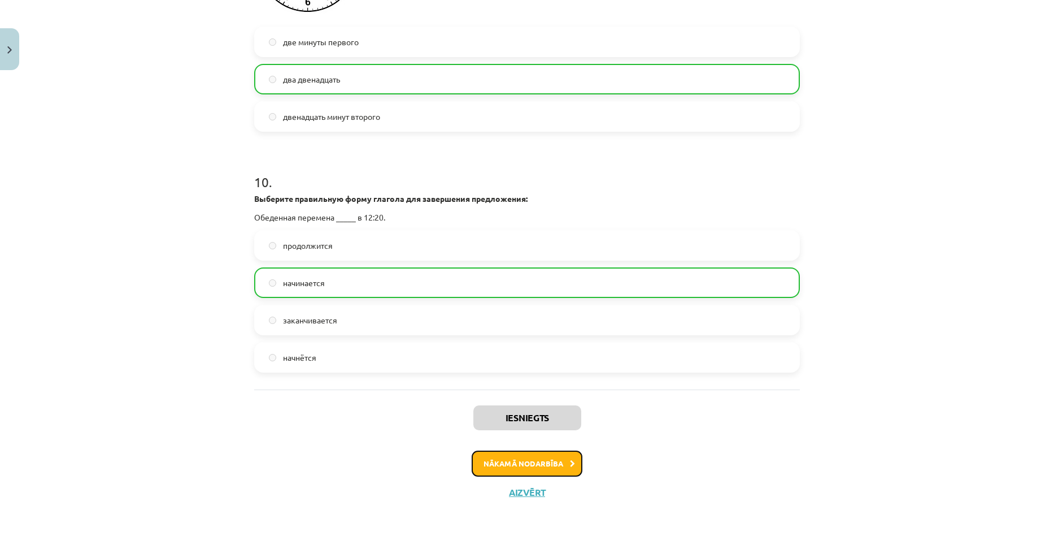
click at [542, 455] on button "Nākamā nodarbība" at bounding box center [527, 463] width 111 height 26
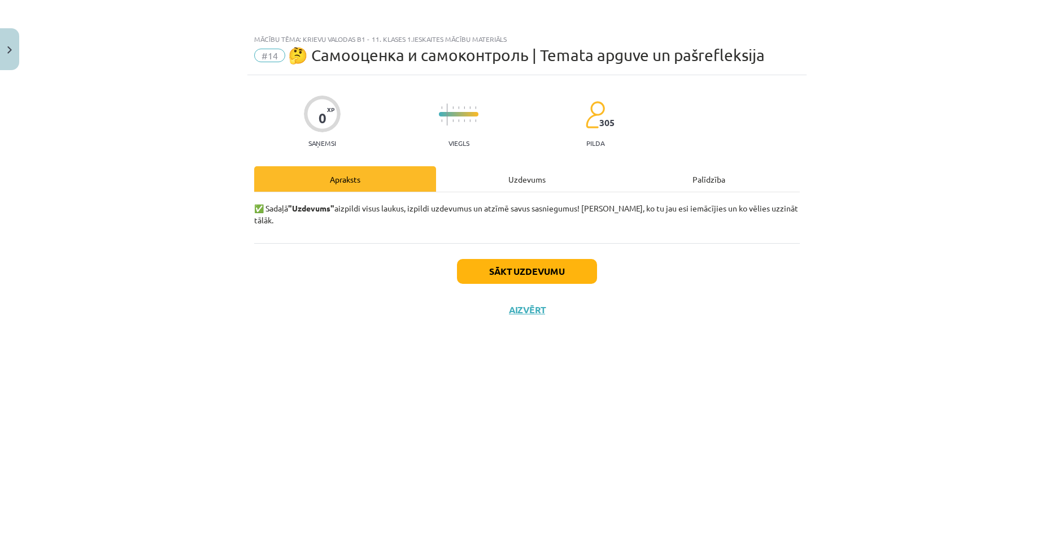
scroll to position [0, 0]
click at [537, 177] on div "Uzdevums" at bounding box center [527, 178] width 182 height 25
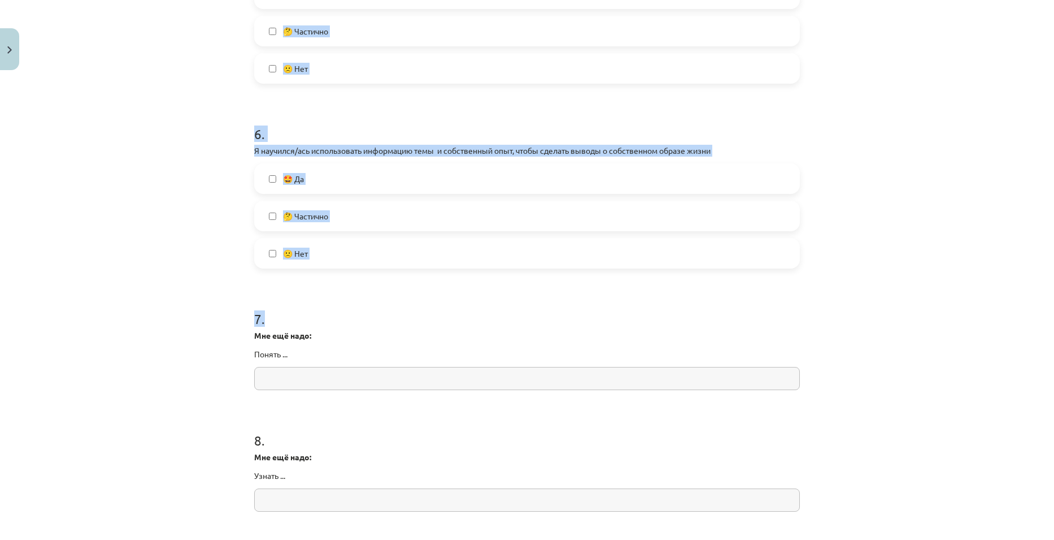
scroll to position [1039, 0]
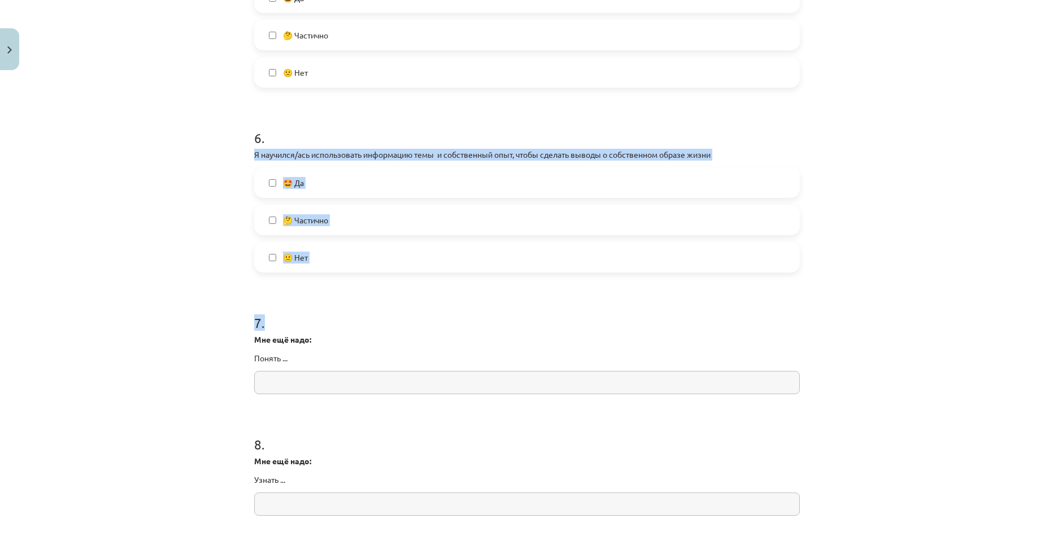
drag, startPoint x: 380, startPoint y: 285, endPoint x: 241, endPoint y: 153, distance: 191.5
click at [241, 153] on div "Mācību tēma: Krievu valodas b1 - 11. klases 1.ieskaites mācību materiāls #14 🤔 …" at bounding box center [527, 270] width 1054 height 540
click at [177, 147] on div "Mācību tēma: Krievu valodas b1 - 11. klases 1.ieskaites mācību materiāls #14 🤔 …" at bounding box center [527, 270] width 1054 height 540
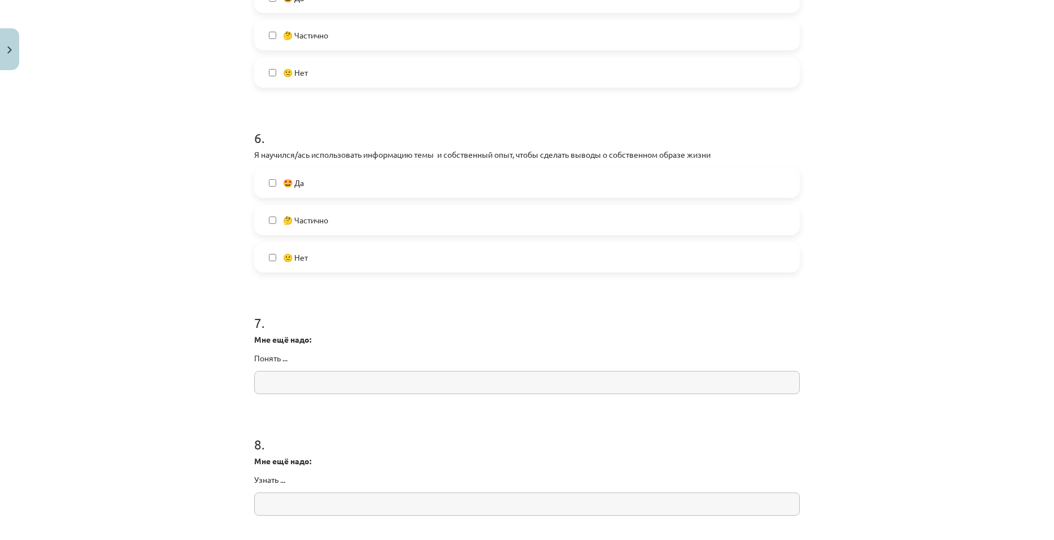
click at [176, 145] on div "Mācību tēma: Krievu valodas b1 - 11. klases 1.ieskaites mācību materiāls #14 🤔 …" at bounding box center [527, 270] width 1054 height 540
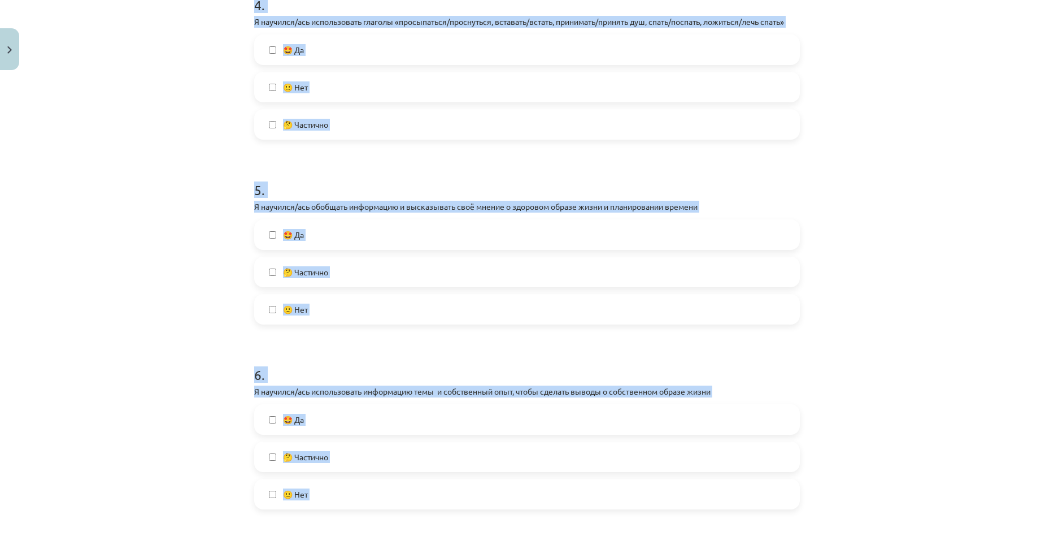
scroll to position [808, 0]
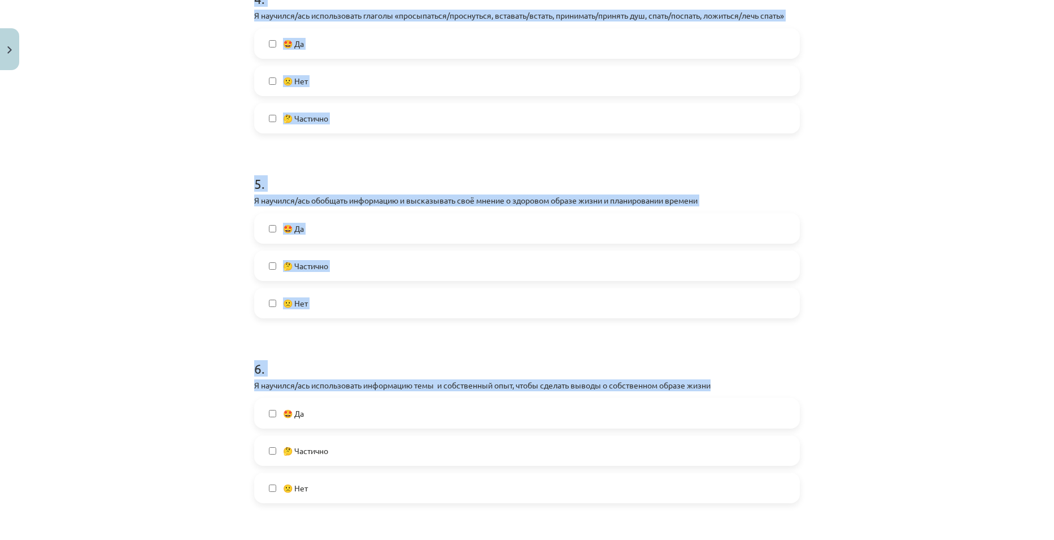
drag, startPoint x: 249, startPoint y: 230, endPoint x: 741, endPoint y: 390, distance: 517.5
click at [741, 390] on div "0 XP Saņemsi Viegls 305 pilda Apraksts Uzdevums Palīdzība 1 . Я научился/ась по…" at bounding box center [526, 176] width 559 height 1818
click at [795, 374] on h1 "6 ." at bounding box center [527, 358] width 546 height 35
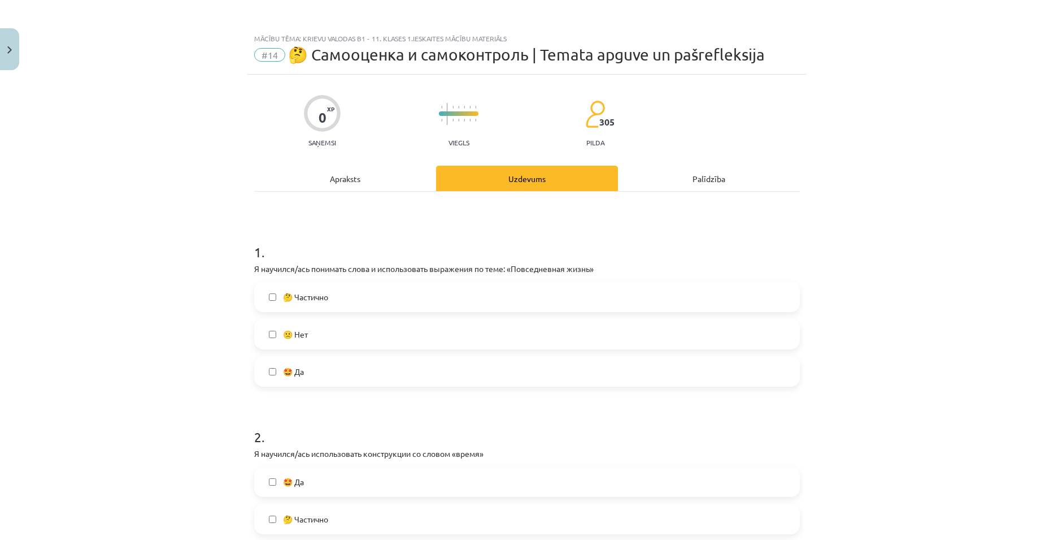
scroll to position [0, 0]
click at [320, 299] on span "🤔 Частично" at bounding box center [305, 298] width 45 height 12
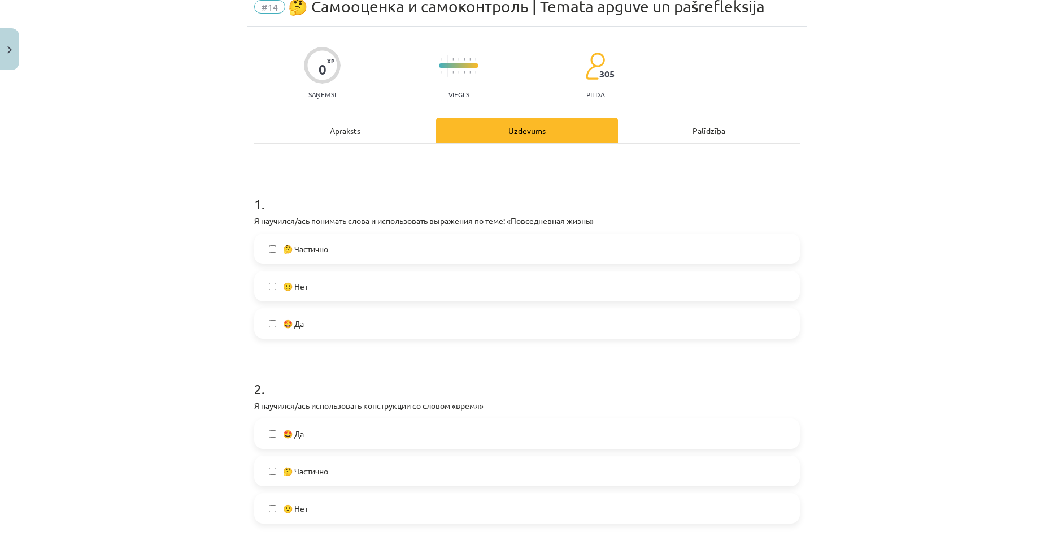
scroll to position [170, 0]
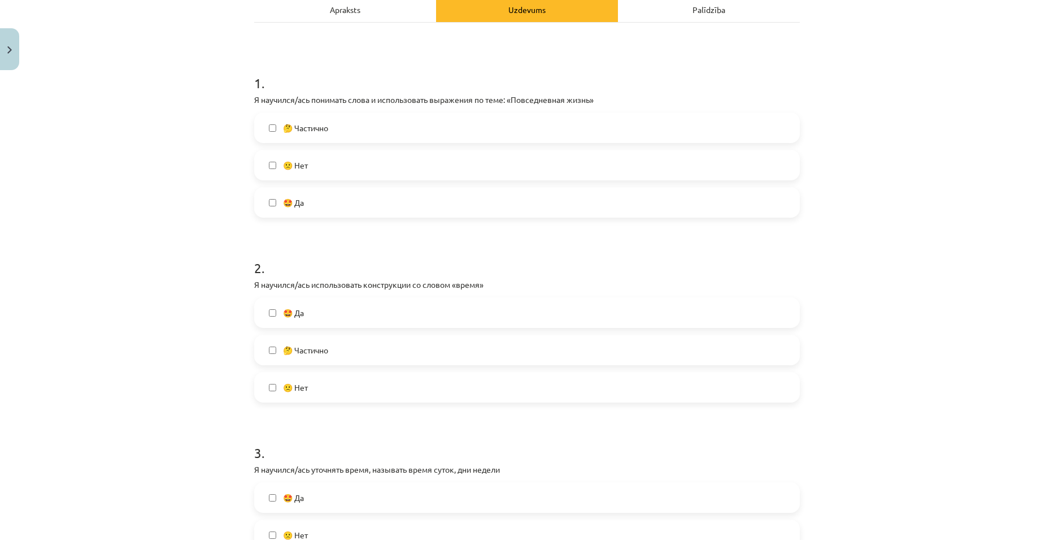
click at [324, 341] on label "🤔 Частично" at bounding box center [527, 350] width 544 height 28
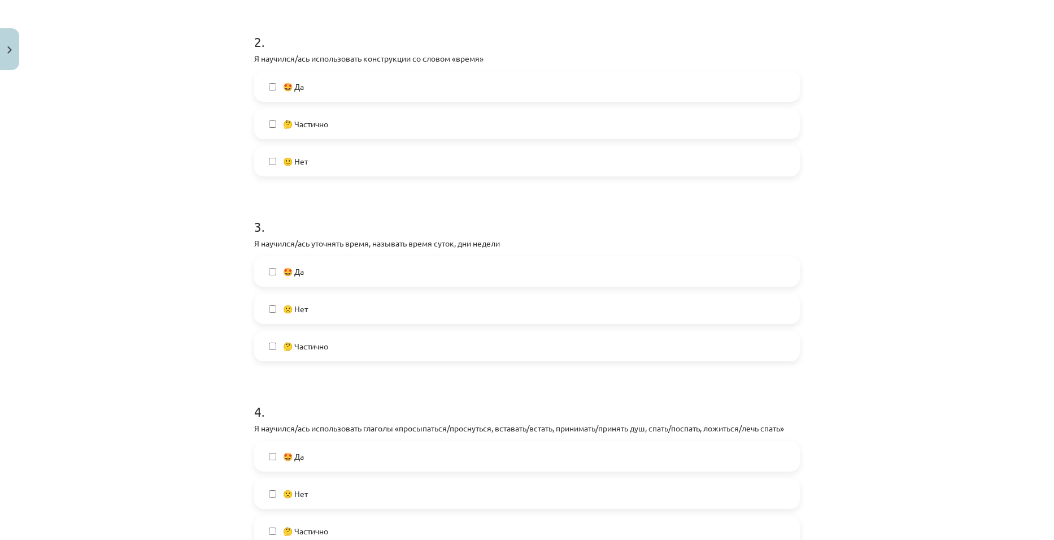
click at [336, 350] on label "🤔 Частично" at bounding box center [527, 346] width 544 height 28
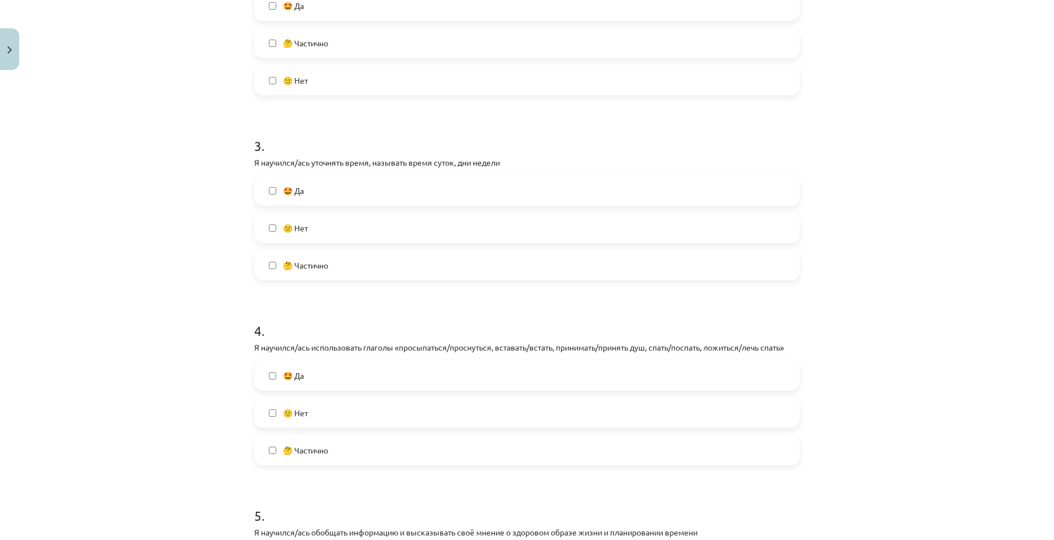
scroll to position [678, 0]
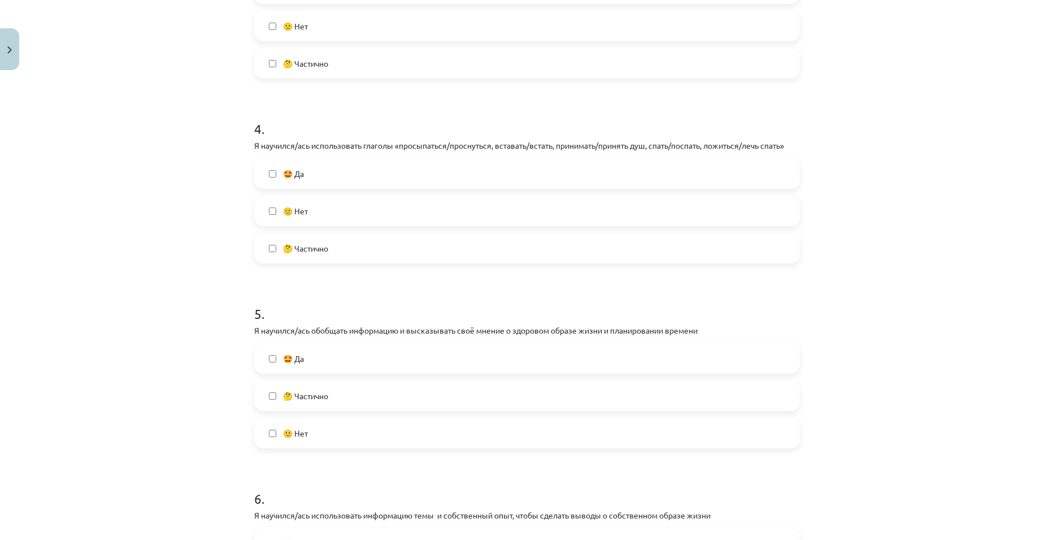
click at [306, 237] on label "🤔 Частично" at bounding box center [527, 248] width 544 height 28
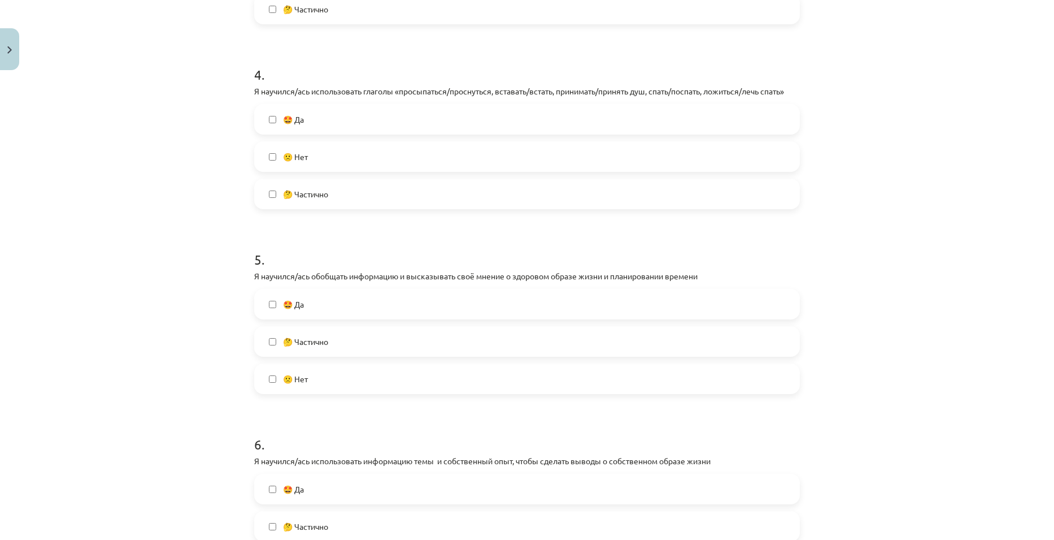
scroll to position [791, 0]
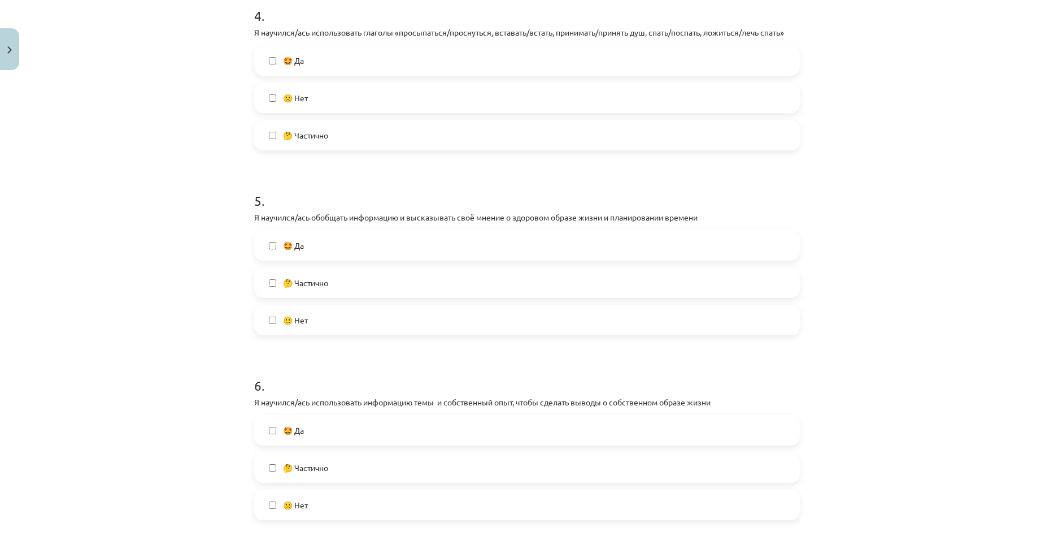
click at [317, 272] on label "🤔 Частично" at bounding box center [527, 282] width 544 height 28
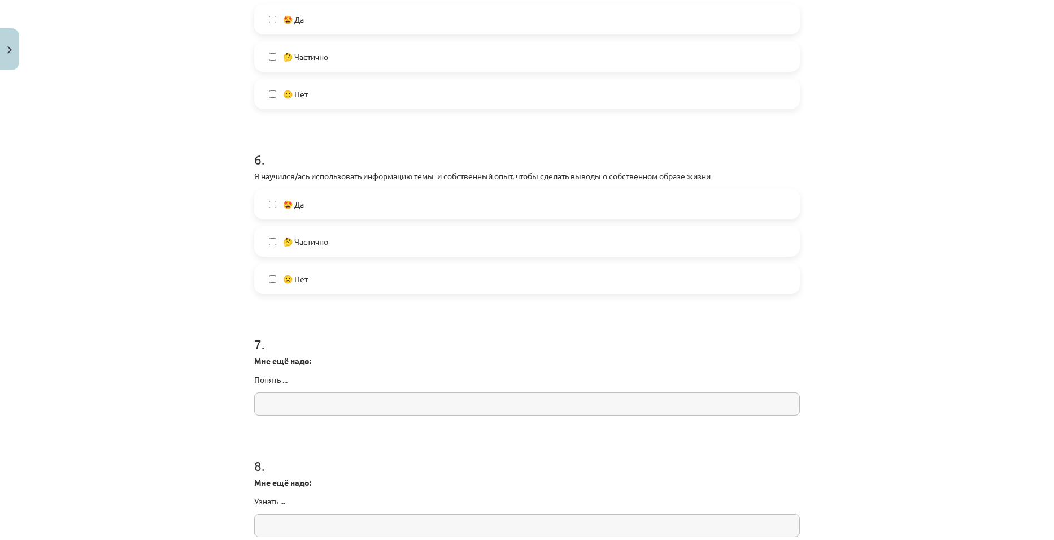
click at [296, 236] on span "🤔 Частично" at bounding box center [305, 242] width 45 height 12
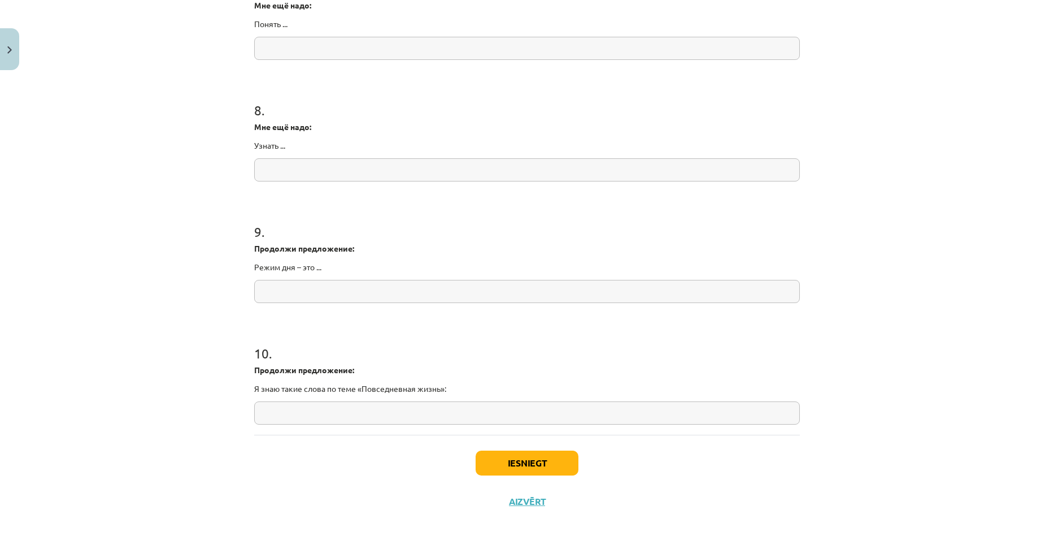
scroll to position [1382, 0]
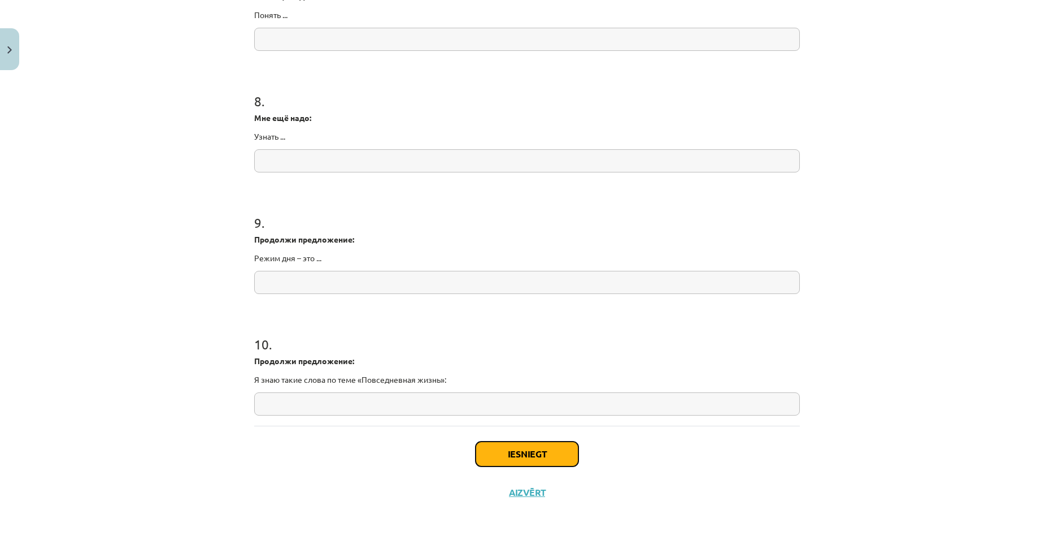
click at [560, 458] on button "Iesniegt" at bounding box center [527, 453] width 103 height 25
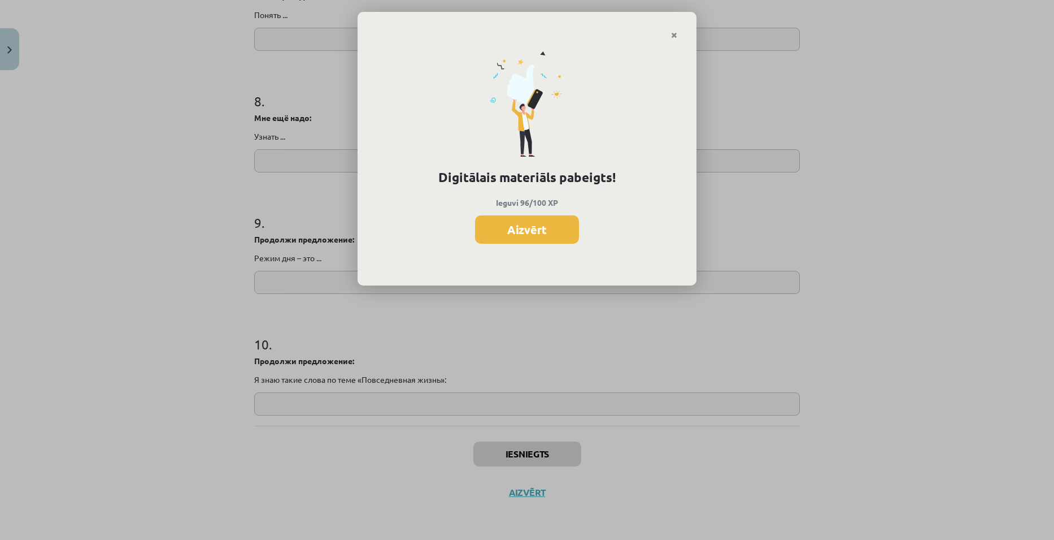
scroll to position [1152, 0]
click at [537, 233] on button "Aizvērt" at bounding box center [527, 229] width 104 height 28
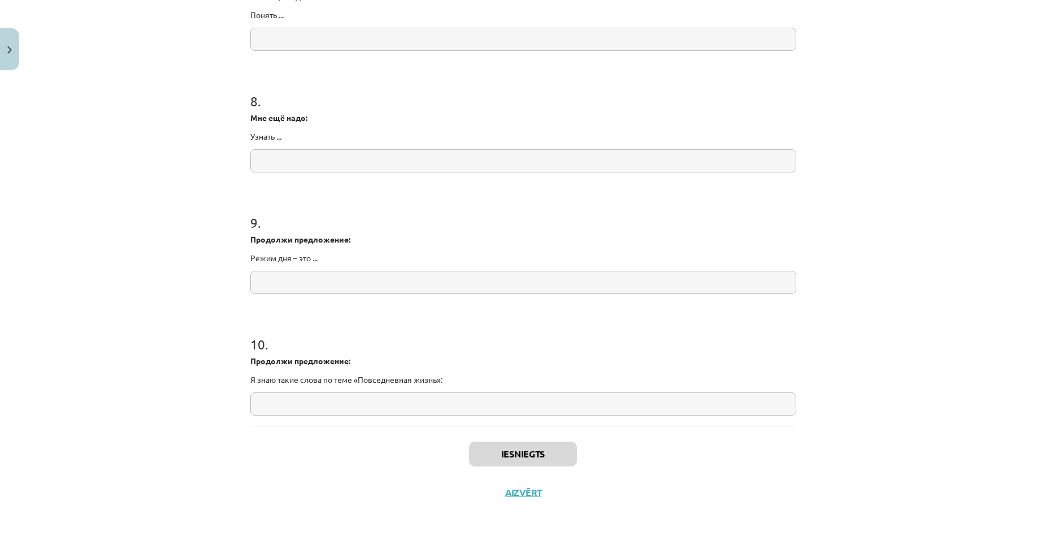
scroll to position [1208, 0]
click at [528, 492] on button "Aizvērt" at bounding box center [523, 491] width 43 height 11
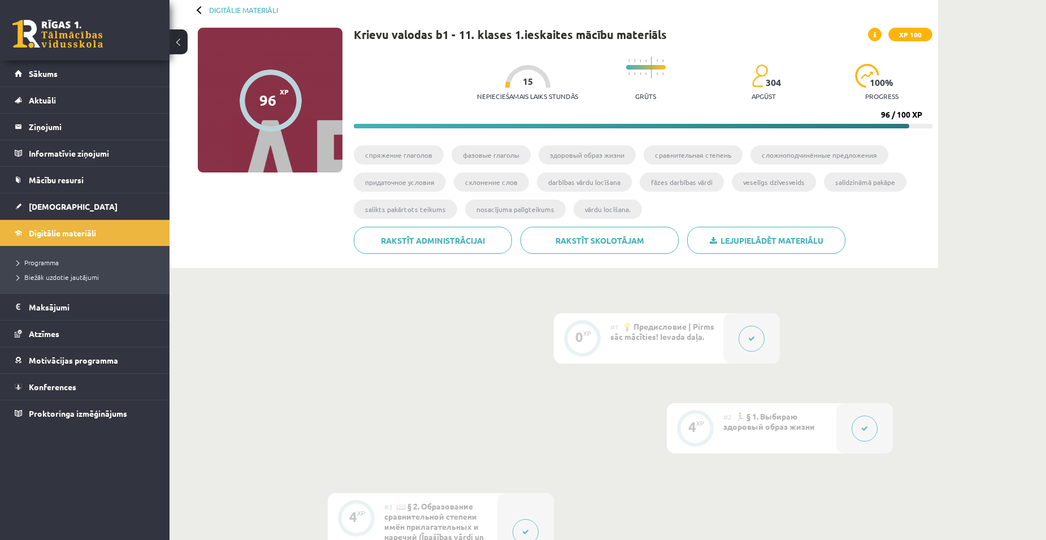
scroll to position [0, 0]
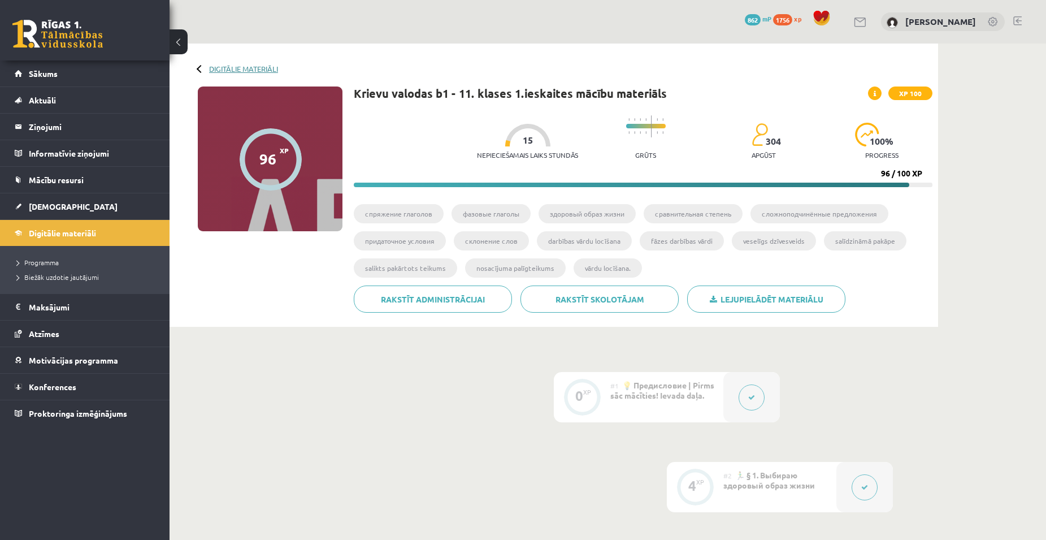
click at [223, 71] on link "Digitālie materiāli" at bounding box center [243, 68] width 69 height 8
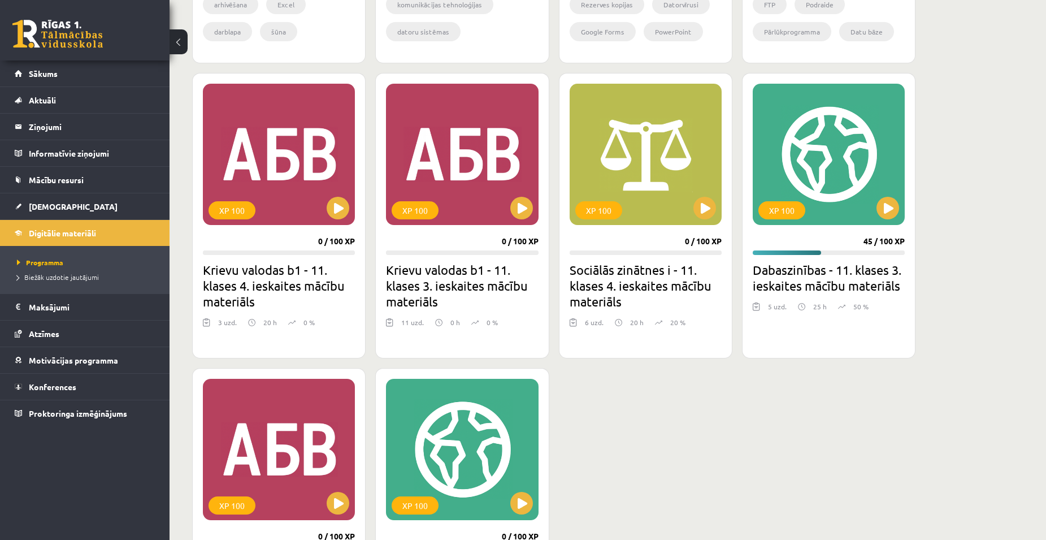
scroll to position [791, 0]
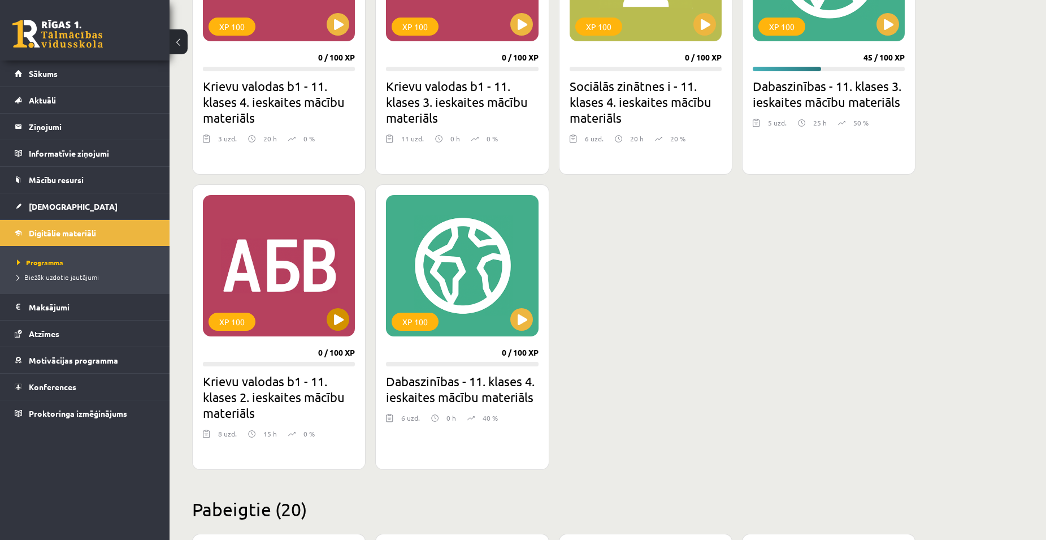
click at [331, 306] on div "XP 100" at bounding box center [279, 265] width 152 height 141
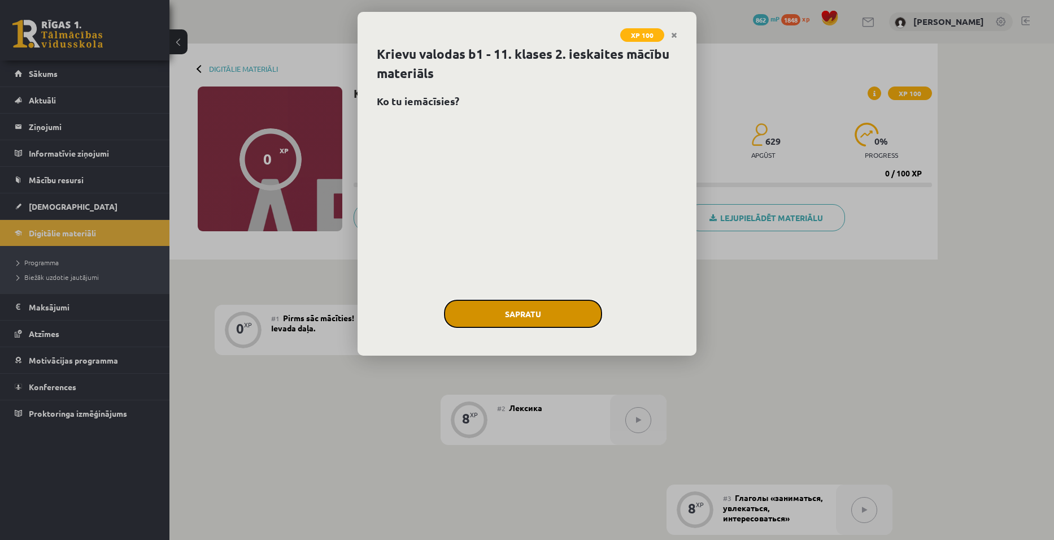
click at [547, 311] on button "Sapratu" at bounding box center [523, 313] width 158 height 28
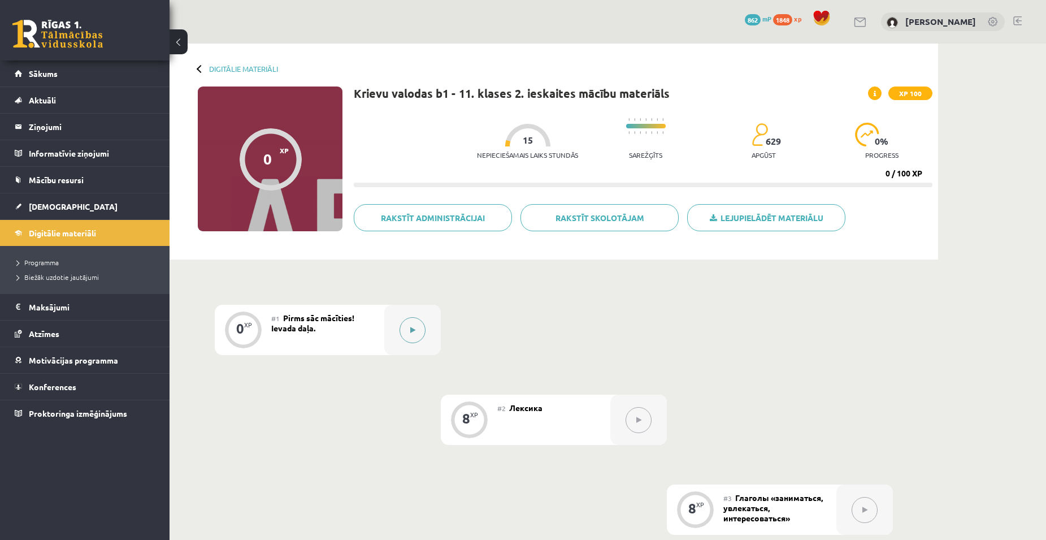
click at [417, 325] on button at bounding box center [412, 330] width 26 height 26
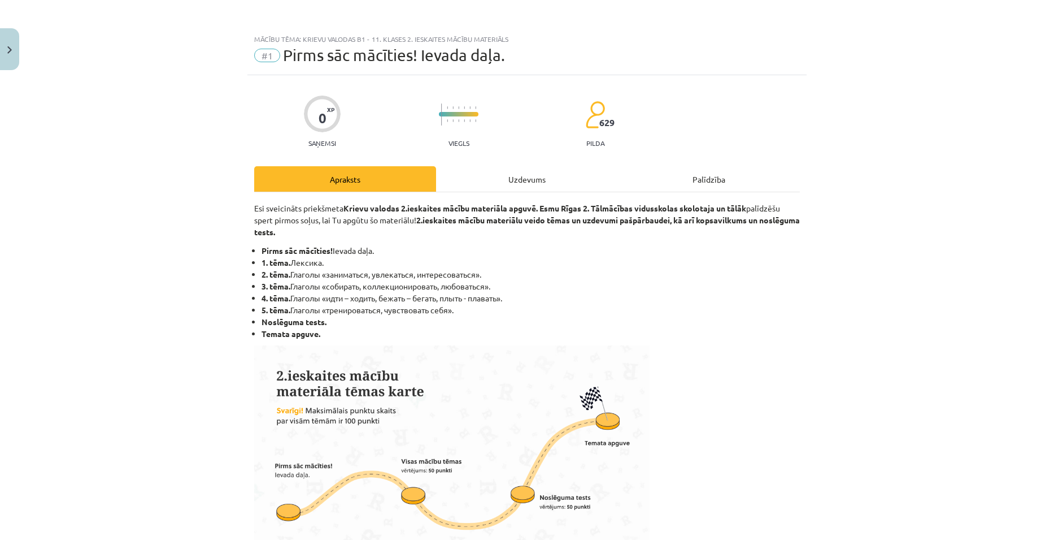
click at [509, 182] on div "Uzdevums" at bounding box center [527, 178] width 182 height 25
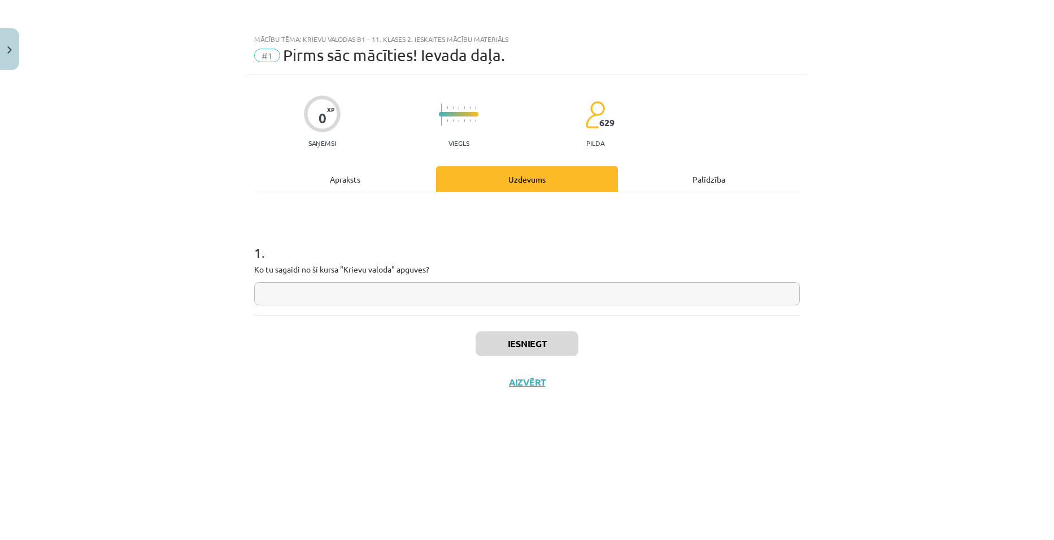
click at [340, 183] on div "Apraksts" at bounding box center [345, 178] width 182 height 25
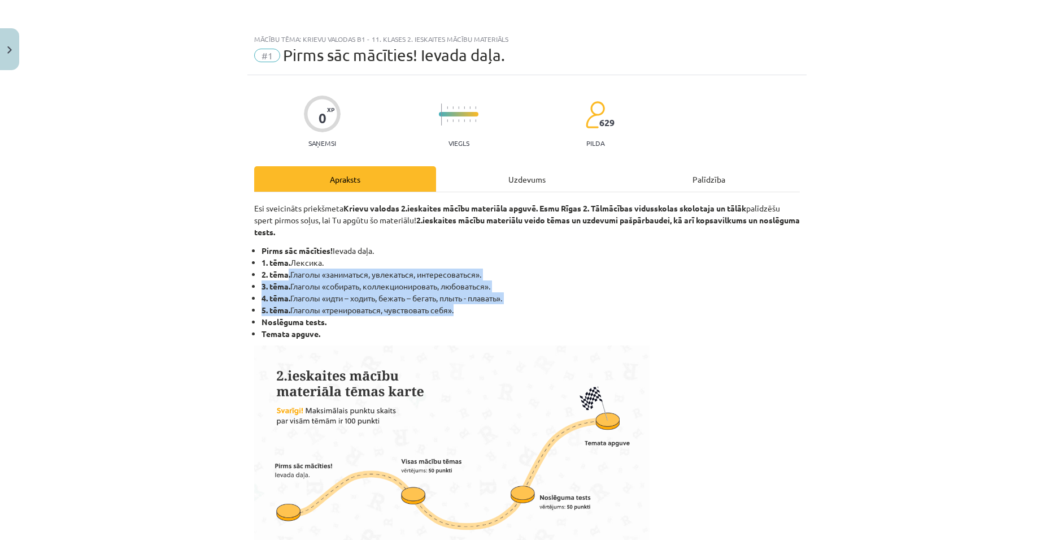
drag, startPoint x: 287, startPoint y: 275, endPoint x: 491, endPoint y: 310, distance: 207.1
click at [491, 310] on ul "Pirms sāc mācīties! Ievada daļa. 1. tēma. Лексика. 2. tēma. Глаголы «заниматься…" at bounding box center [527, 292] width 546 height 95
copy ul ". Глаголы «заниматься, увлекаться, интересоваться». 3. tēma. Глаголы «собирать,…"
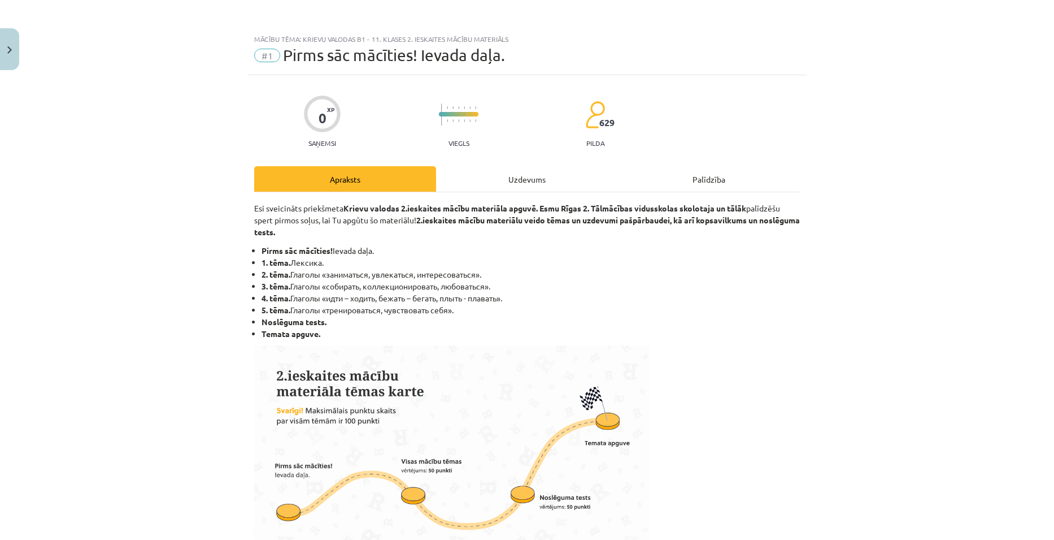
click at [516, 167] on div "Uzdevums" at bounding box center [527, 178] width 182 height 25
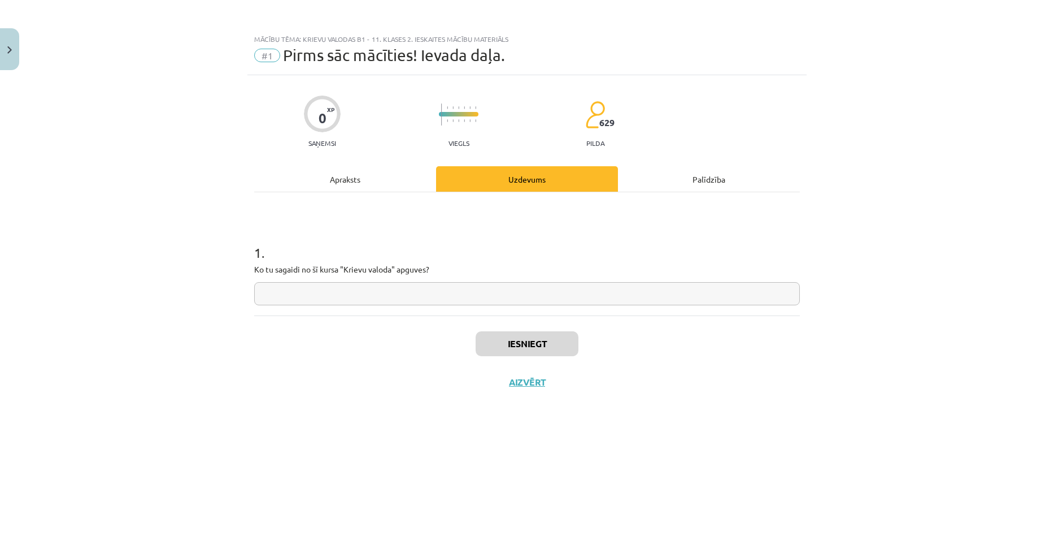
click at [333, 295] on input "text" at bounding box center [527, 293] width 546 height 23
type input "**********"
click at [534, 337] on button "Iesniegt" at bounding box center [527, 343] width 103 height 25
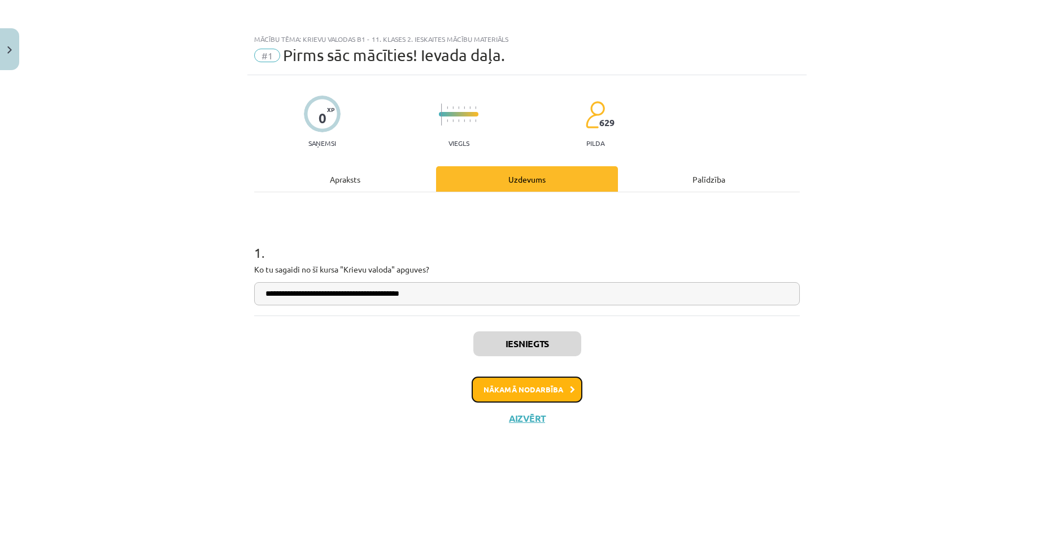
click at [527, 394] on button "Nākamā nodarbība" at bounding box center [527, 389] width 111 height 26
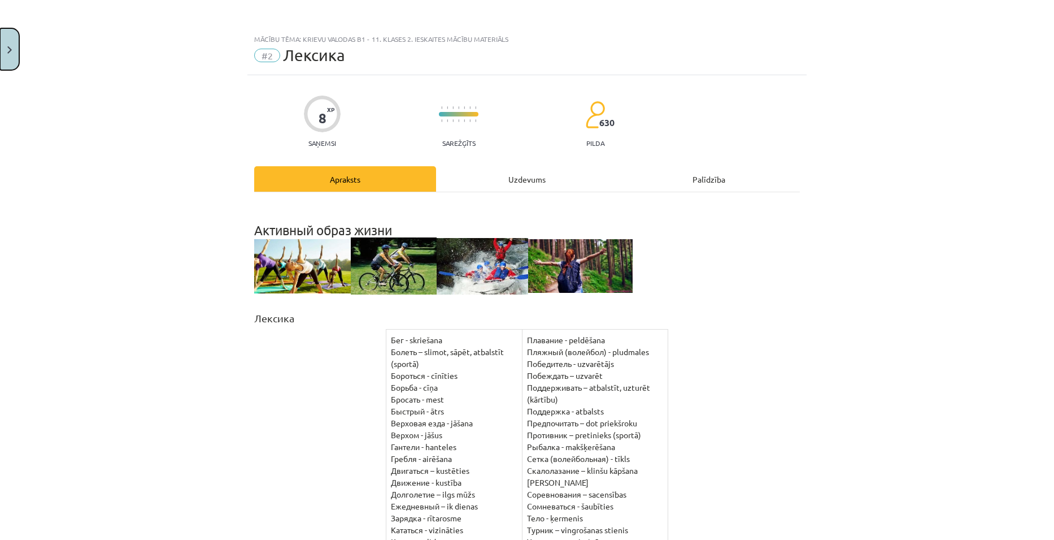
click at [11, 42] on button "Close" at bounding box center [9, 49] width 19 height 42
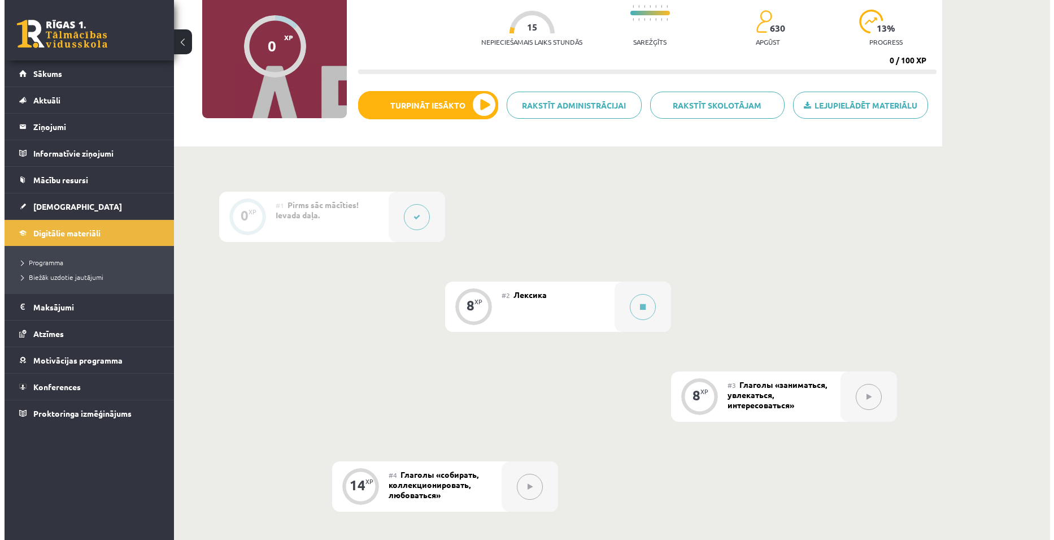
scroll to position [77, 0]
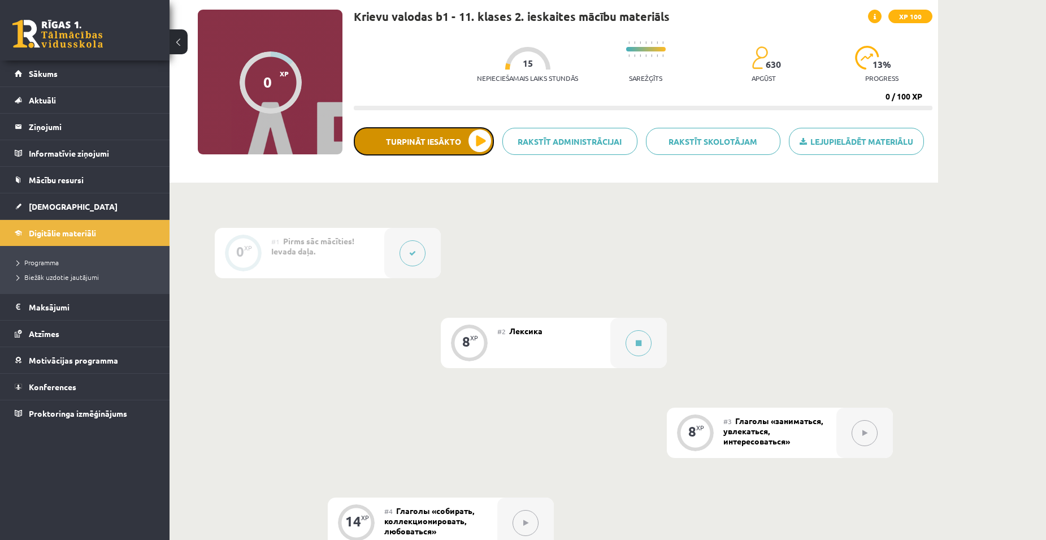
click at [467, 140] on button "Turpināt iesākto" at bounding box center [424, 141] width 140 height 28
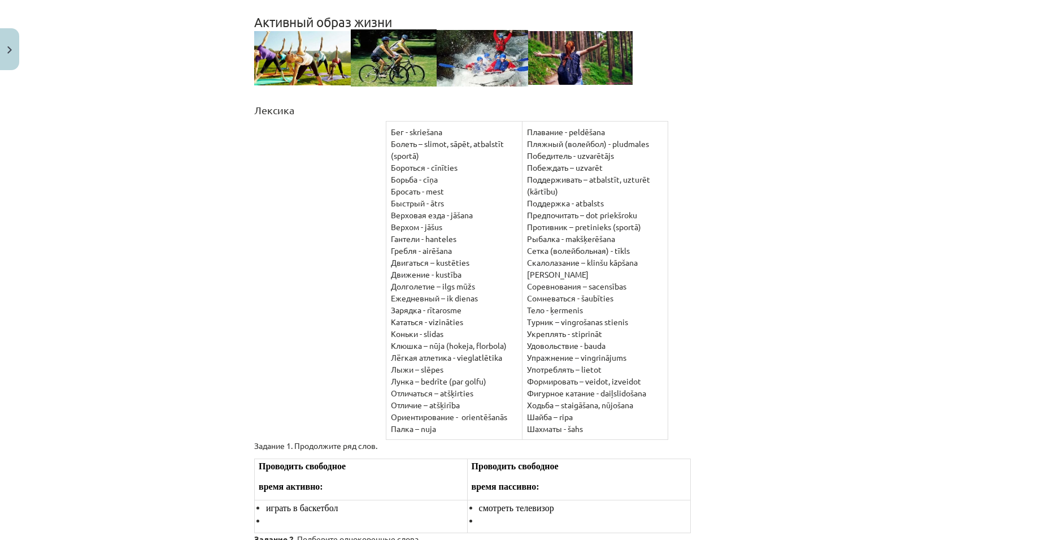
scroll to position [226, 0]
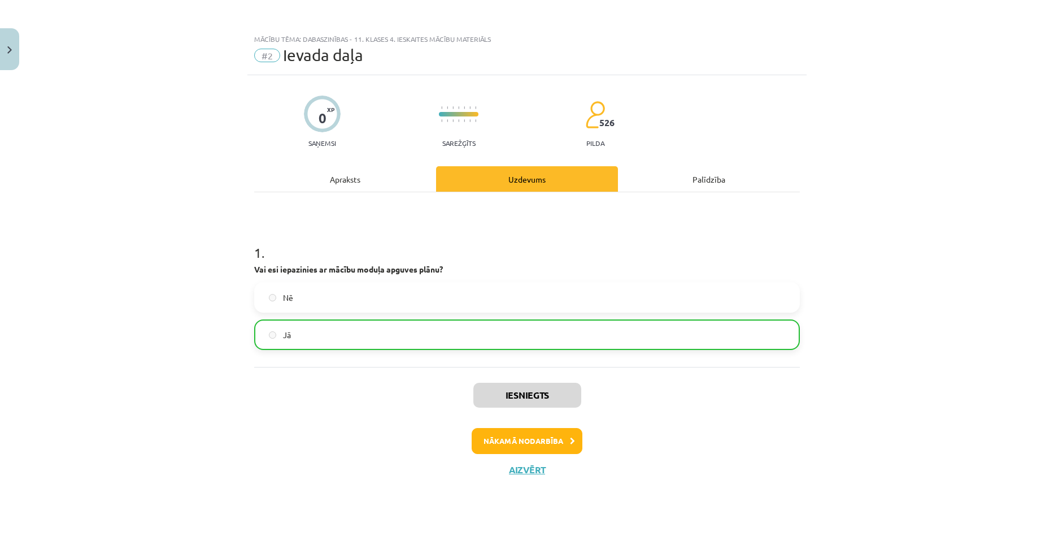
scroll to position [59, 0]
click at [526, 445] on button "Nākamā nodarbība" at bounding box center [527, 441] width 111 height 26
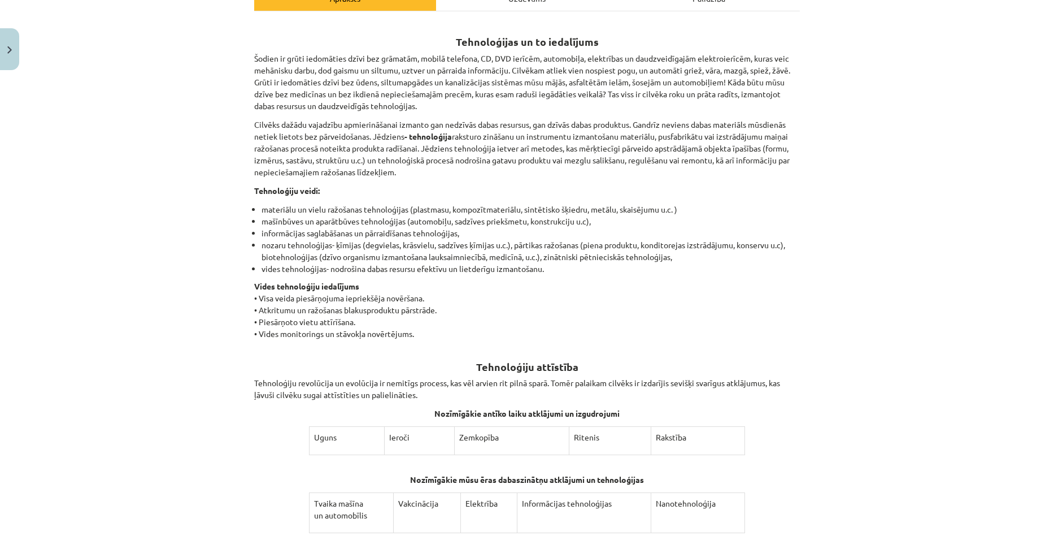
scroll to position [203, 0]
